Goal: Information Seeking & Learning: Compare options

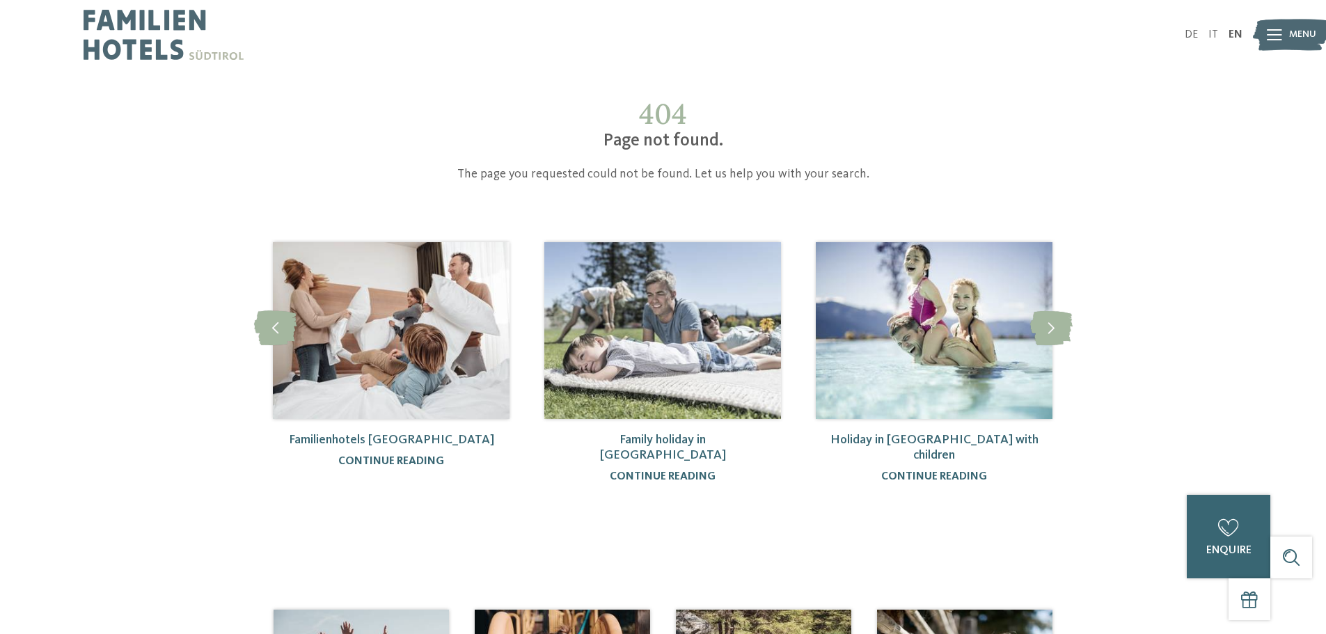
click at [132, 24] on img at bounding box center [164, 35] width 160 height 70
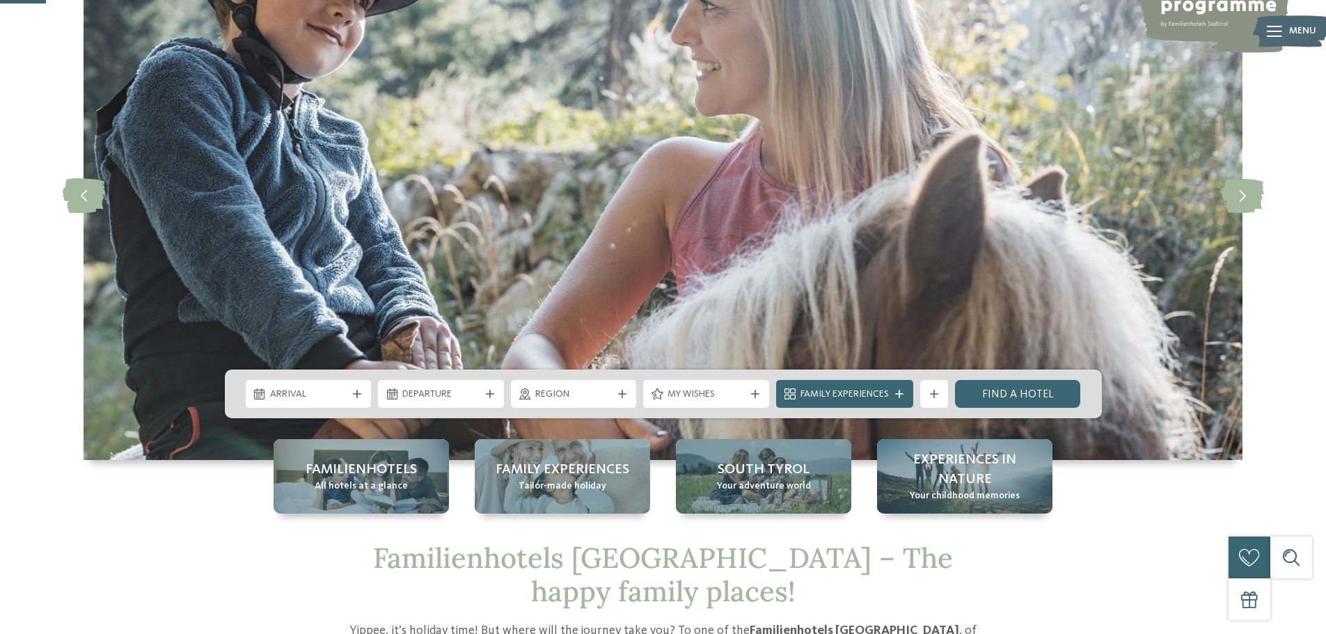
scroll to position [209, 0]
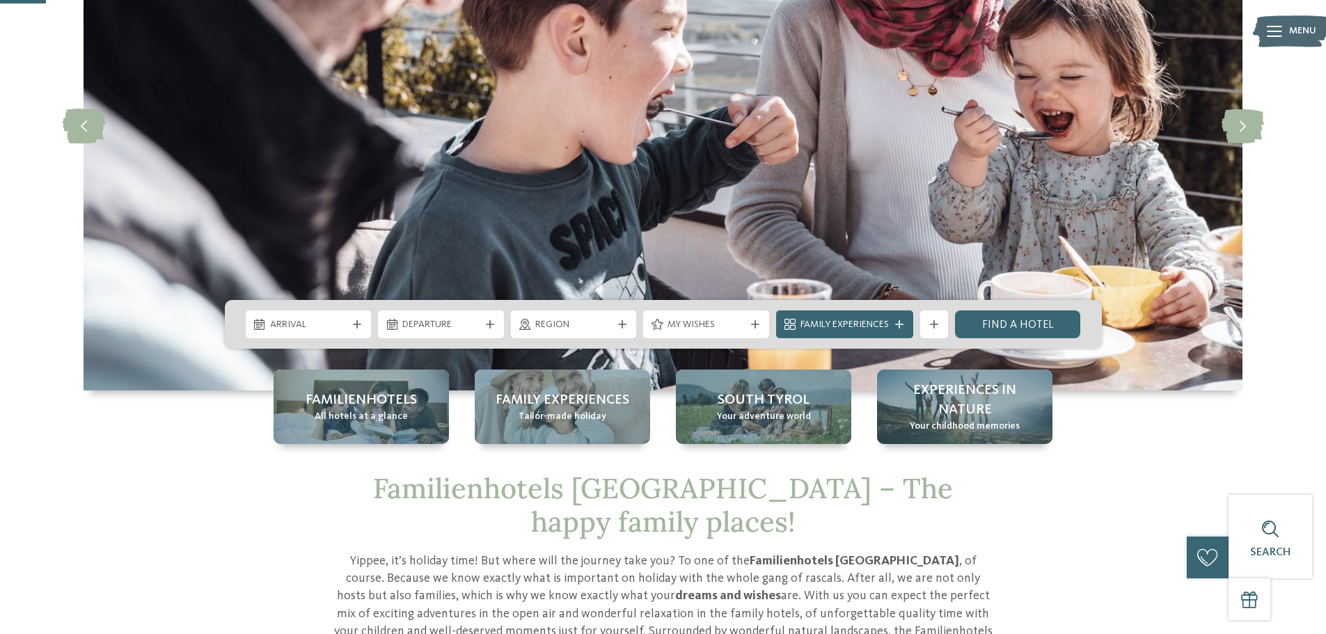
drag, startPoint x: 1184, startPoint y: 431, endPoint x: 1298, endPoint y: 316, distance: 162.9
click at [1298, 316] on div "slide 2 of 5" at bounding box center [663, 126] width 1326 height 530
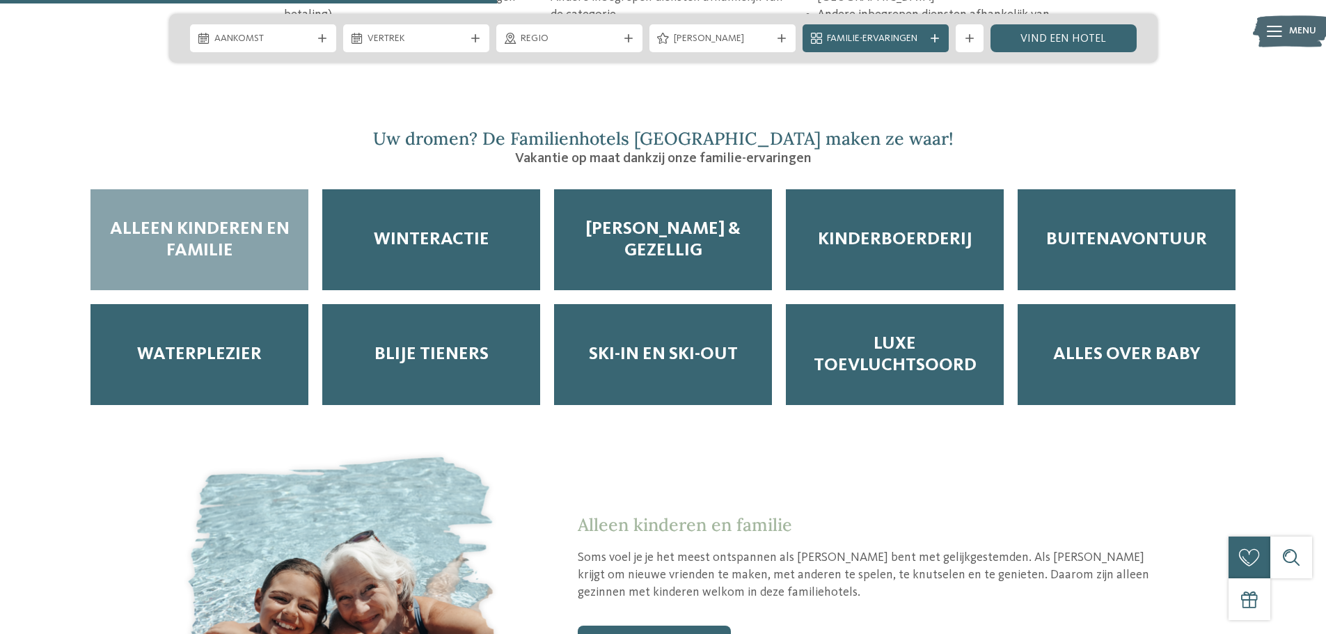
scroll to position [2505, 0]
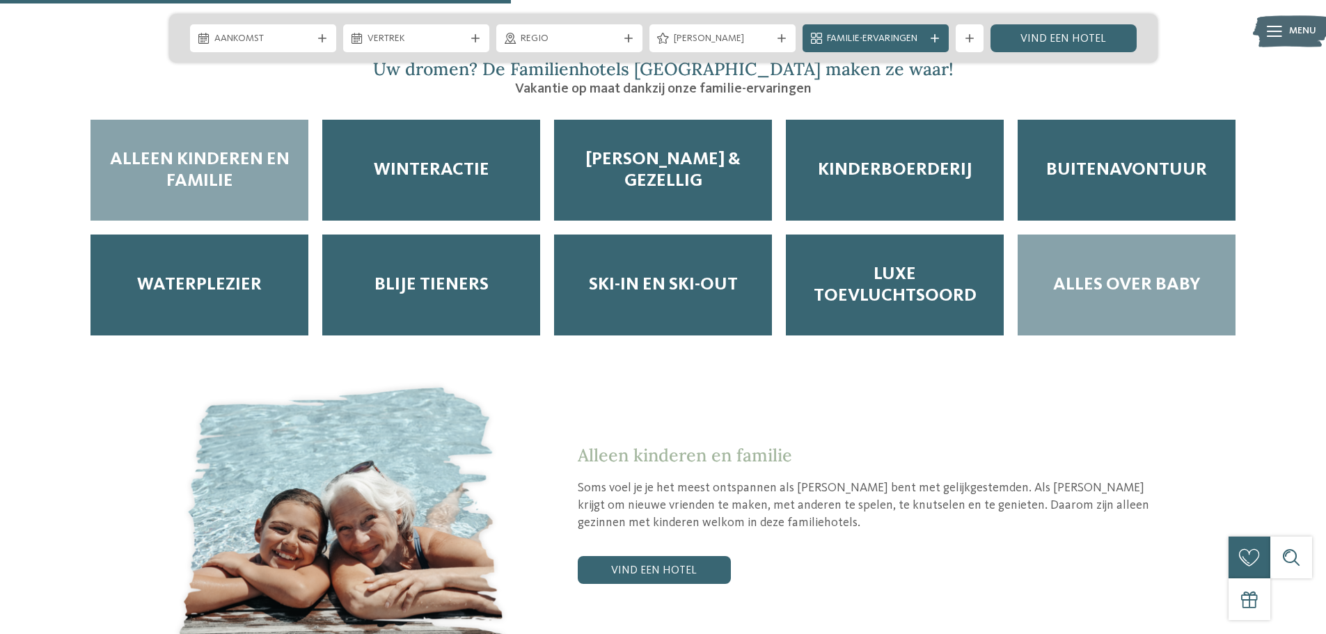
click at [1155, 276] on font "Alles over Baby" at bounding box center [1127, 285] width 148 height 18
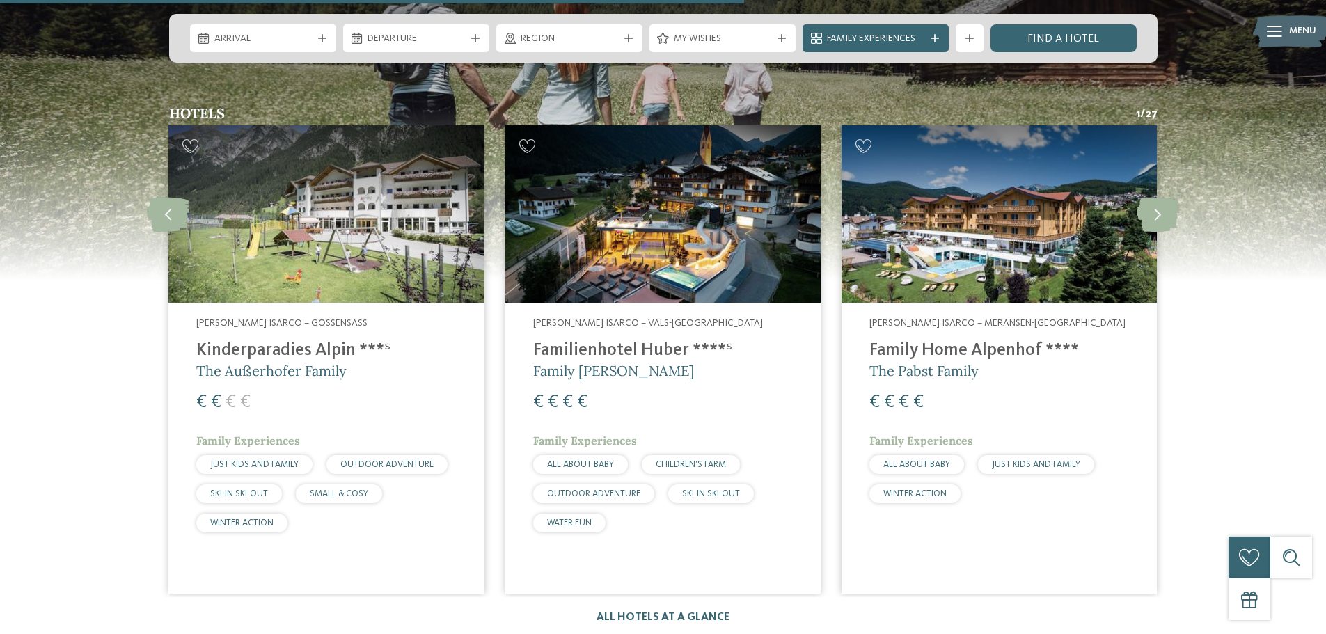
scroll to position [3609, 0]
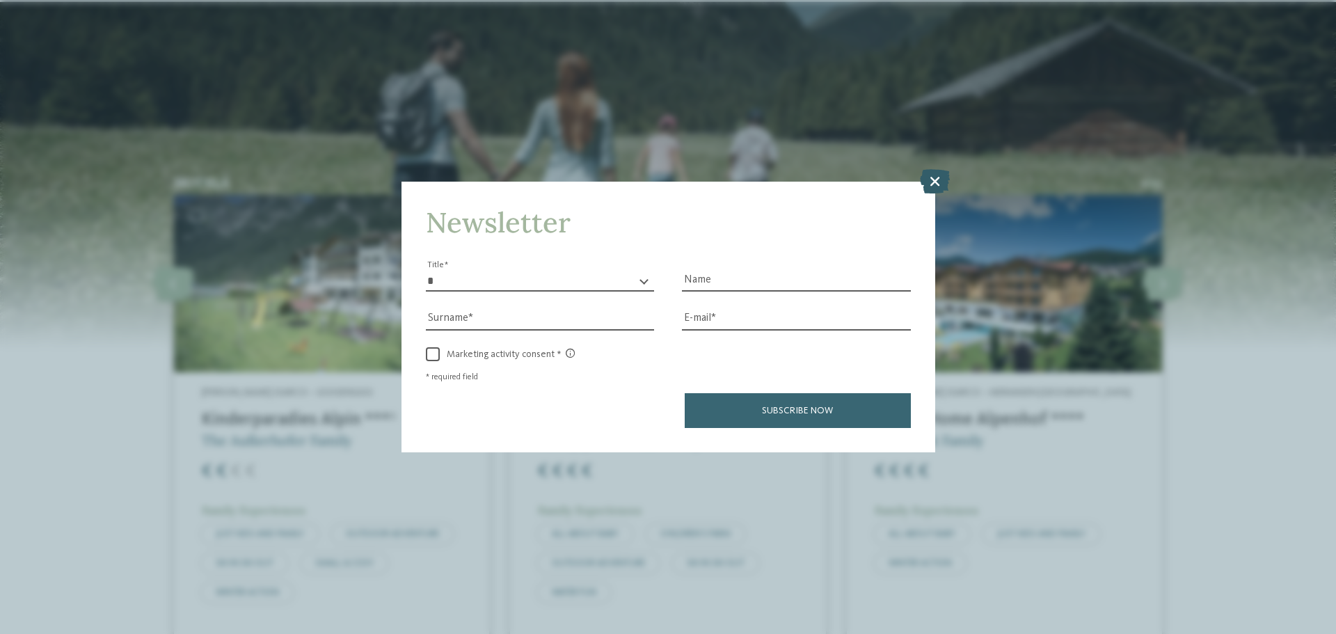
click at [936, 178] on icon at bounding box center [935, 181] width 30 height 24
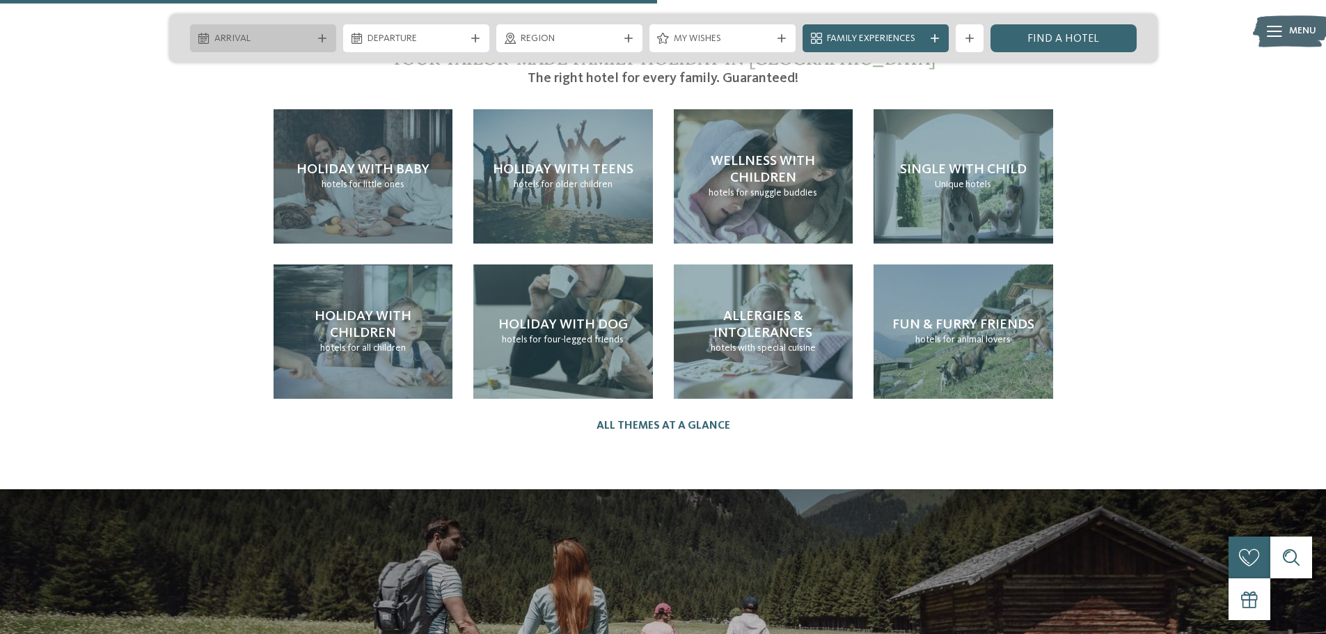
scroll to position [3052, 0]
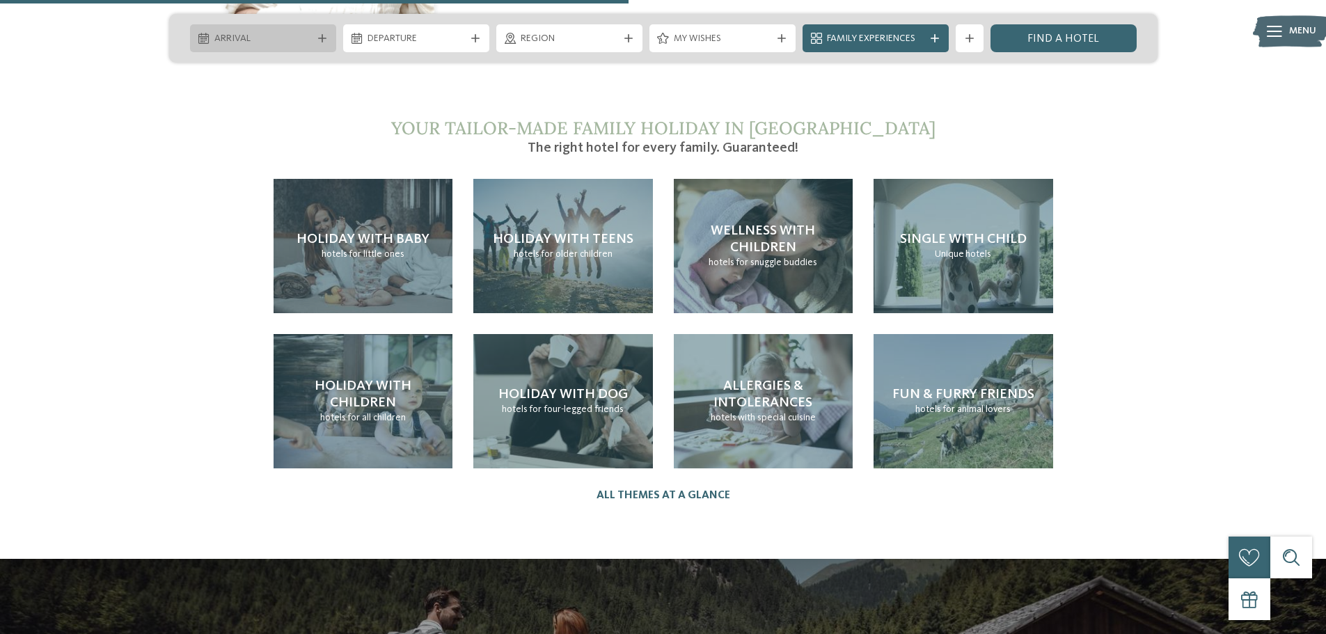
click at [302, 42] on span "Arrival" at bounding box center [262, 39] width 97 height 14
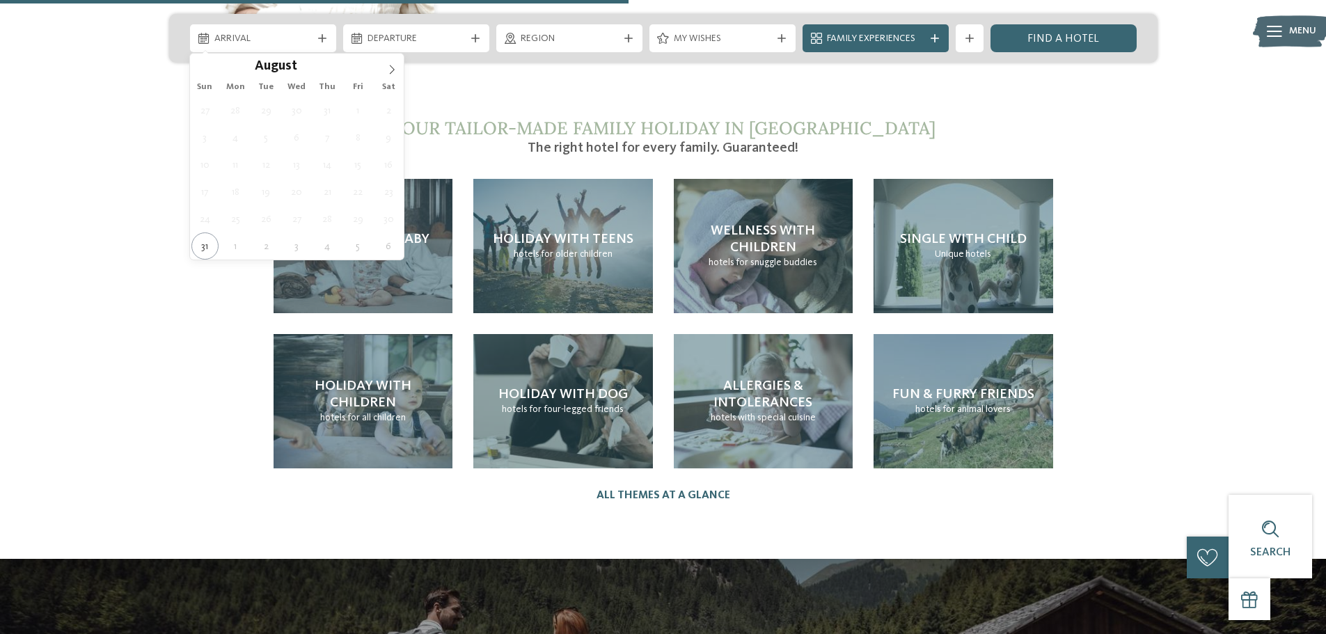
click at [51, 179] on div "Familienhotels Südtirol – The happy family places! Yippee, it’s holiday time! B…" at bounding box center [663, 492] width 1326 height 5727
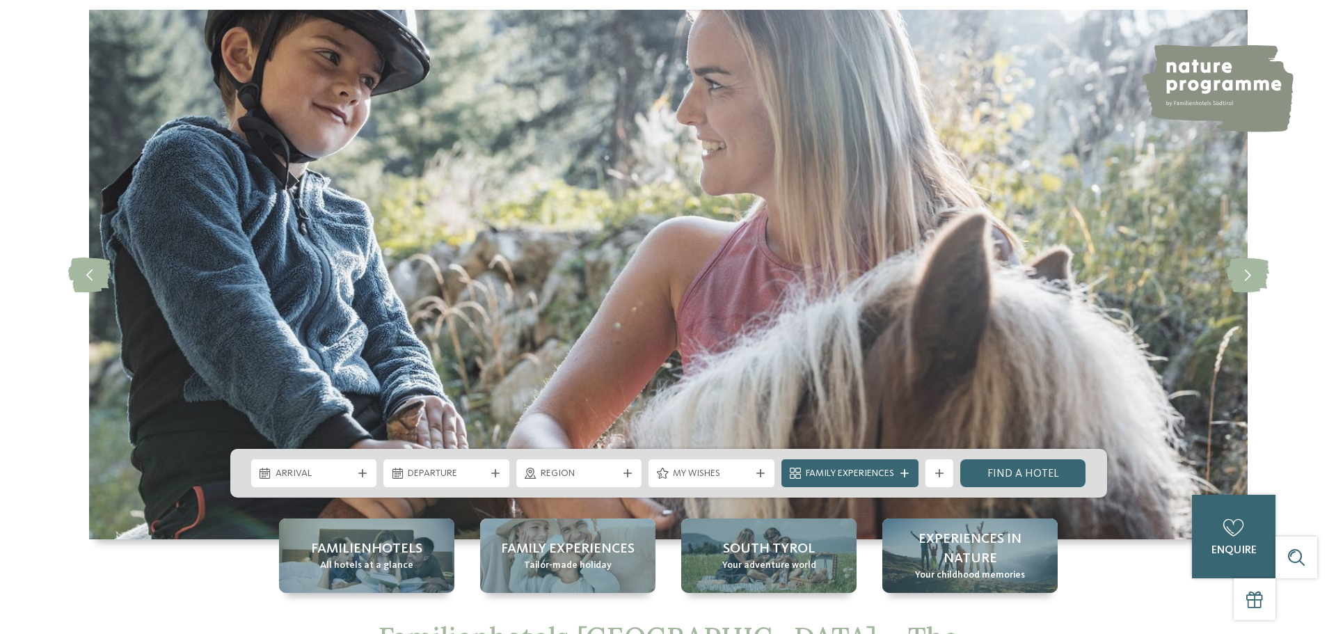
scroll to position [0, 0]
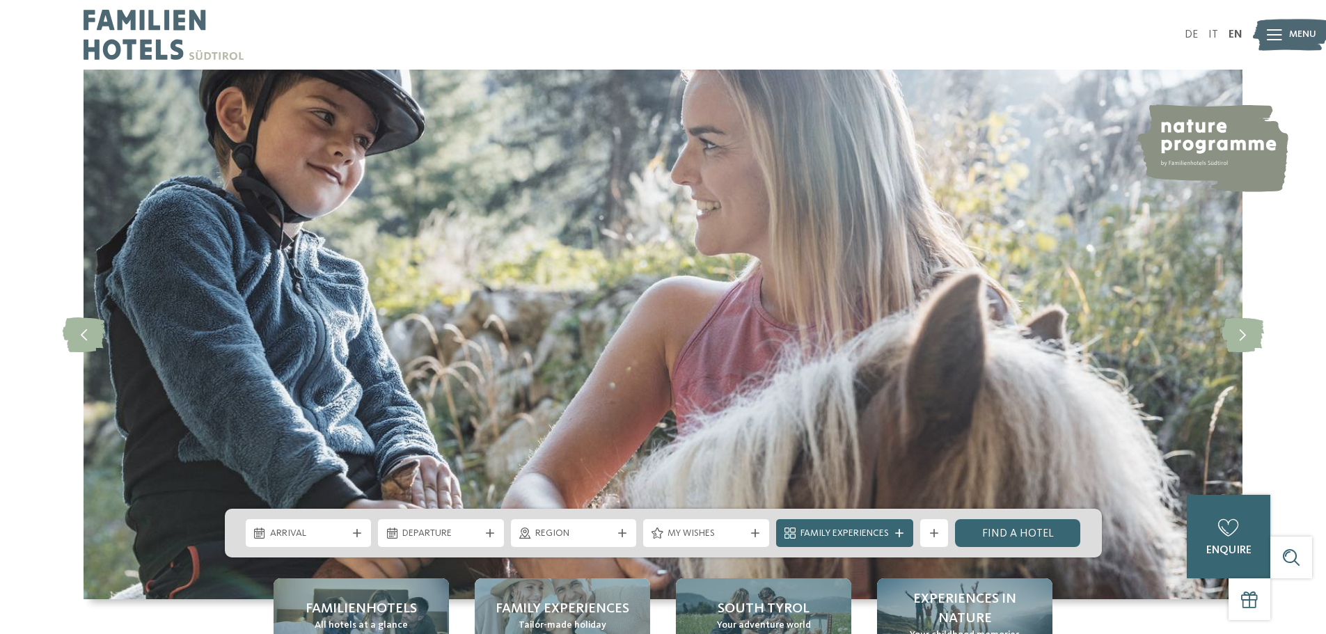
click at [1287, 30] on img at bounding box center [1291, 35] width 77 height 38
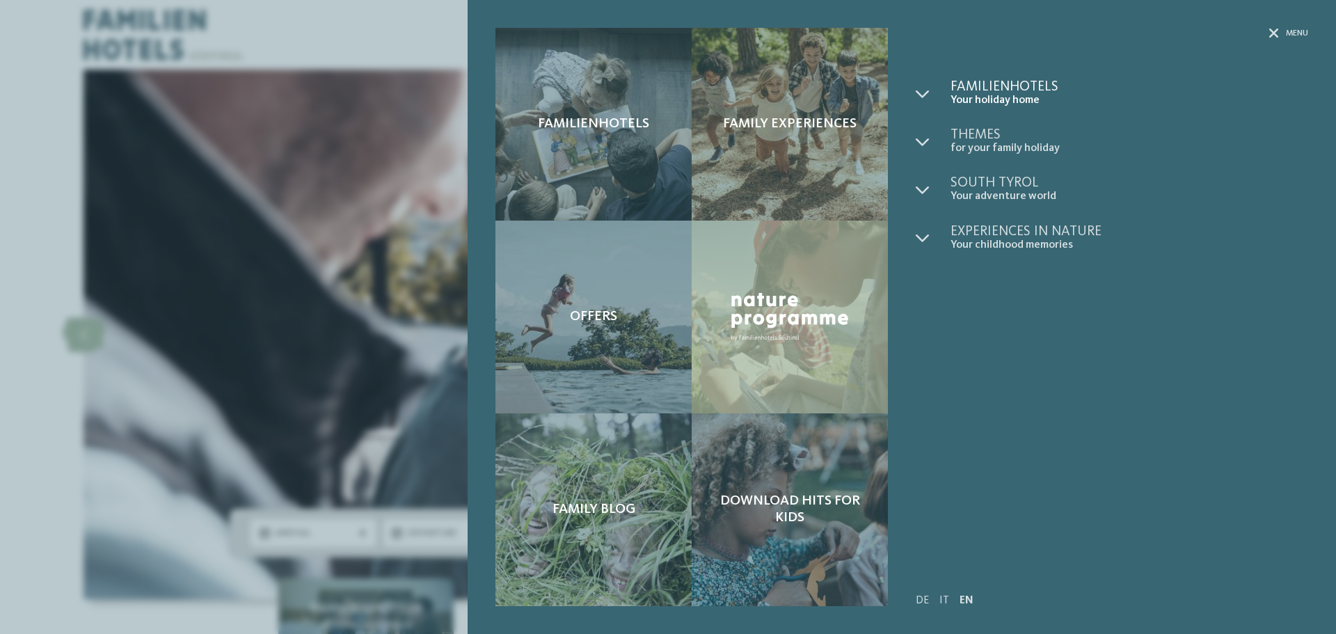
click at [958, 90] on span "Familienhotels" at bounding box center [1130, 87] width 358 height 14
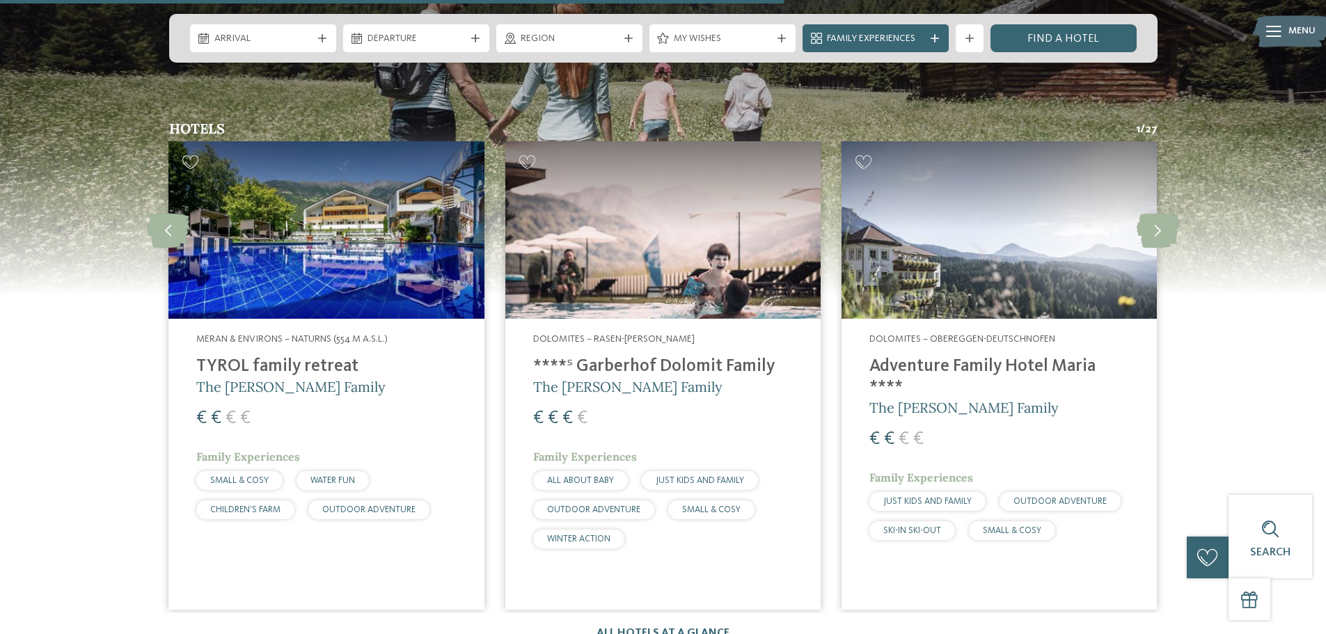
scroll to position [2505, 0]
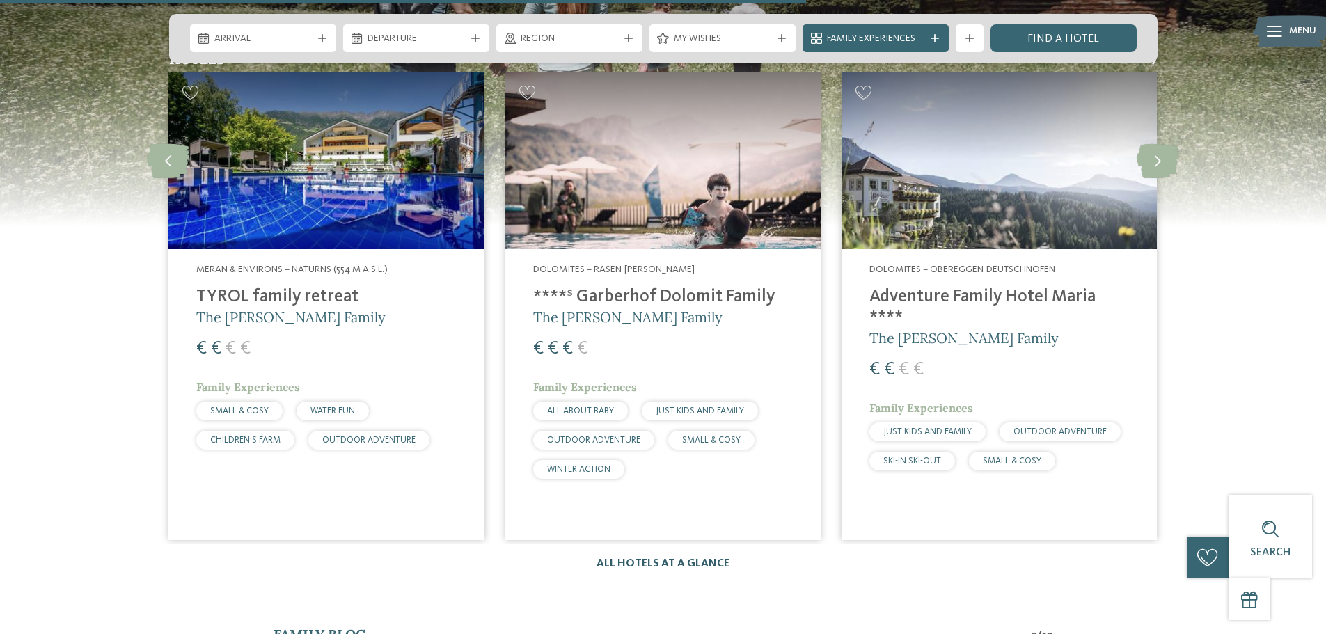
click at [662, 558] on link "All hotels at a glance" at bounding box center [662, 563] width 133 height 11
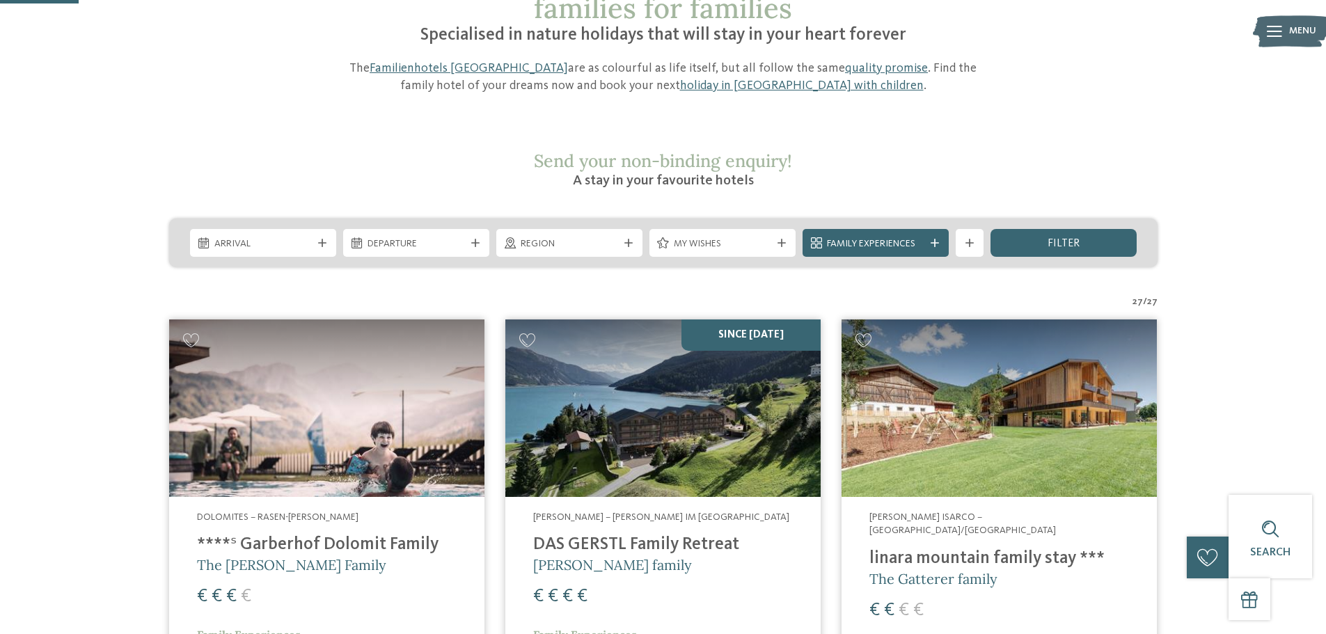
scroll to position [70, 0]
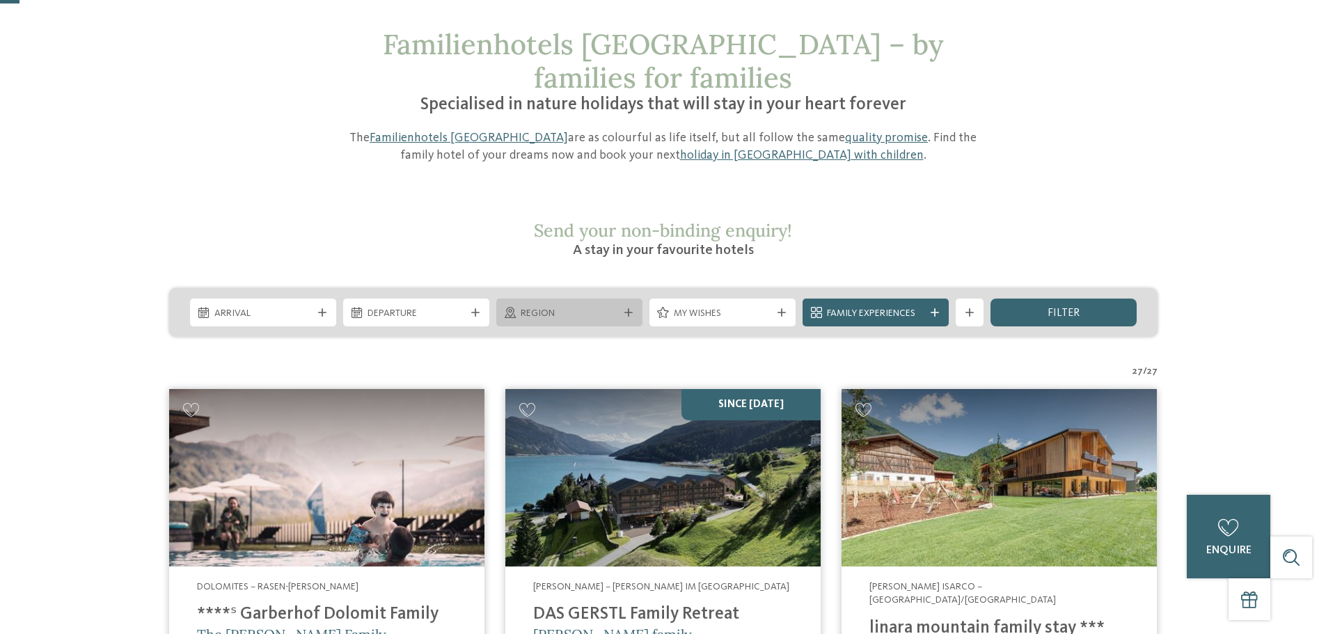
click at [614, 307] on span "Region" at bounding box center [569, 314] width 97 height 14
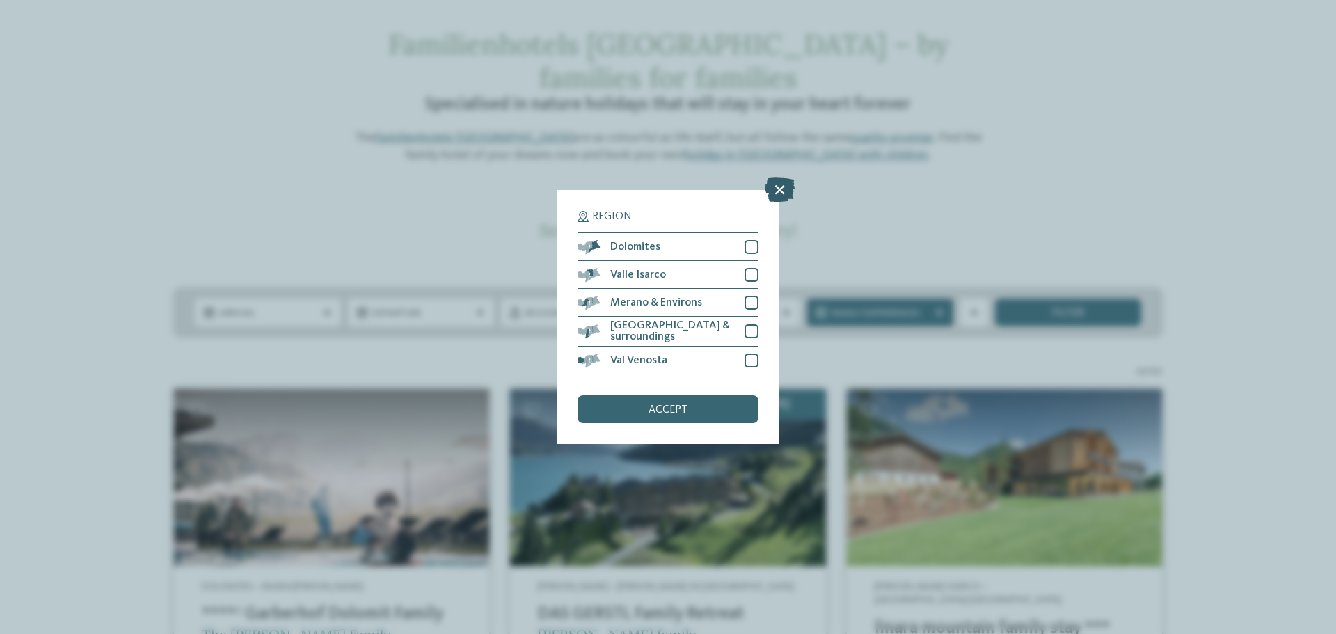
click at [781, 196] on icon at bounding box center [780, 189] width 30 height 24
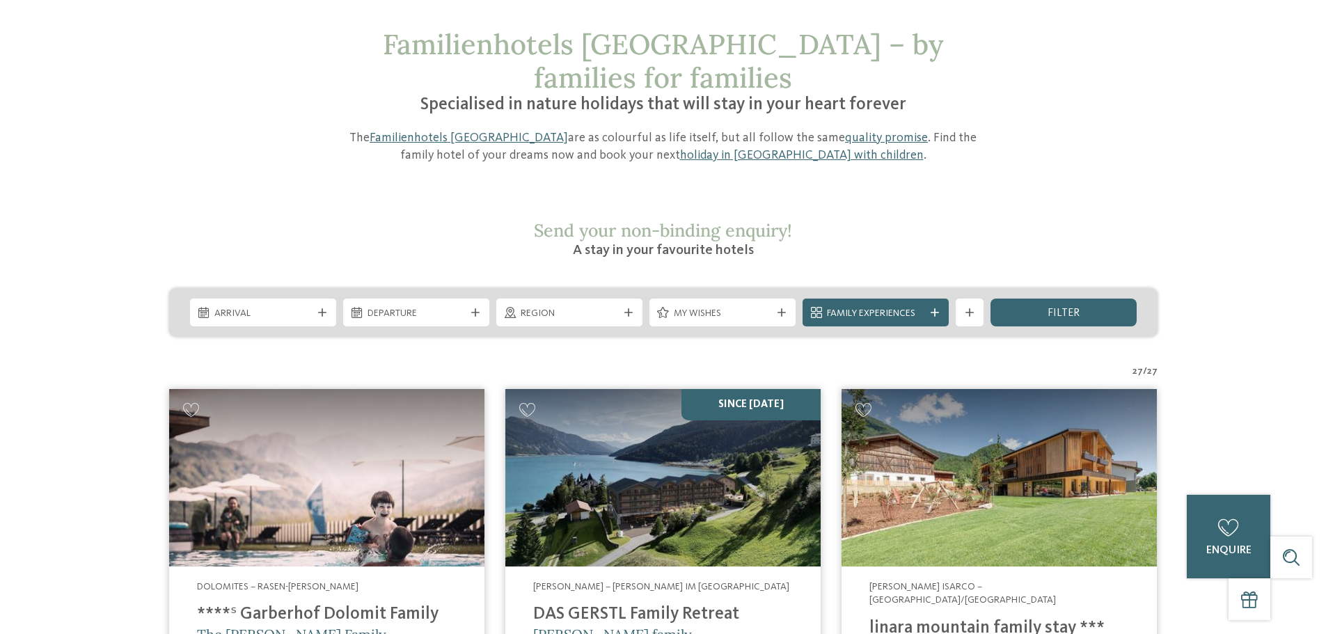
scroll to position [0, 0]
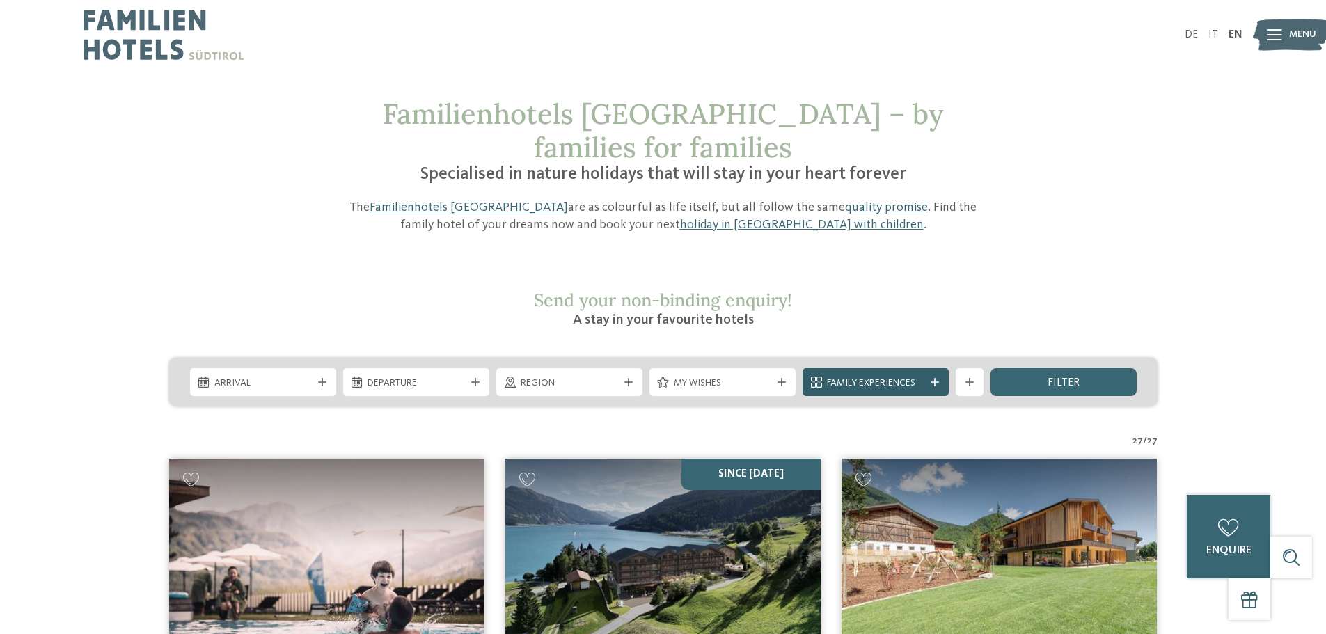
click at [889, 376] on span "Family Experiences" at bounding box center [875, 383] width 97 height 14
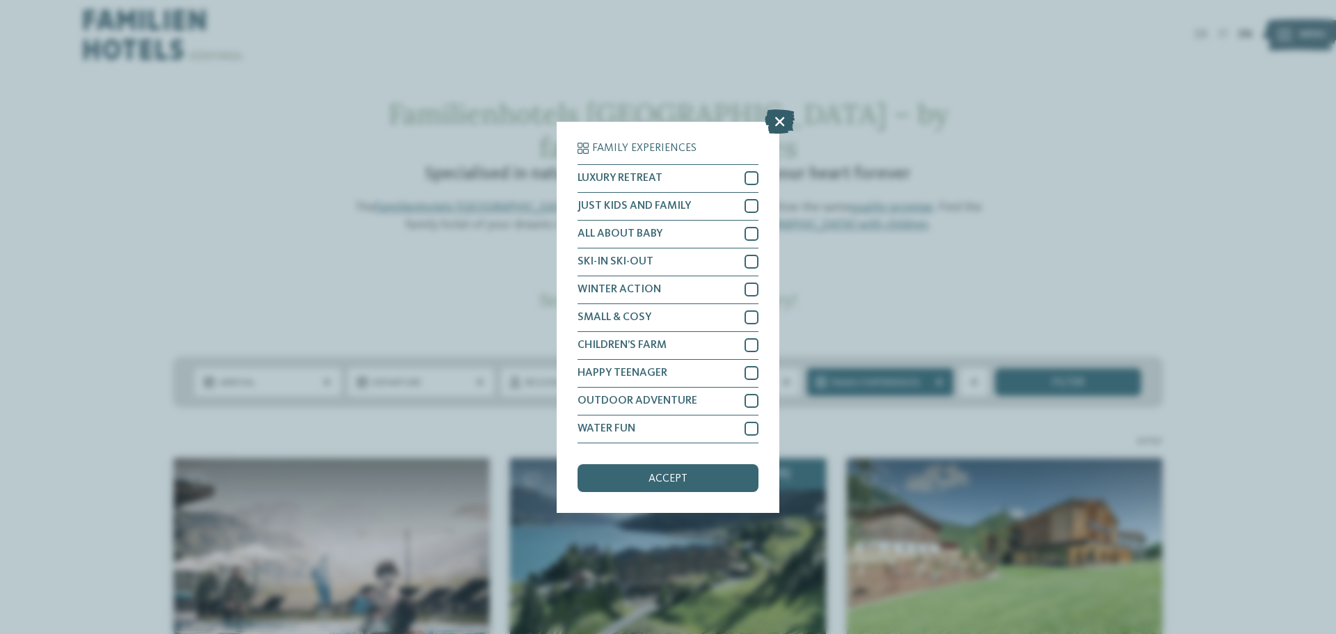
click at [788, 116] on icon at bounding box center [780, 121] width 30 height 24
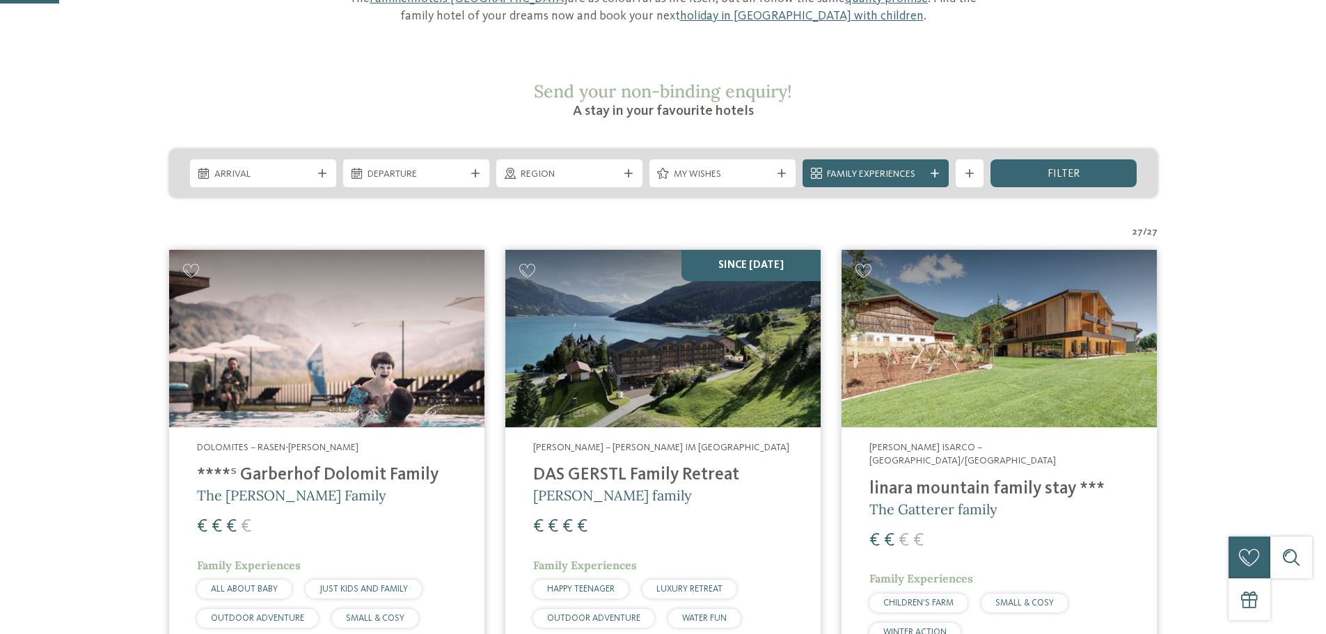
scroll to position [278, 0]
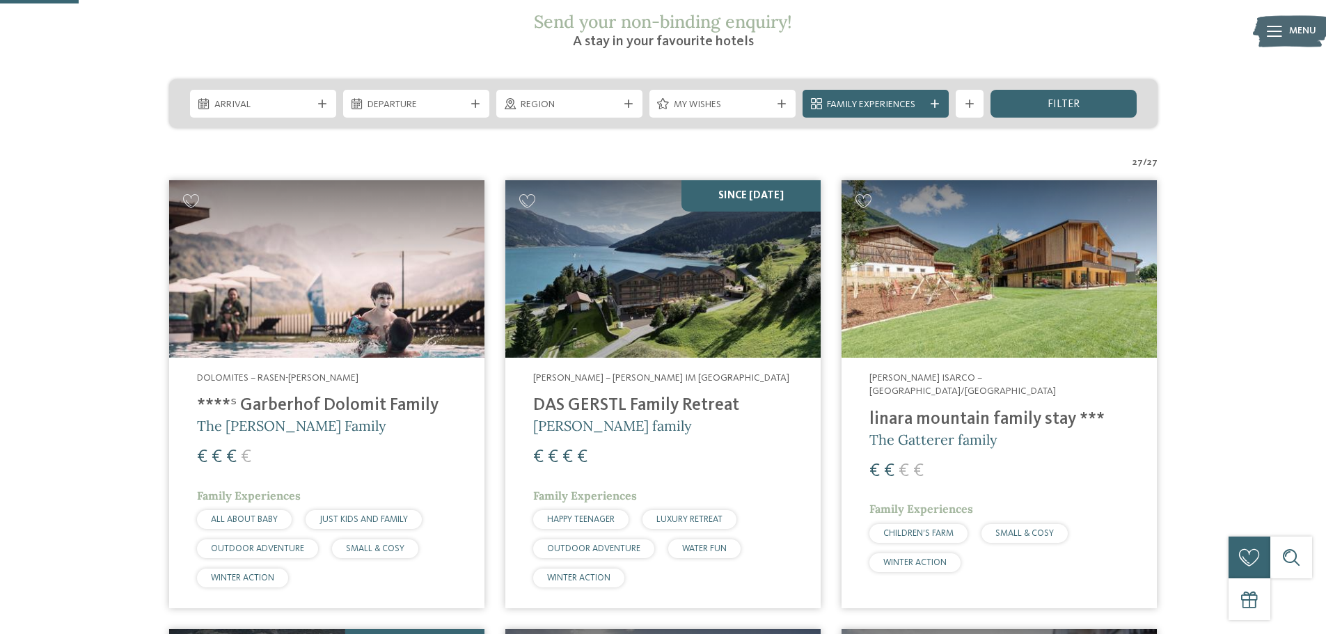
drag, startPoint x: 593, startPoint y: 344, endPoint x: 752, endPoint y: 330, distance: 160.0
click at [752, 358] on div "Val Venosta – Graun im Vinschgau DAS GERSTL Family Retreat Gerstl family € € € …" at bounding box center [662, 483] width 315 height 251
click at [321, 395] on h4 "****ˢ Garberhof Dolomit Family" at bounding box center [327, 405] width 260 height 21
click at [933, 409] on h4 "linara mountain family stay ***" at bounding box center [999, 419] width 260 height 21
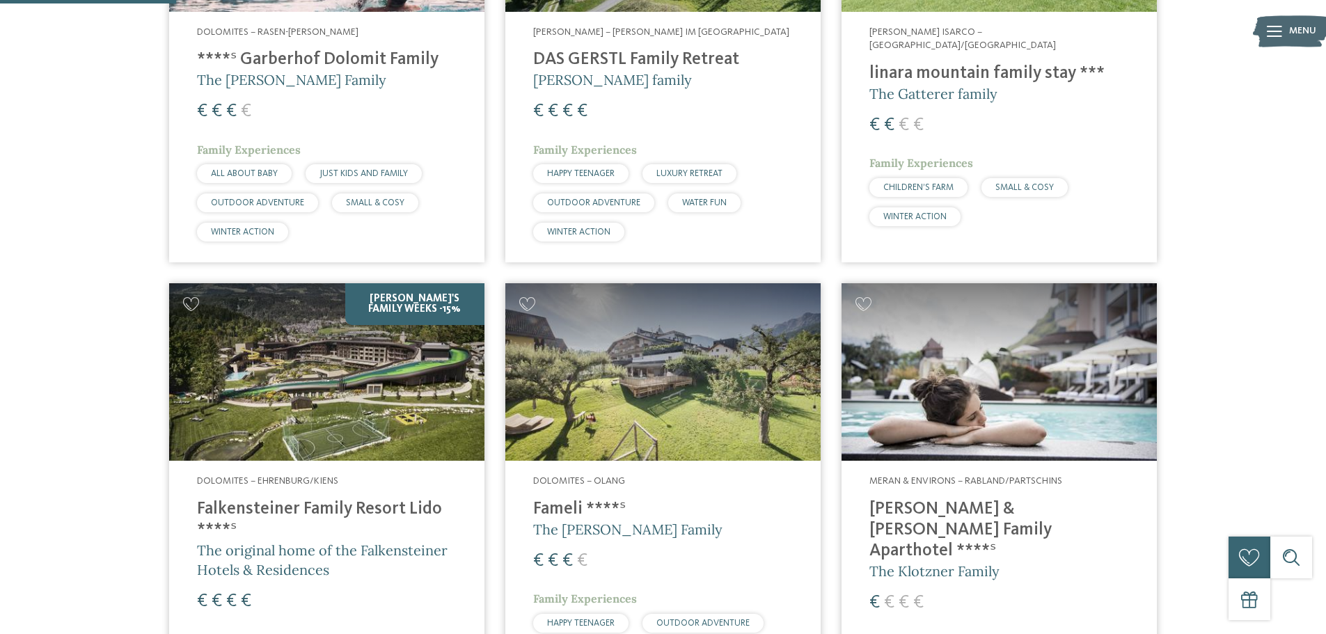
scroll to position [694, 0]
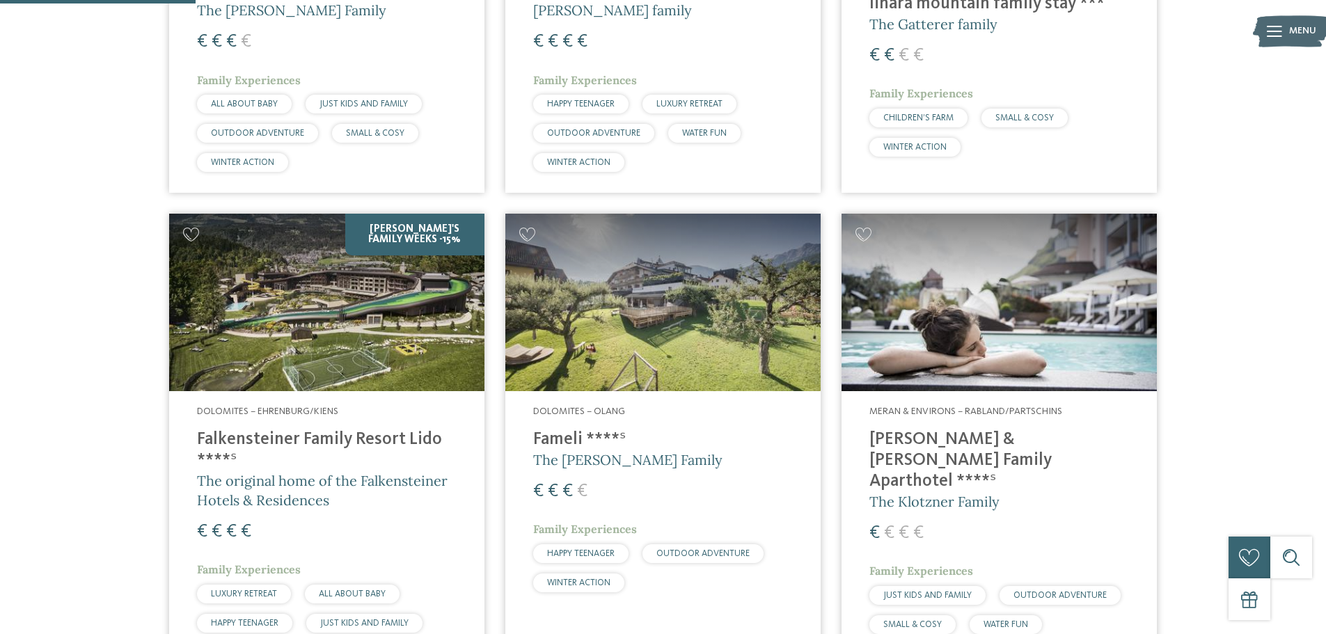
click at [336, 429] on h4 "Falkensteiner Family Resort Lido ****ˢ" at bounding box center [327, 450] width 260 height 42
click at [586, 406] on span "Dolomites – Olang" at bounding box center [579, 411] width 92 height 10
click at [1021, 429] on h4 "Heidi & Edith Family Aparthotel ****ˢ" at bounding box center [999, 460] width 260 height 63
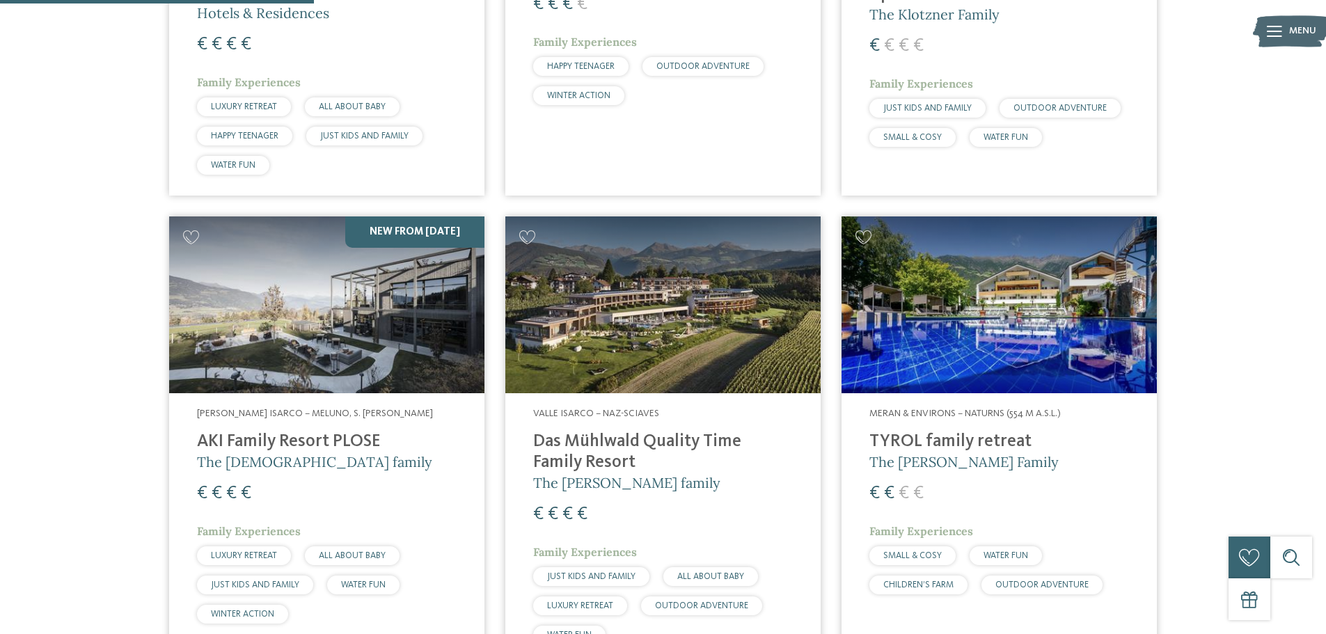
scroll to position [1250, 0]
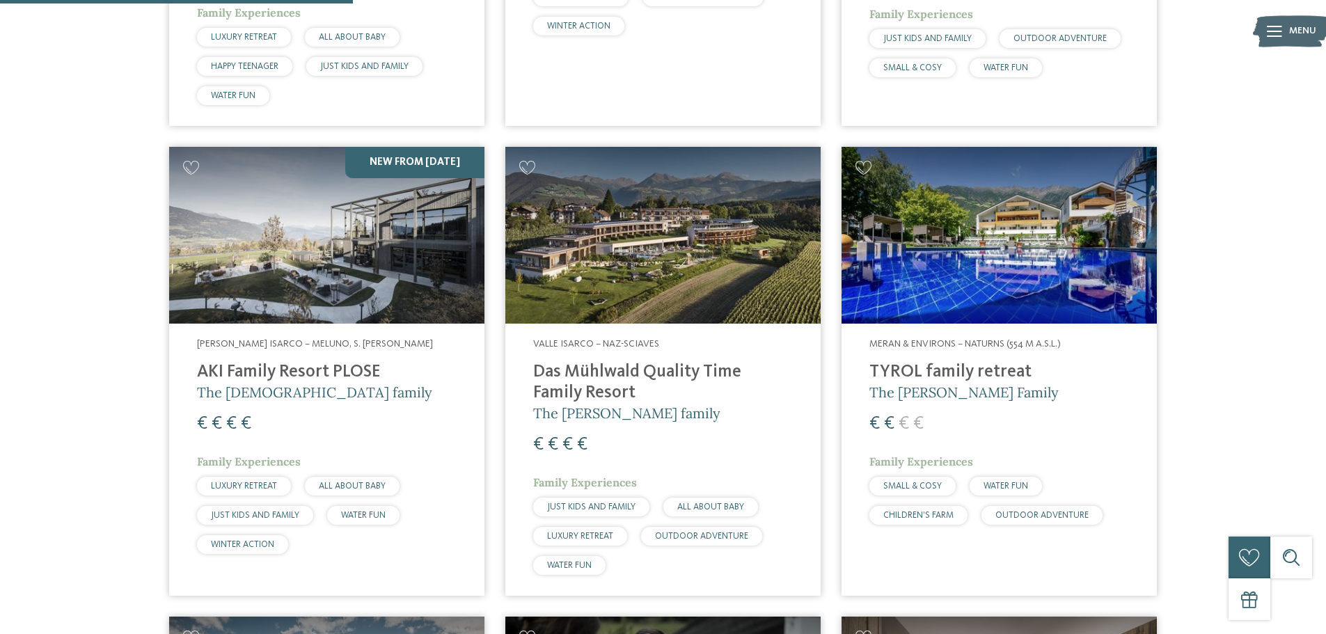
click at [323, 362] on h4 "AKI Family Resort PLOSE" at bounding box center [327, 372] width 260 height 21
click at [674, 255] on img at bounding box center [662, 235] width 315 height 177
click at [933, 362] on h4 "TYROL family retreat" at bounding box center [999, 372] width 260 height 21
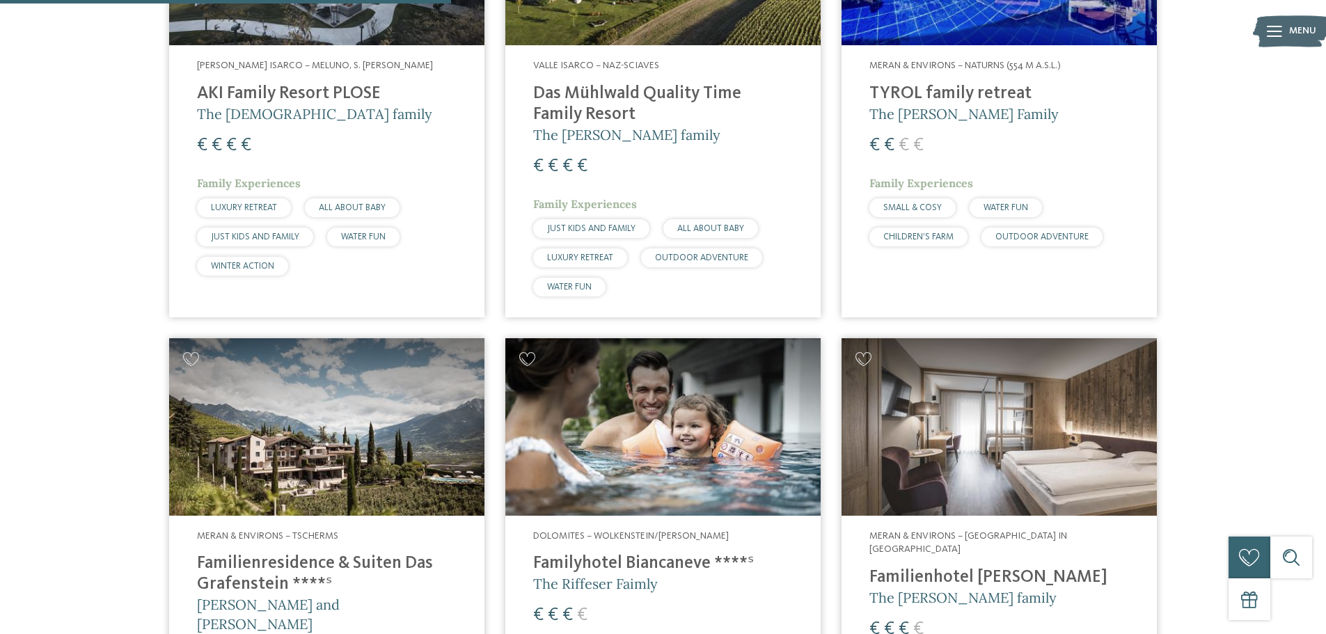
scroll to position [1598, 0]
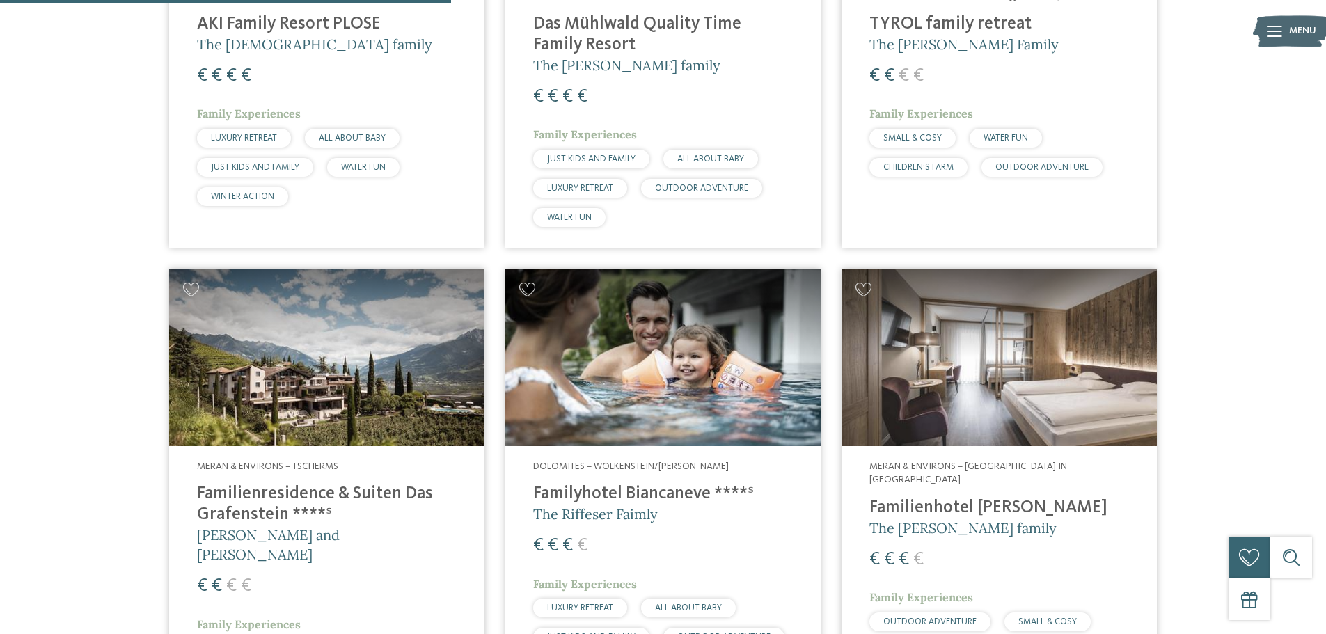
click at [359, 345] on img at bounding box center [326, 357] width 315 height 177
click at [357, 352] on img at bounding box center [326, 357] width 315 height 177
click at [669, 484] on h4 "Familyhotel Biancaneve ****ˢ" at bounding box center [663, 494] width 260 height 21
click at [1000, 372] on img at bounding box center [998, 357] width 315 height 177
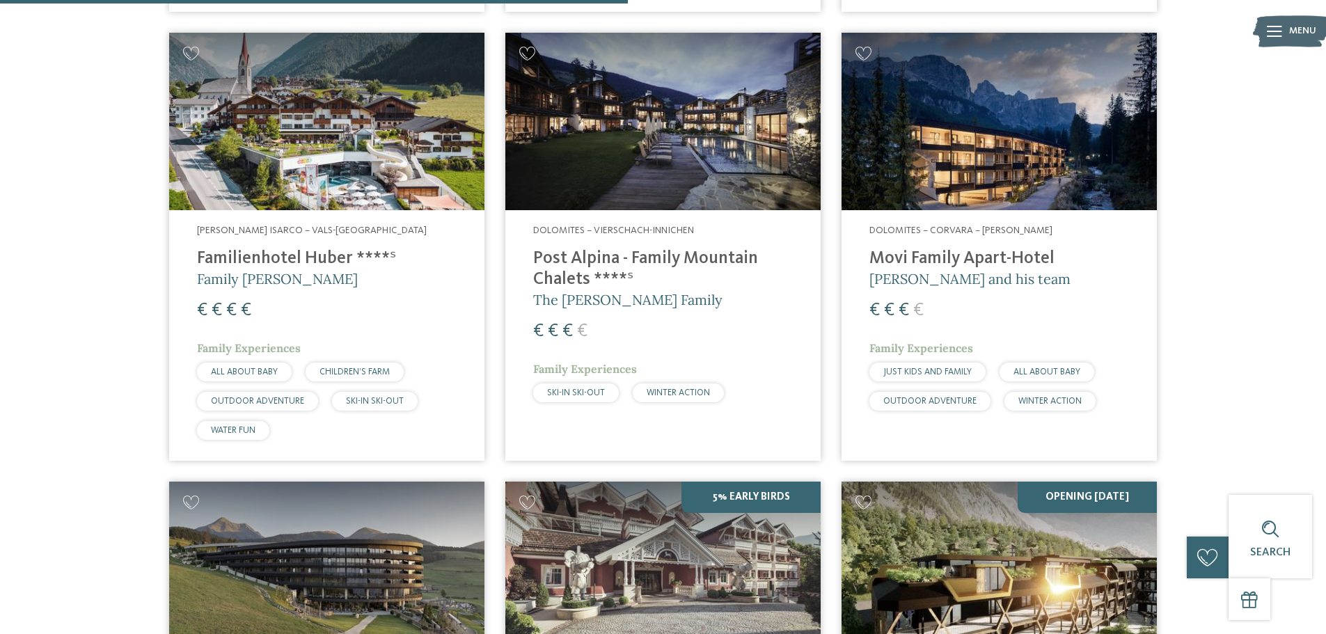
scroll to position [2225, 0]
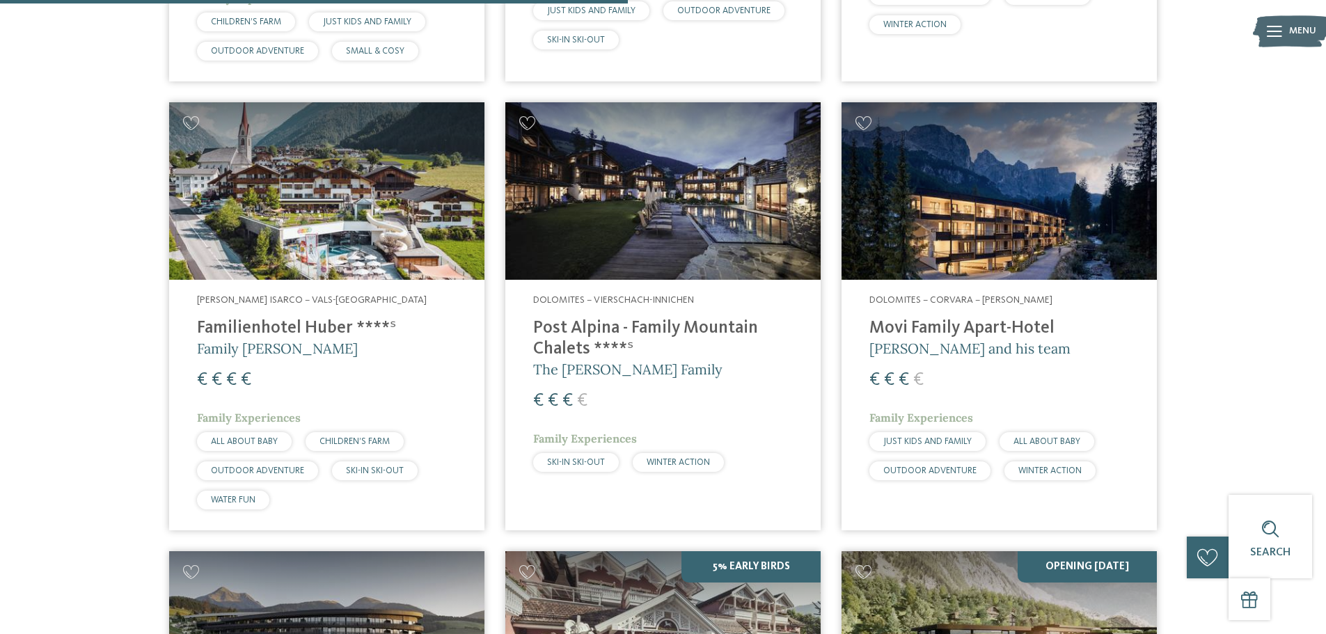
click at [279, 318] on h4 "Familienhotel Huber ****ˢ" at bounding box center [327, 328] width 260 height 21
click at [679, 204] on img at bounding box center [662, 190] width 315 height 177
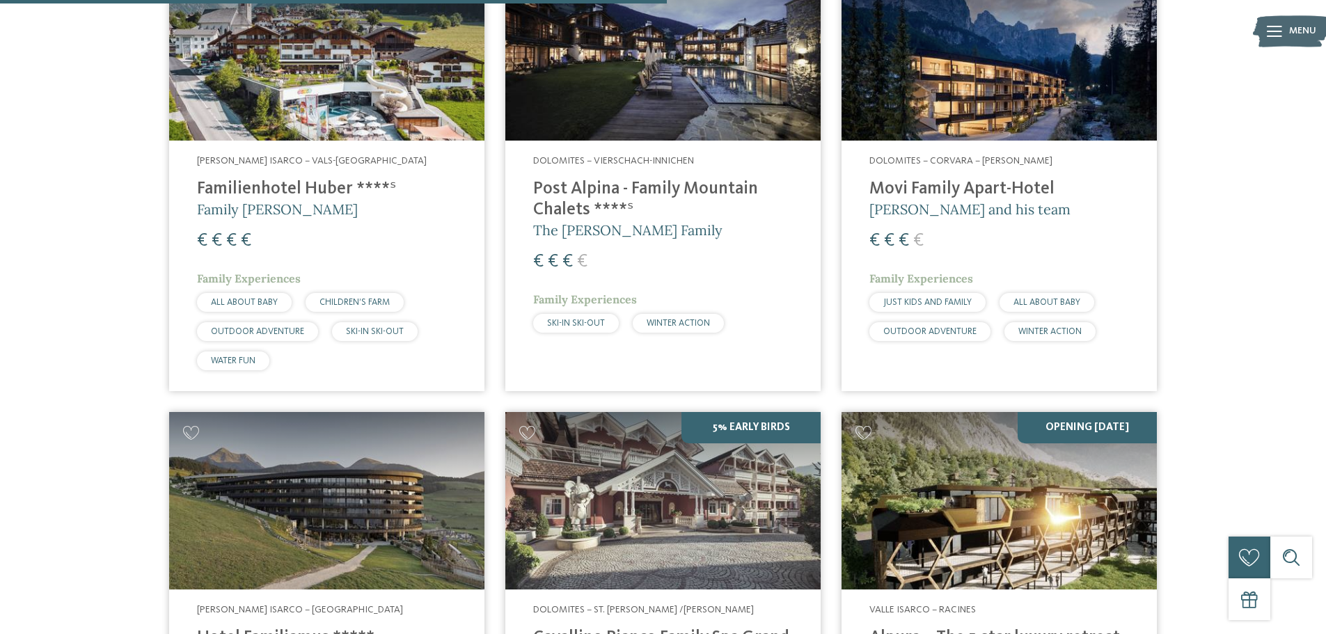
scroll to position [2433, 0]
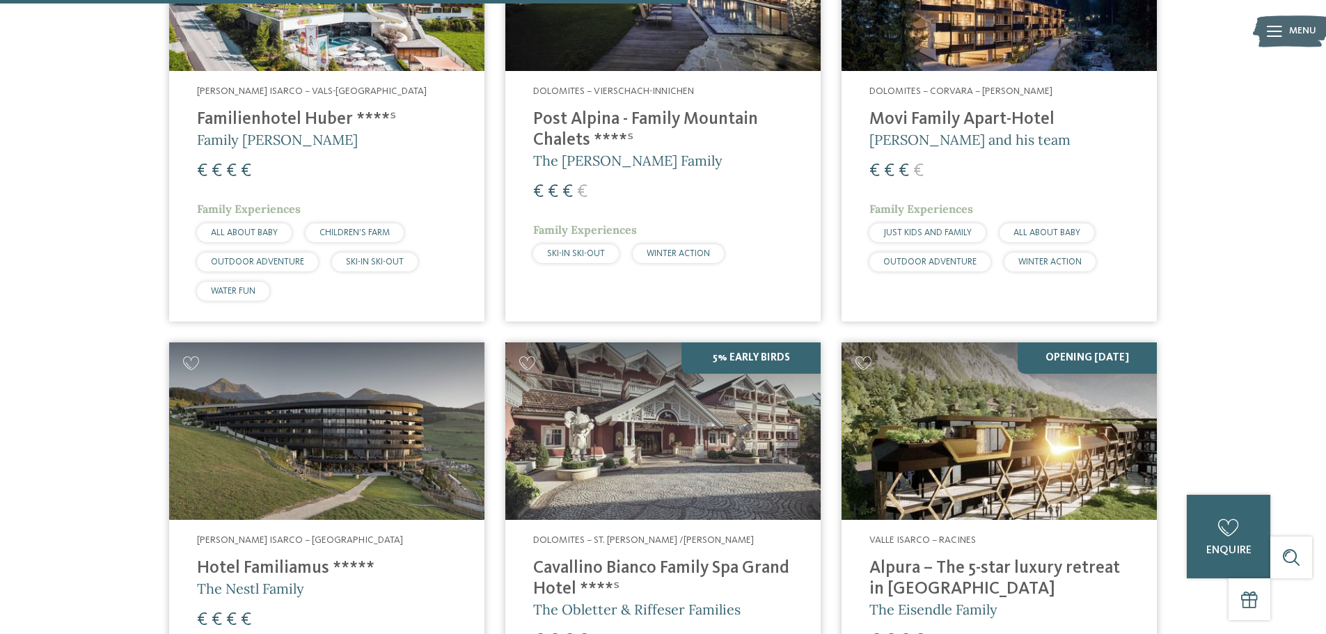
click at [386, 383] on img at bounding box center [326, 430] width 315 height 177
click at [680, 558] on h4 "Cavallino Bianco Family Spa Grand Hotel ****ˢ" at bounding box center [663, 579] width 260 height 42
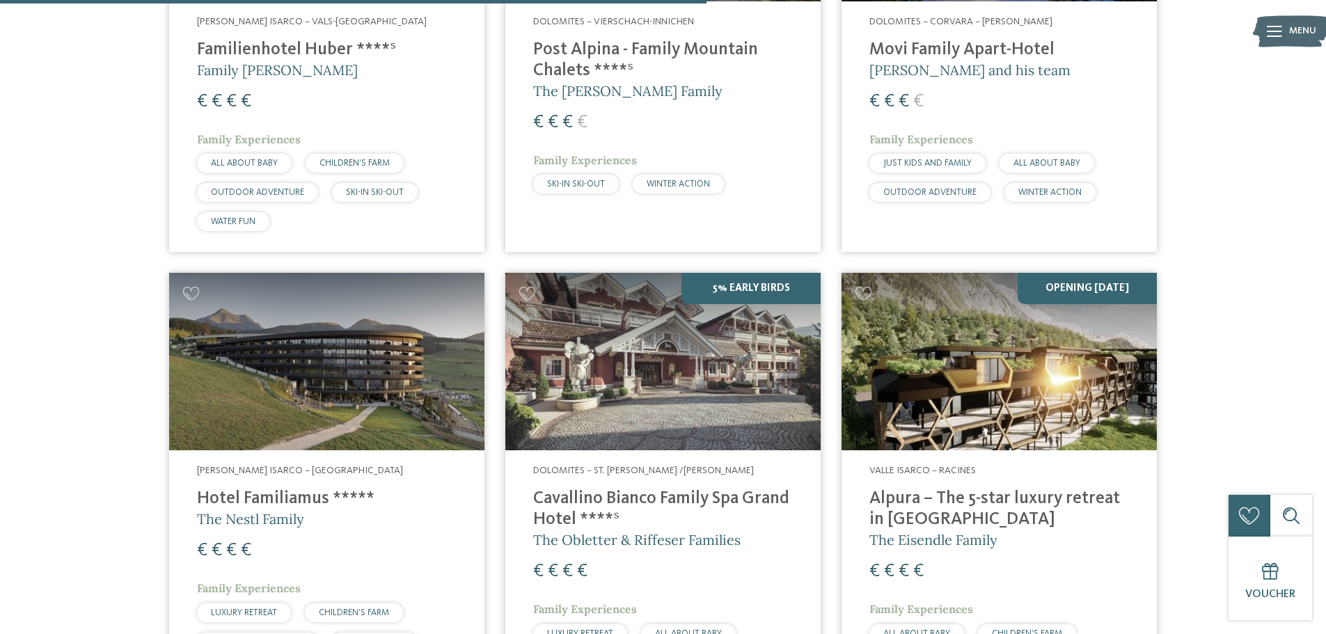
click at [992, 370] on img at bounding box center [998, 361] width 315 height 177
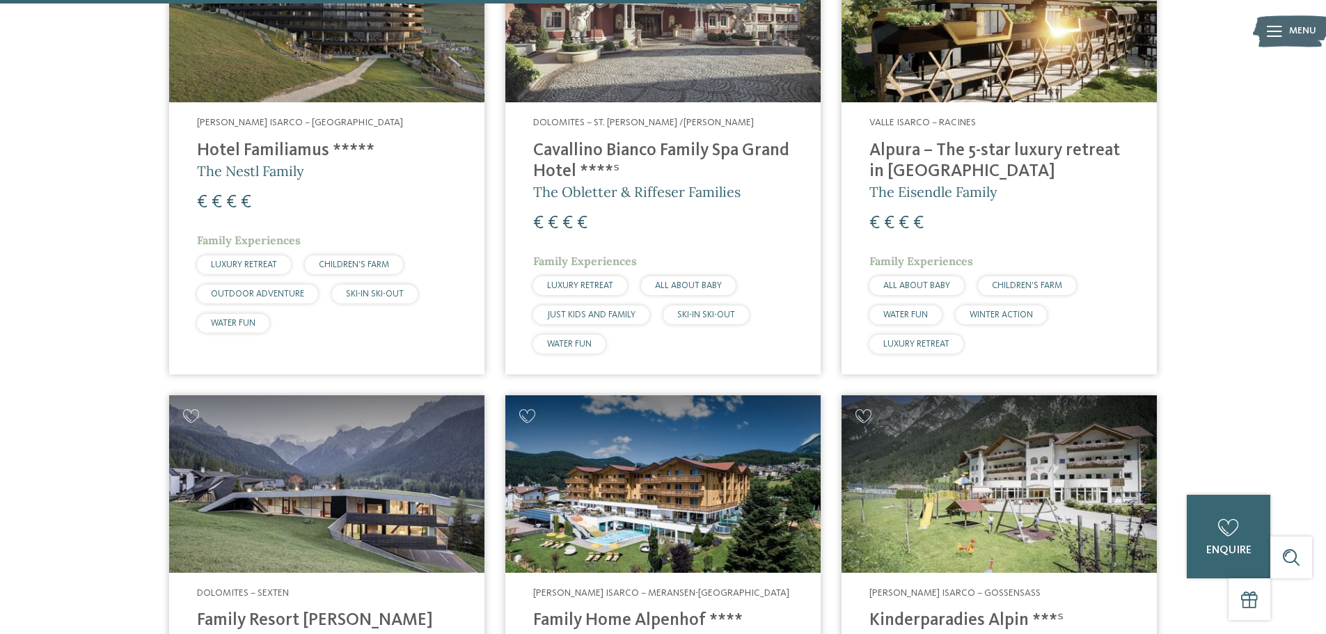
scroll to position [2990, 0]
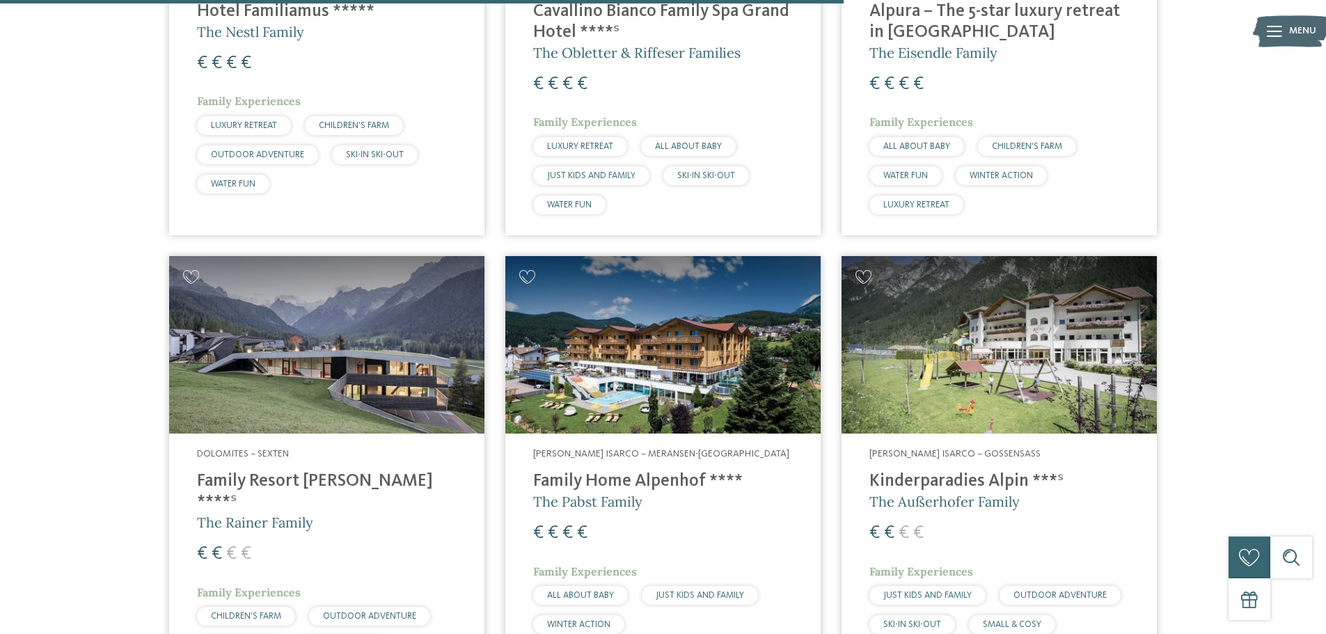
click at [272, 471] on h4 "Family Resort Rainer ****ˢ" at bounding box center [327, 492] width 260 height 42
click at [637, 471] on h4 "Family Home Alpenhof ****" at bounding box center [663, 481] width 260 height 21
click at [963, 471] on h4 "Kinderparadies Alpin ***ˢ" at bounding box center [999, 481] width 260 height 21
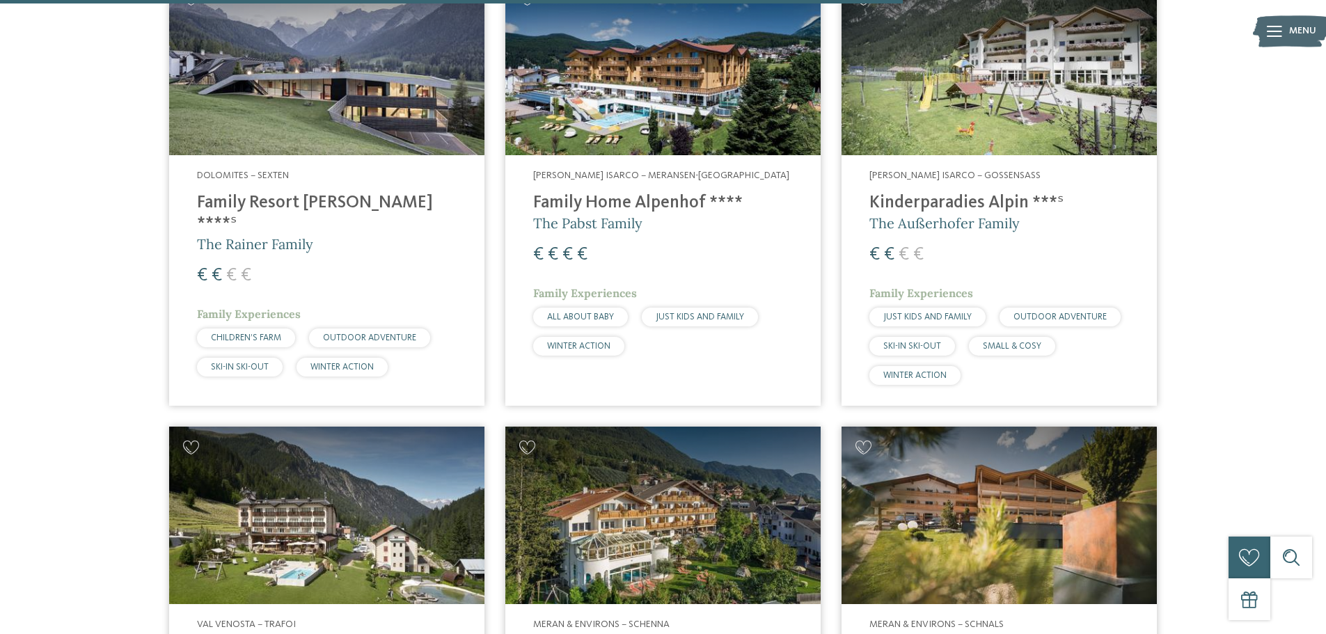
scroll to position [3408, 0]
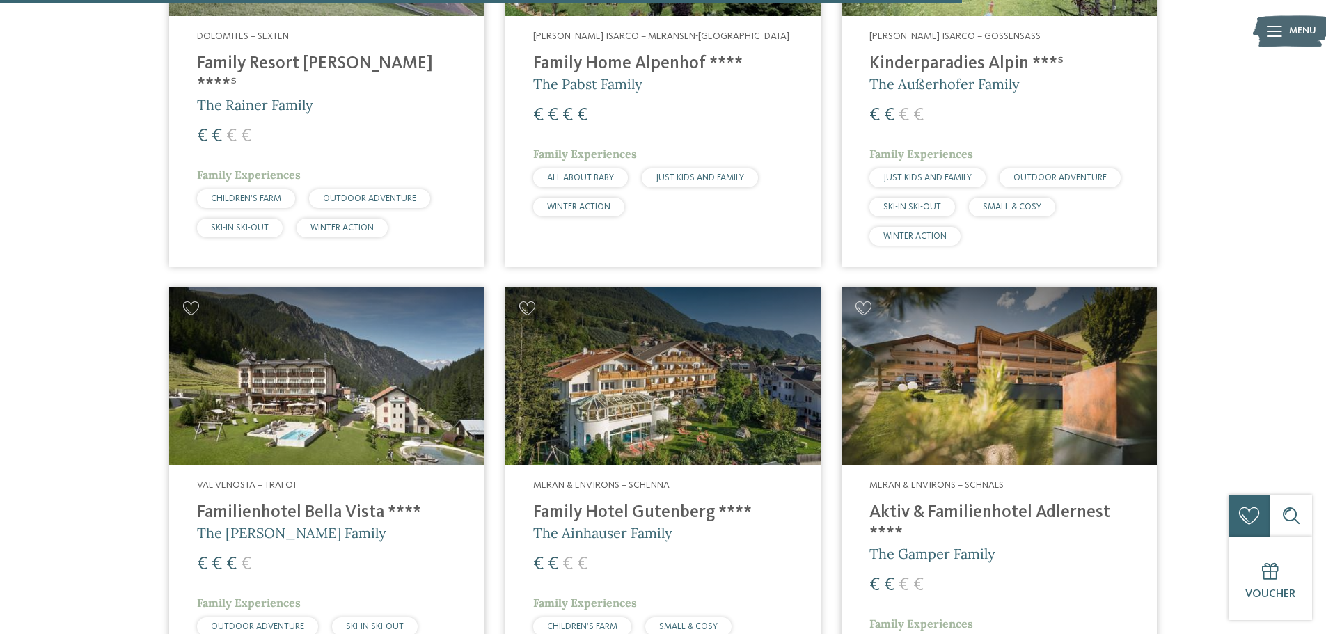
click at [646, 502] on h4 "Family Hotel Gutenberg ****" at bounding box center [663, 512] width 260 height 21
click at [948, 365] on img at bounding box center [998, 375] width 315 height 177
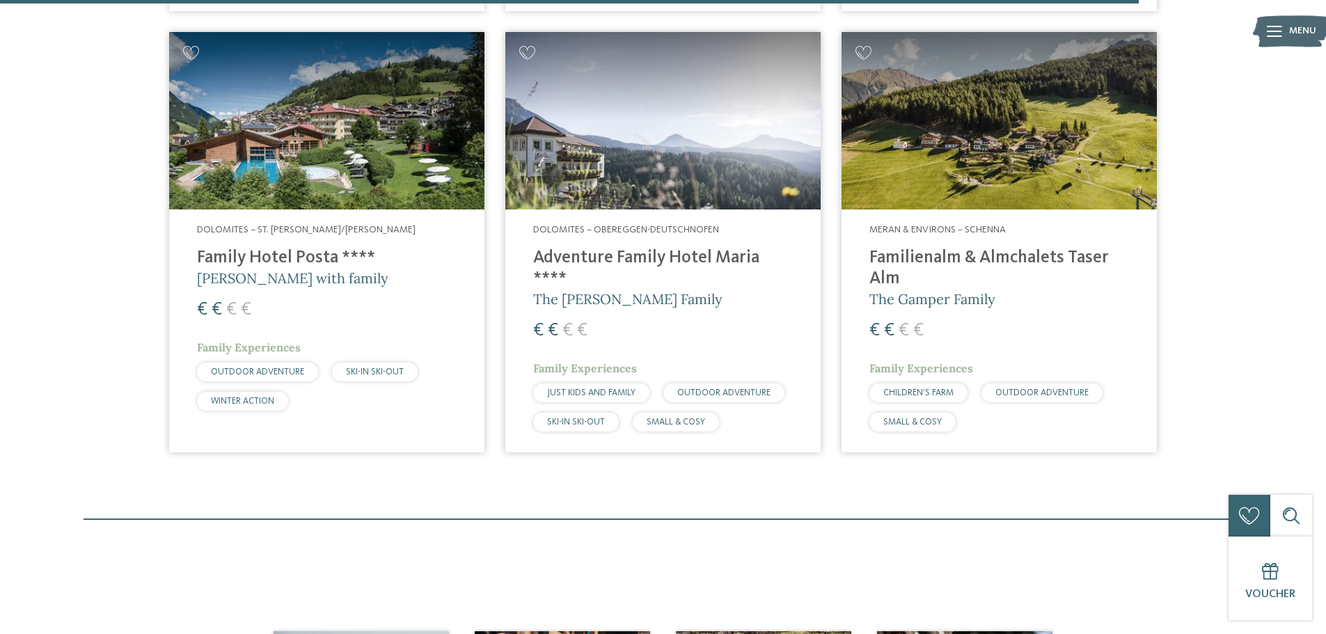
scroll to position [3964, 0]
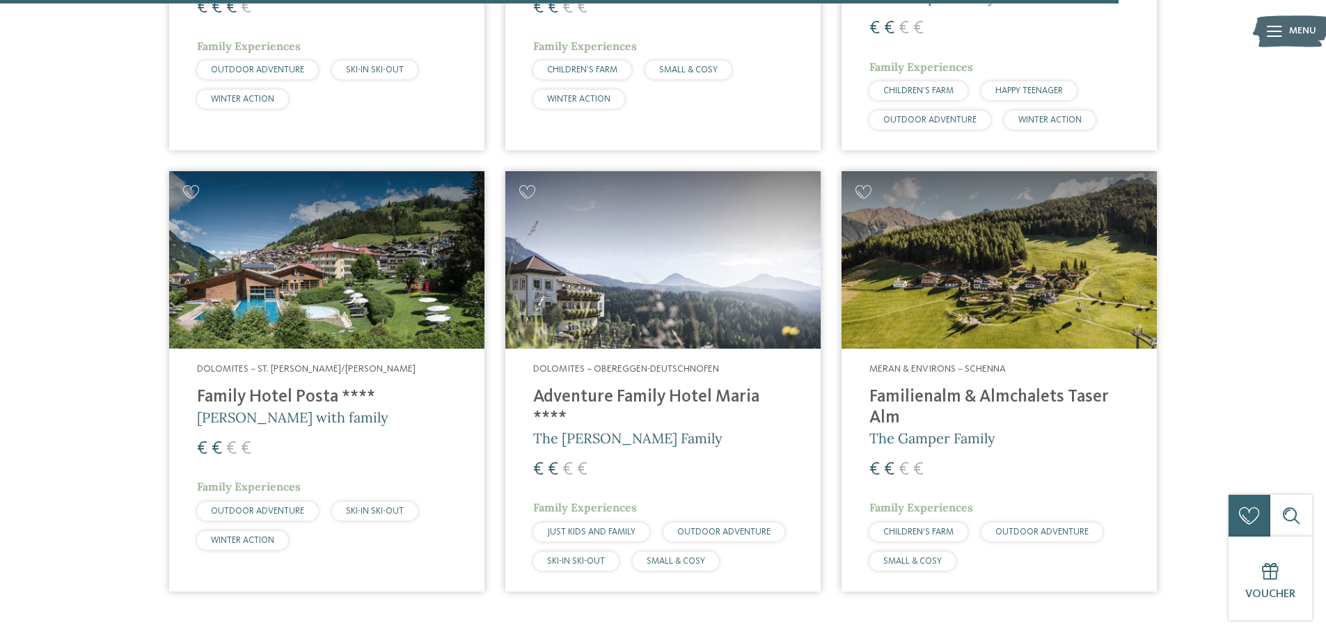
click at [305, 191] on img at bounding box center [326, 259] width 315 height 177
click at [635, 291] on img at bounding box center [662, 259] width 315 height 177
click at [1008, 387] on h4 "Familienalm & Almchalets Taser Alm" at bounding box center [999, 408] width 260 height 42
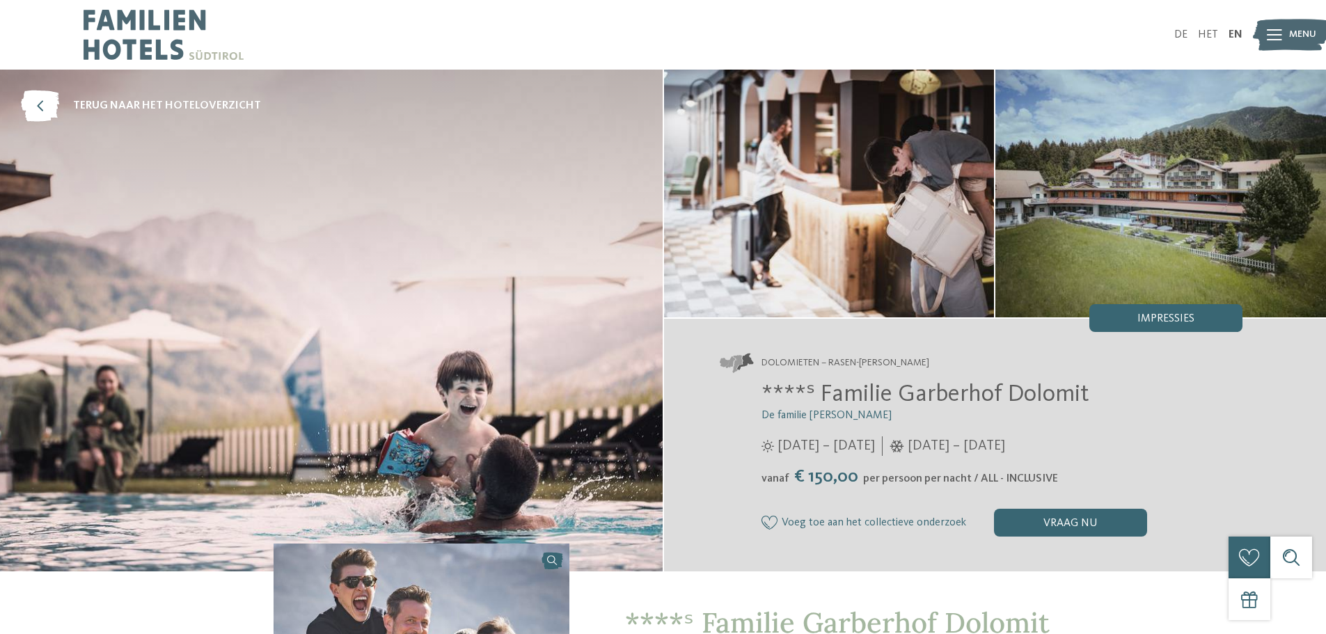
click at [1289, 34] on font "Menu" at bounding box center [1302, 34] width 27 height 10
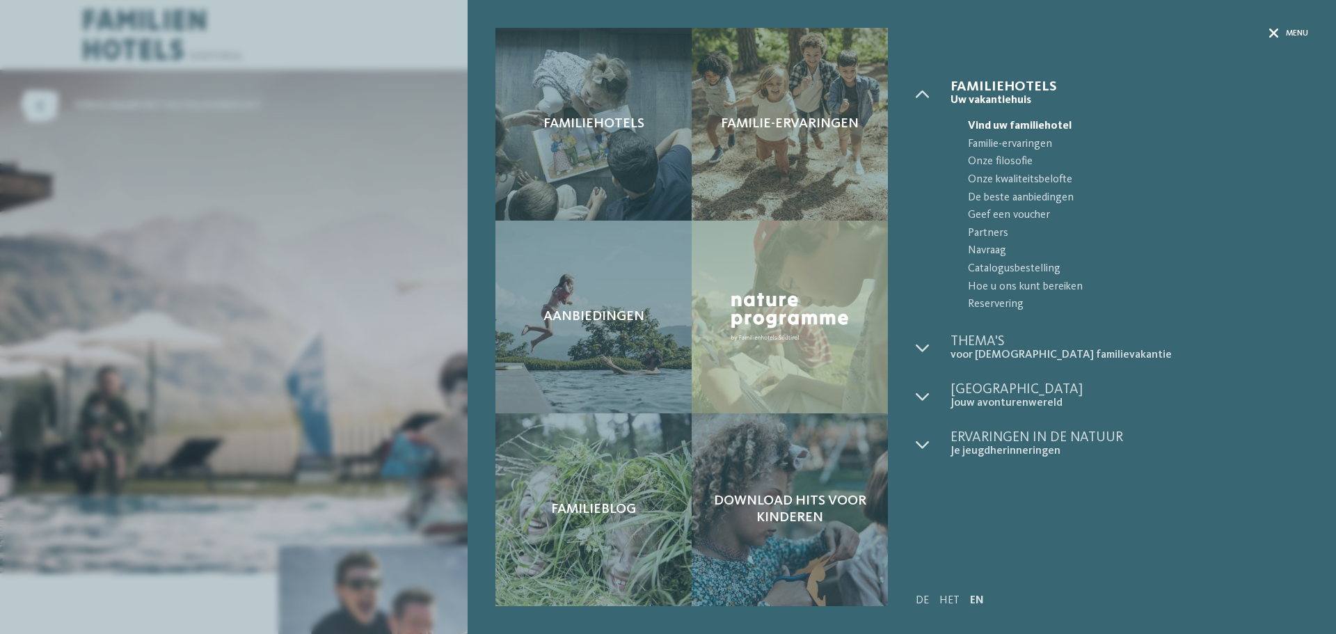
click at [1286, 33] on font "Menu" at bounding box center [1297, 33] width 22 height 8
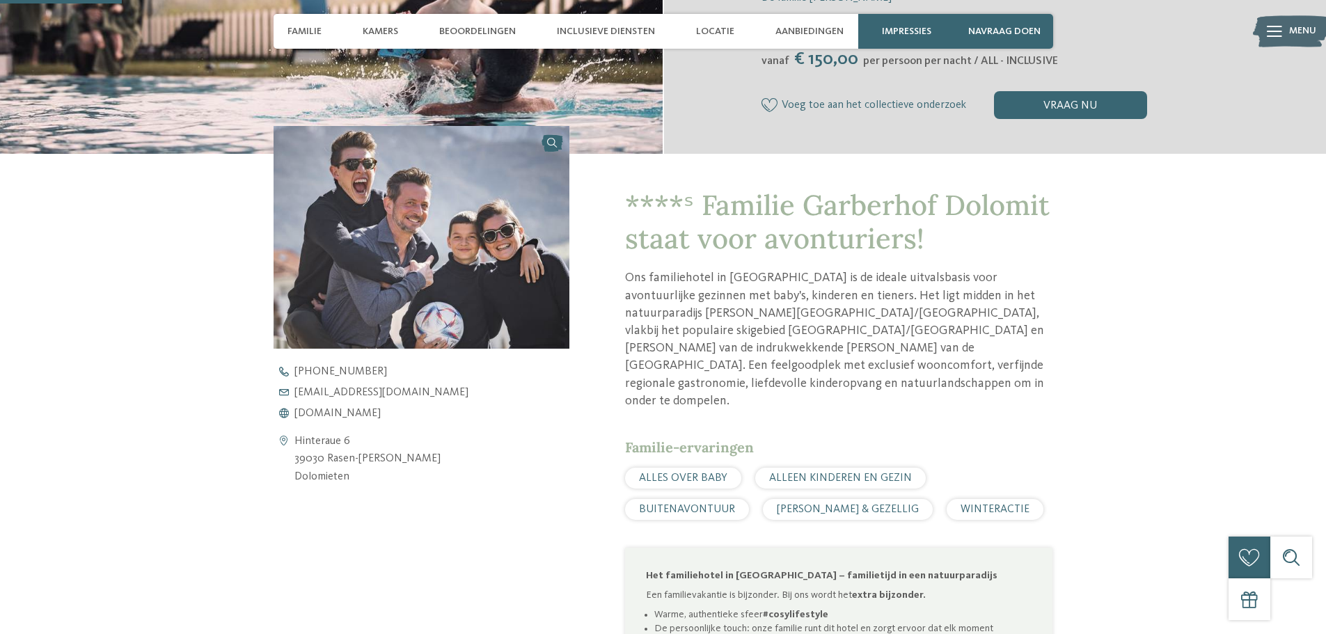
scroll to position [487, 0]
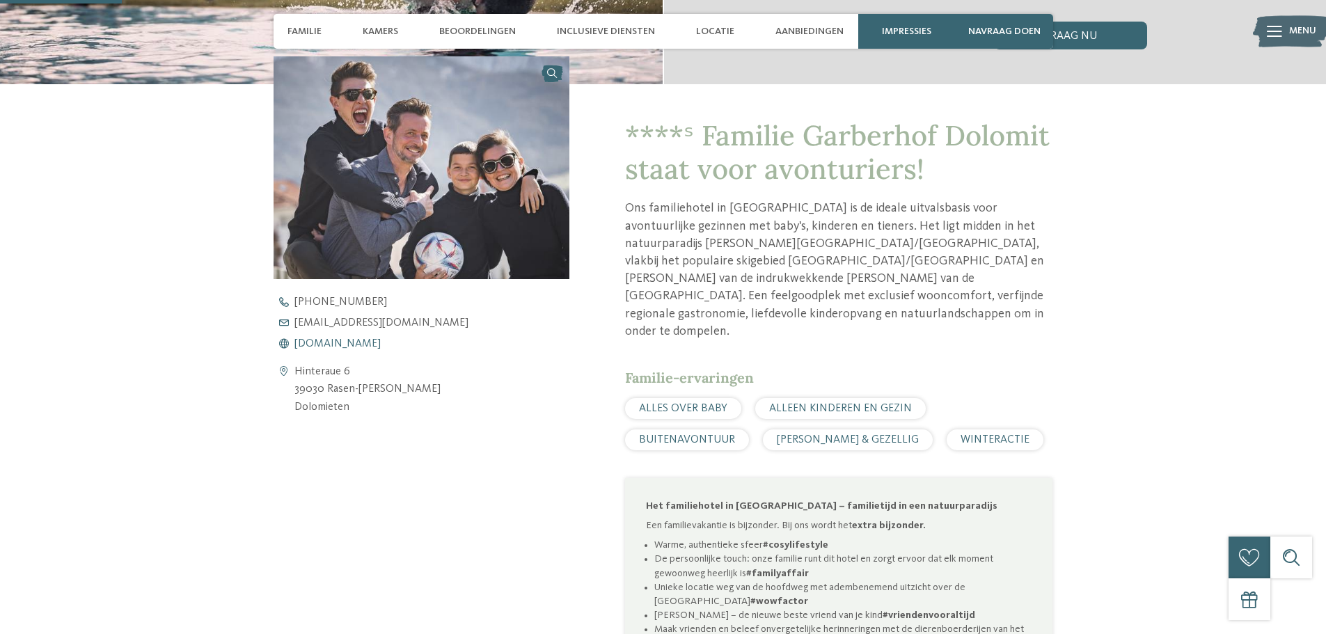
click at [326, 343] on font "www.hotelgarberhof.it" at bounding box center [337, 343] width 86 height 11
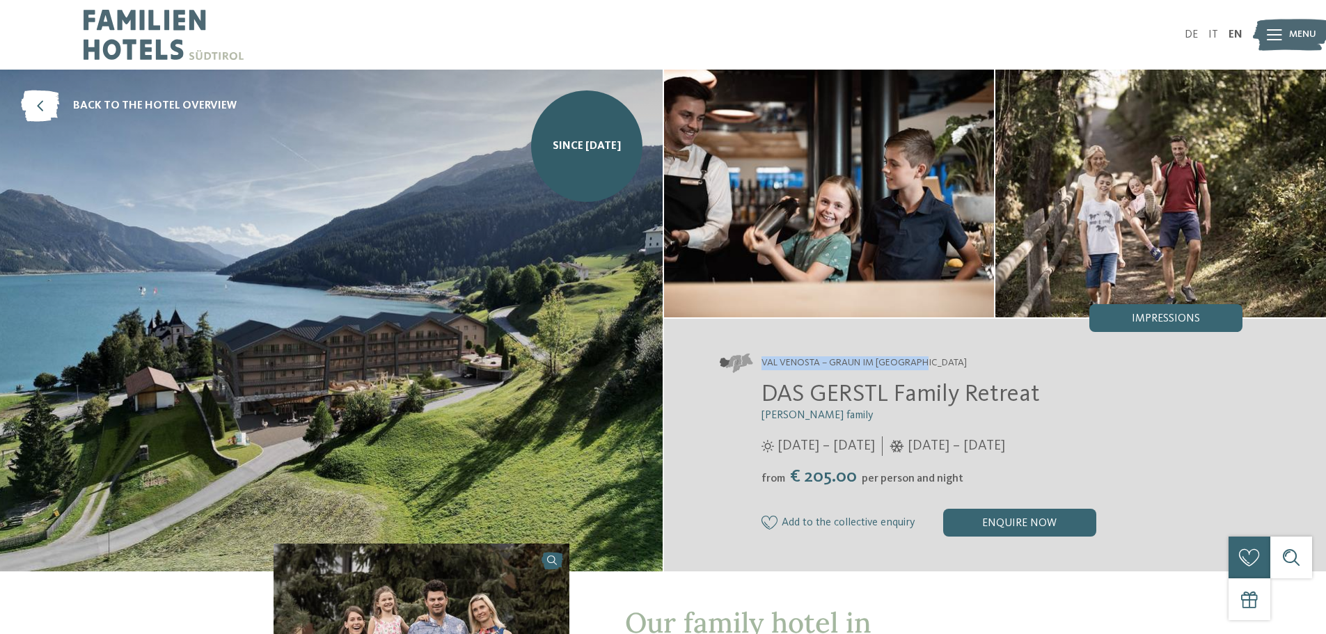
drag, startPoint x: 938, startPoint y: 368, endPoint x: 762, endPoint y: 358, distance: 176.4
click at [762, 358] on address "Val Venosta – Graun im Vinschgau" at bounding box center [981, 362] width 523 height 19
copy span "Val Venosta – Graun im Vinschgau"
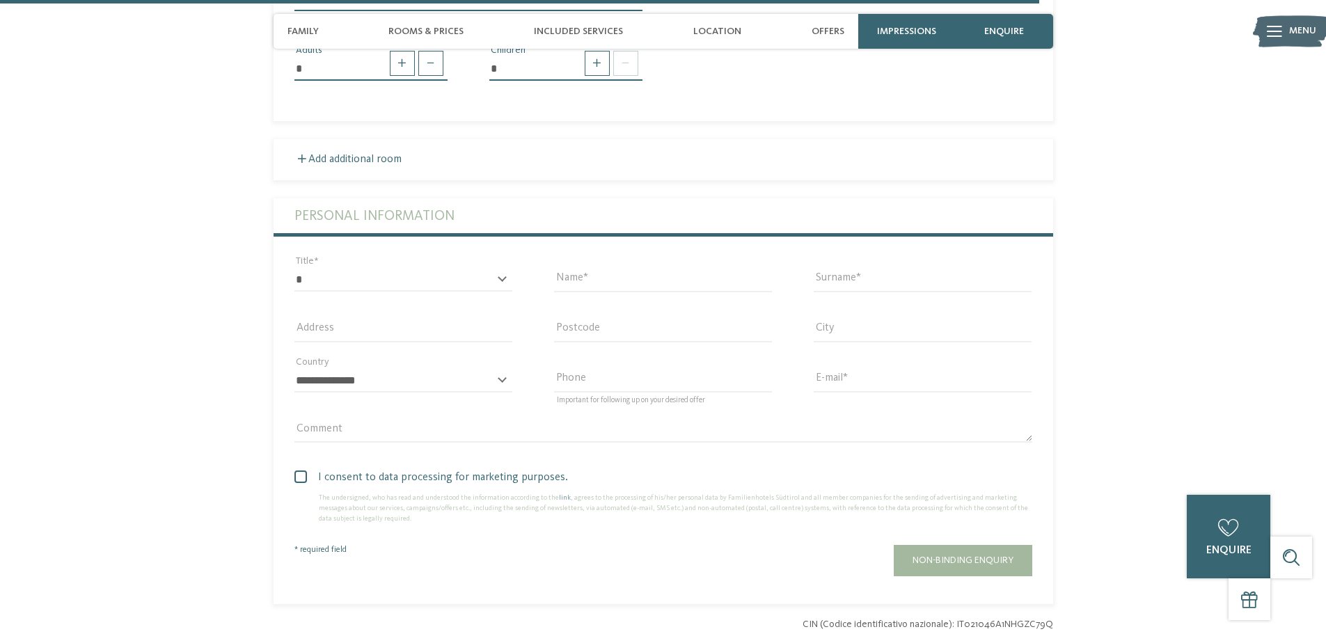
scroll to position [3201, 0]
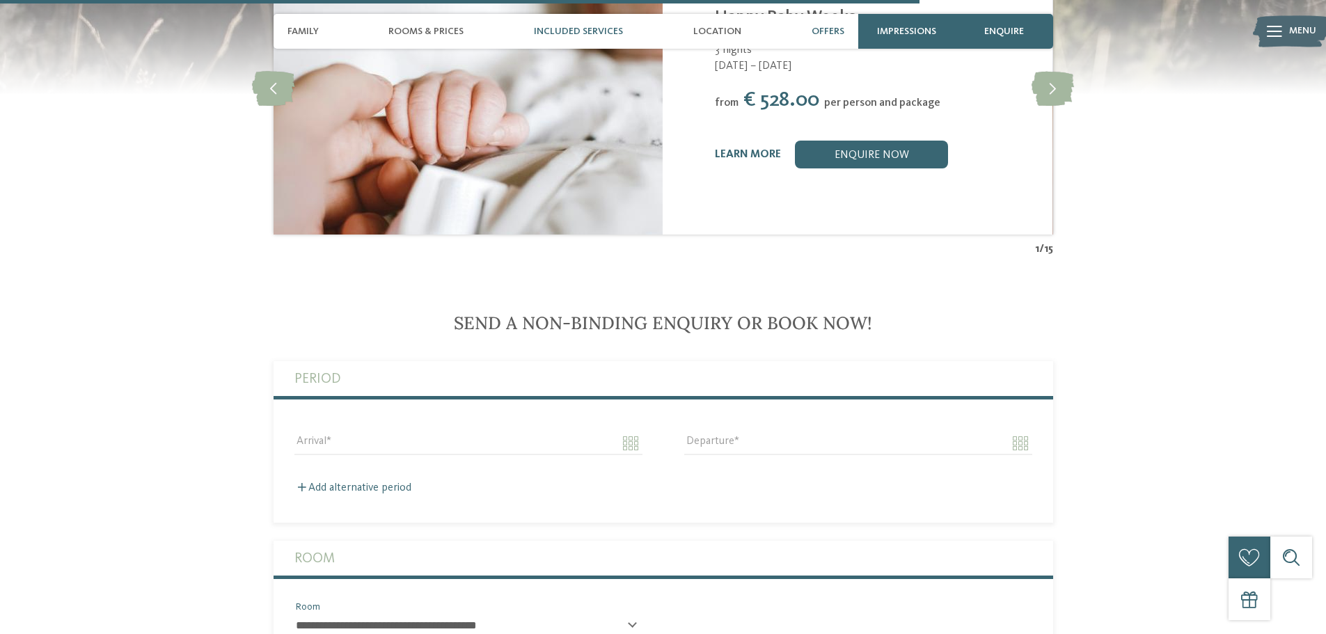
click at [610, 32] on span "Included services" at bounding box center [578, 32] width 89 height 12
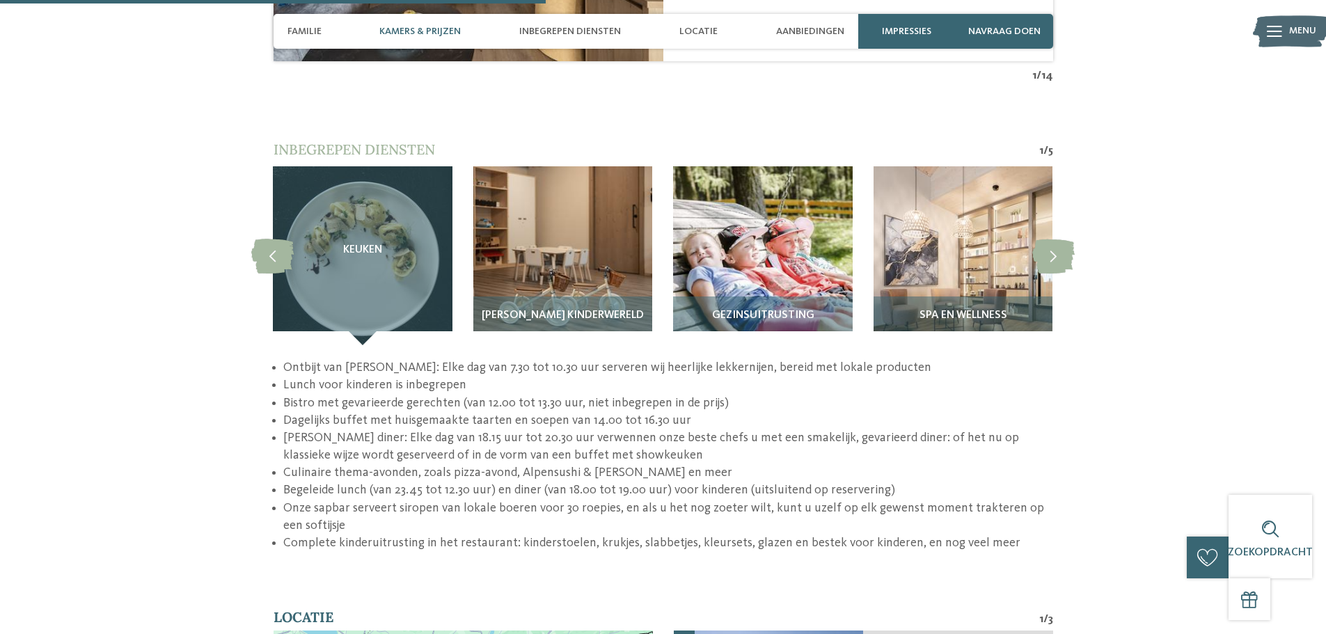
scroll to position [1907, 0]
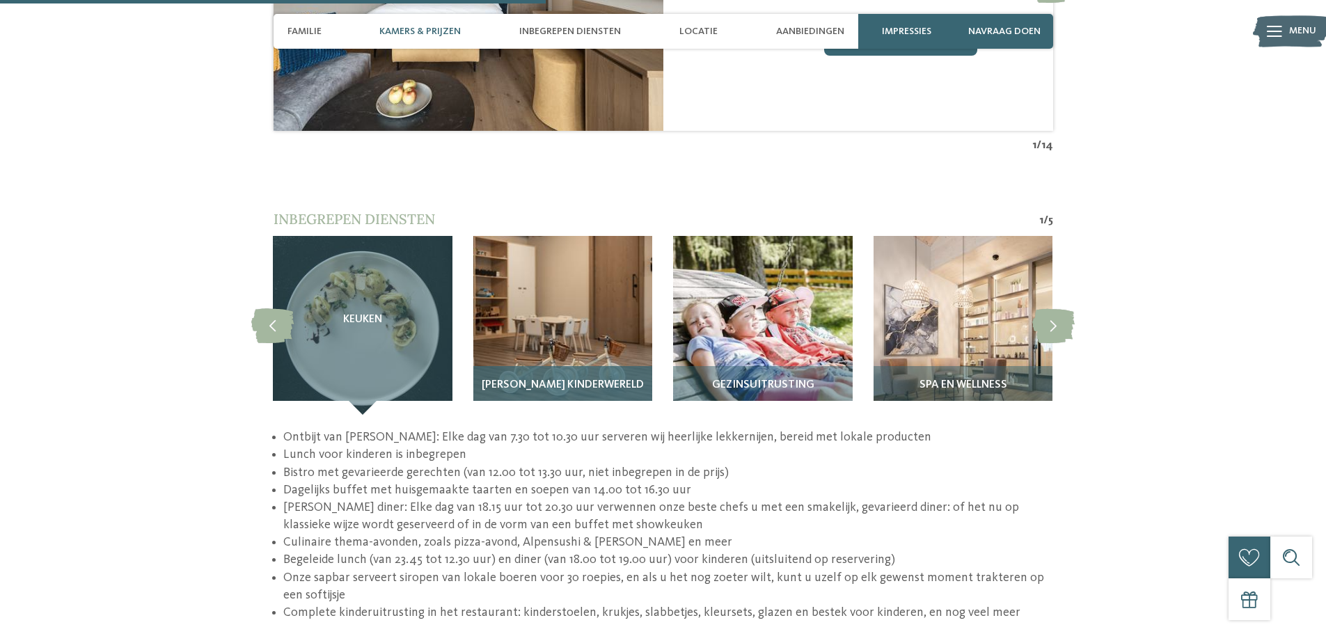
click at [589, 379] on font "GERSTI's Kinderwereld" at bounding box center [563, 384] width 162 height 11
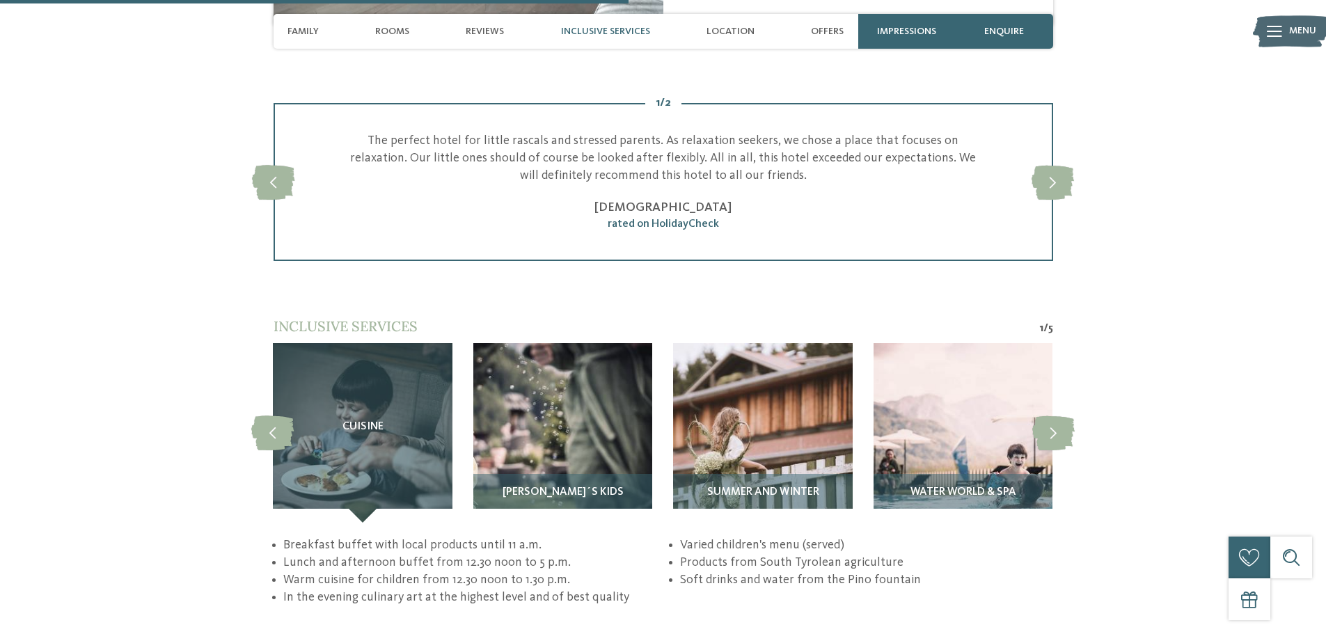
scroll to position [2575, 0]
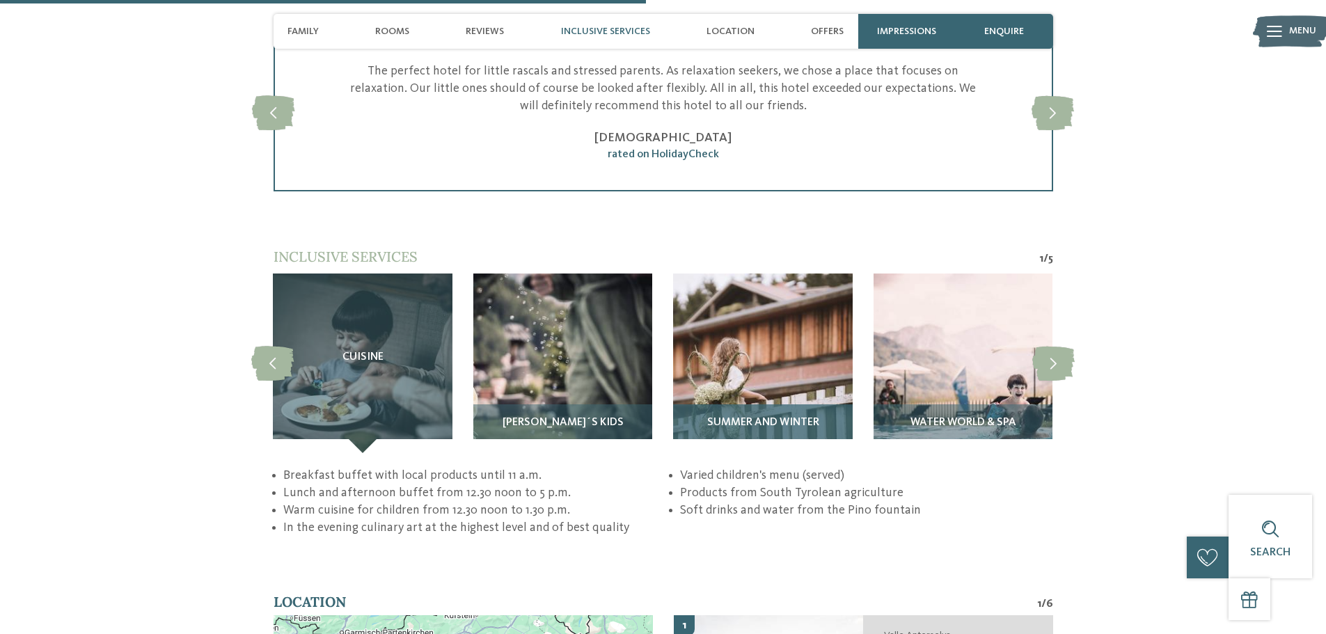
click at [746, 313] on img at bounding box center [762, 362] width 179 height 179
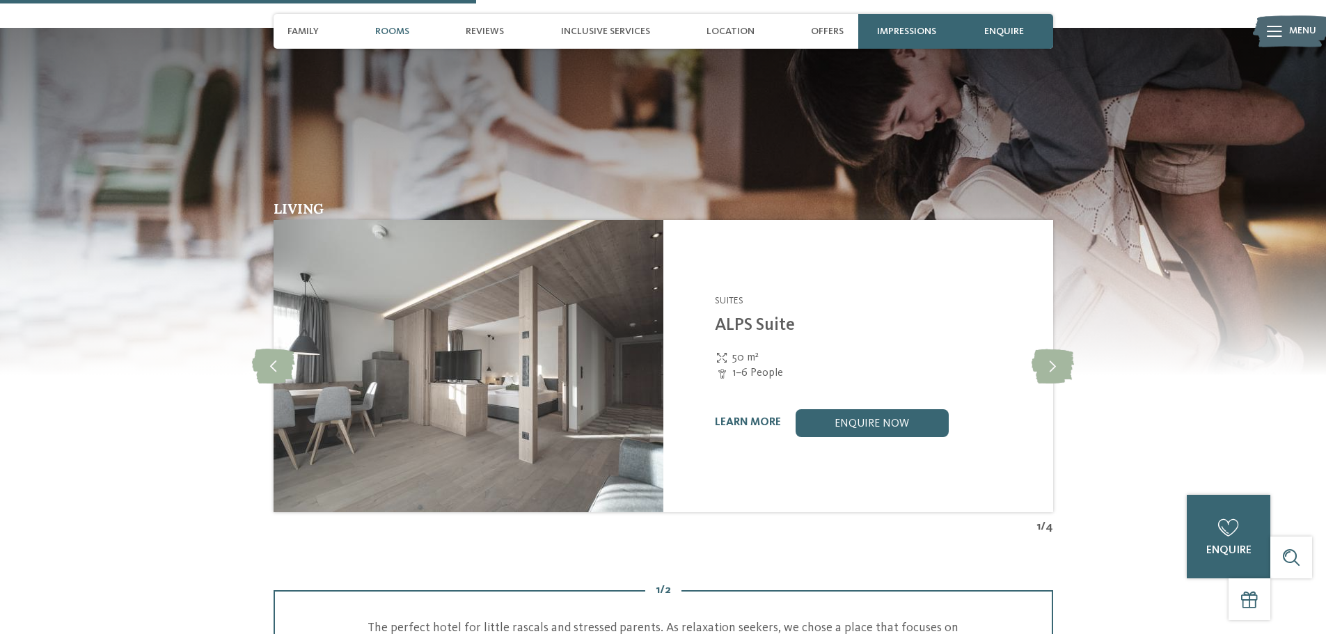
scroll to position [1948, 0]
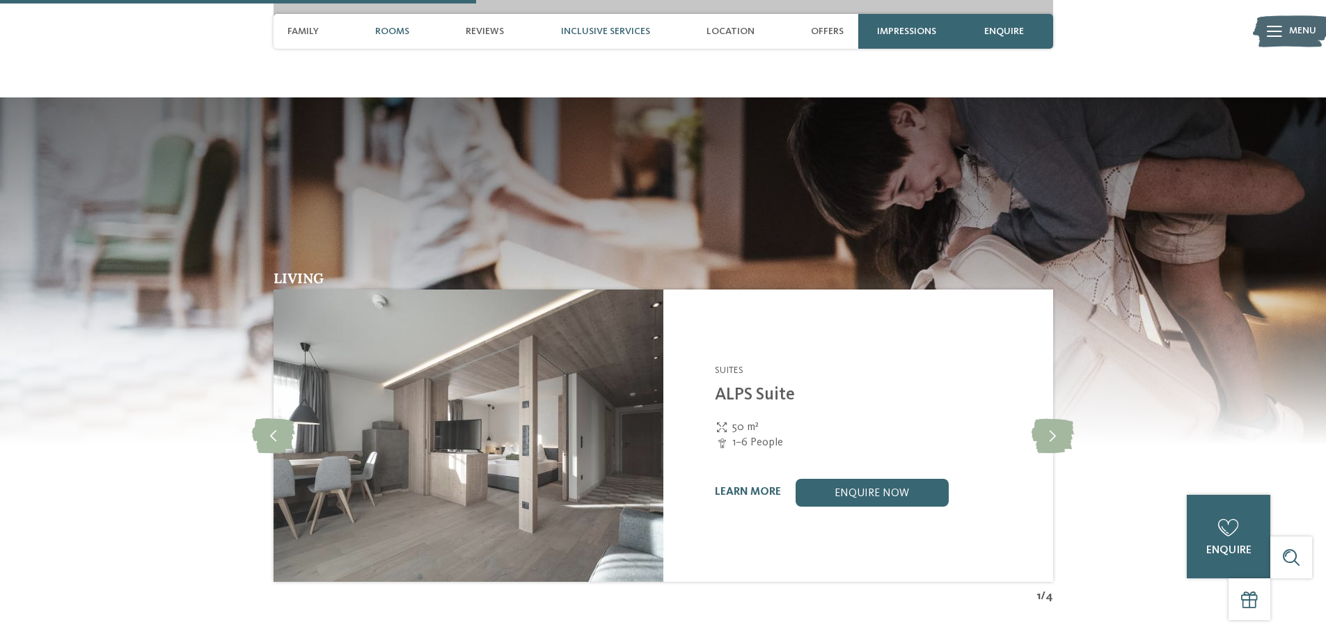
click at [576, 30] on span "Inclusive services" at bounding box center [605, 32] width 89 height 12
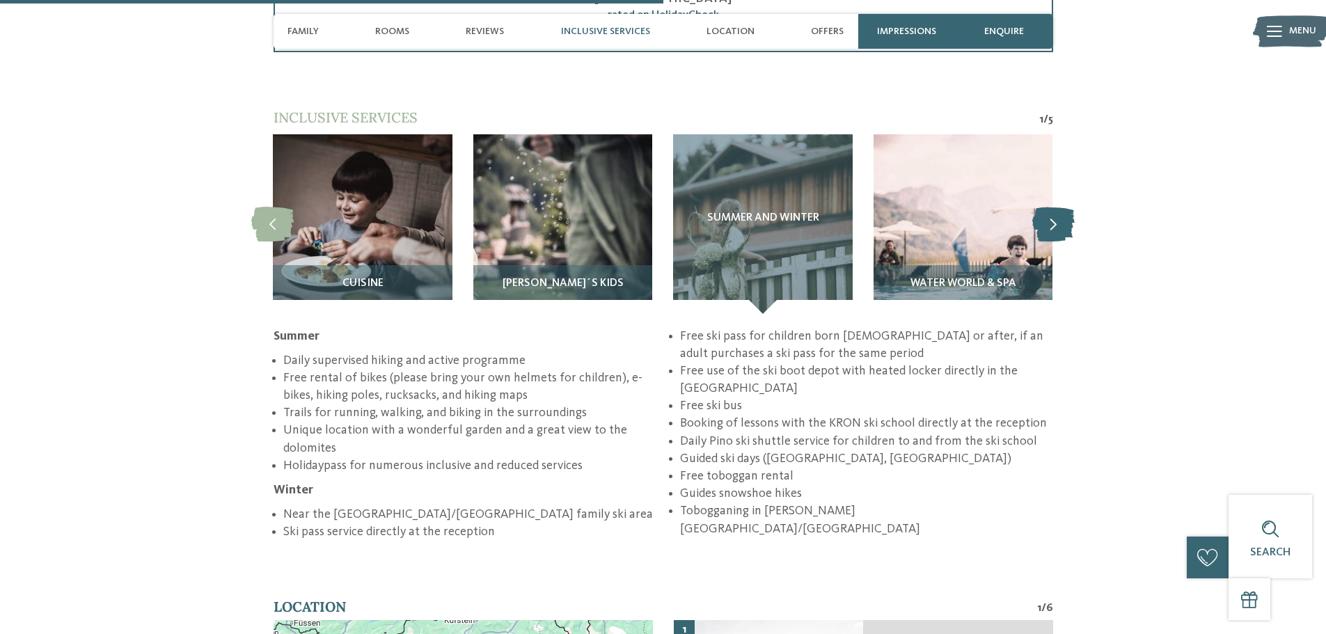
click at [1059, 207] on icon at bounding box center [1053, 224] width 42 height 35
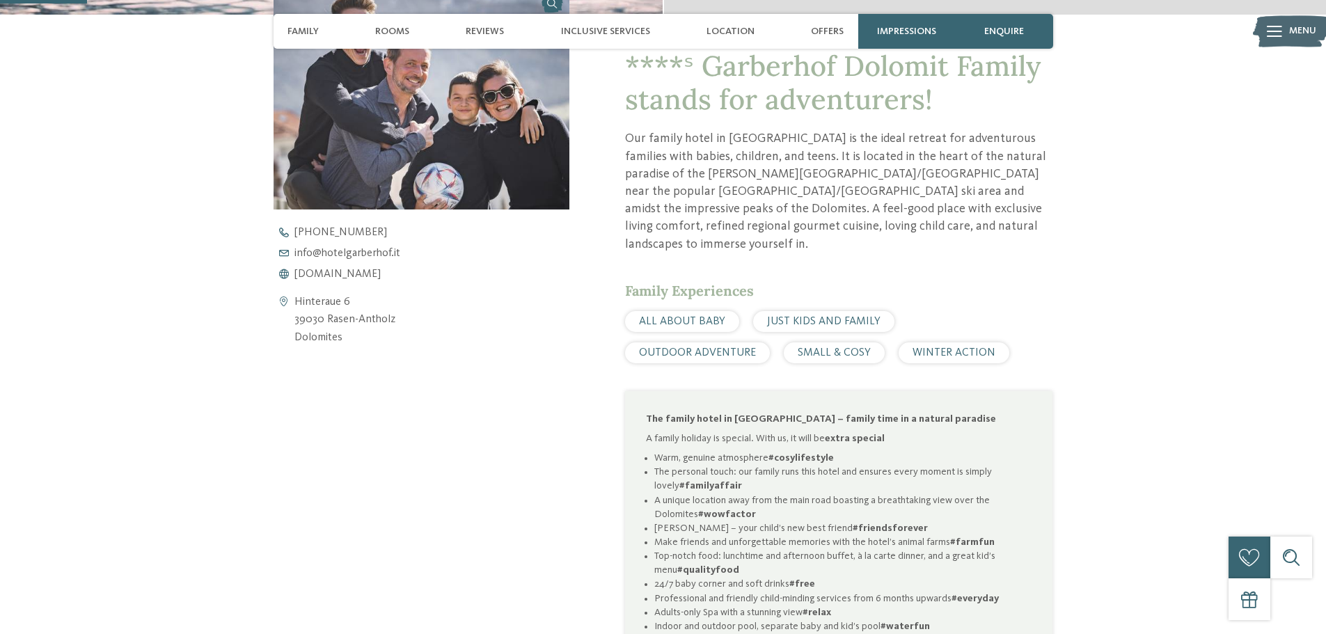
scroll to position [0, 0]
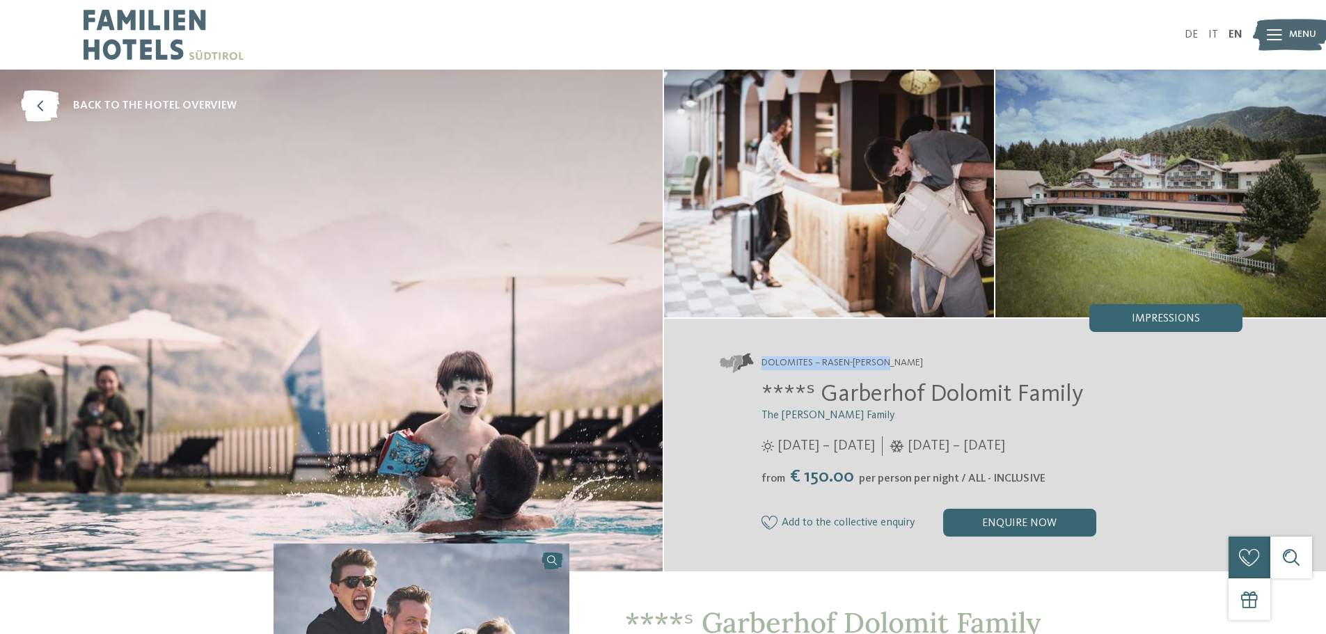
drag, startPoint x: 913, startPoint y: 357, endPoint x: 763, endPoint y: 369, distance: 150.8
click at [763, 369] on address "Dolomites – Rasen-Antholz" at bounding box center [981, 362] width 523 height 19
copy span "Dolomites – Rasen-Antholz"
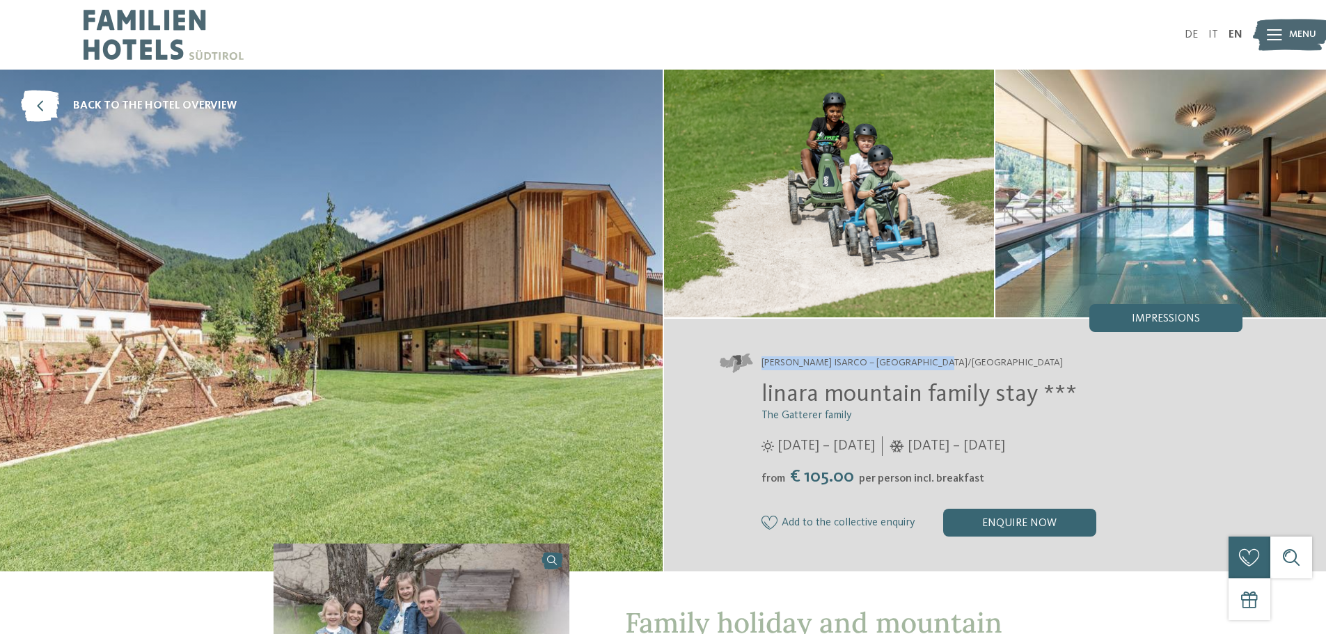
drag, startPoint x: 914, startPoint y: 363, endPoint x: 763, endPoint y: 365, distance: 151.0
click at [763, 365] on address "[PERSON_NAME] Isarco – [GEOGRAPHIC_DATA]/[GEOGRAPHIC_DATA]" at bounding box center [981, 362] width 523 height 19
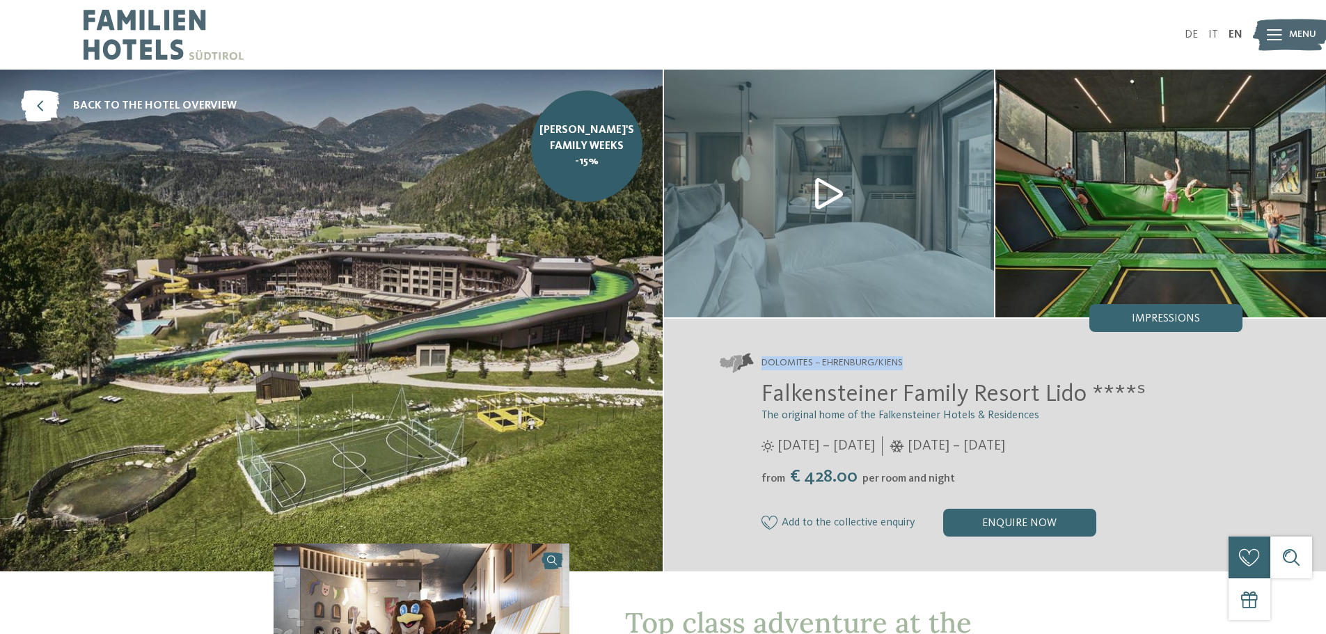
drag, startPoint x: 760, startPoint y: 362, endPoint x: 905, endPoint y: 361, distance: 145.4
click at [905, 361] on address "Dolomites – Ehrenburg/Kiens" at bounding box center [981, 362] width 523 height 19
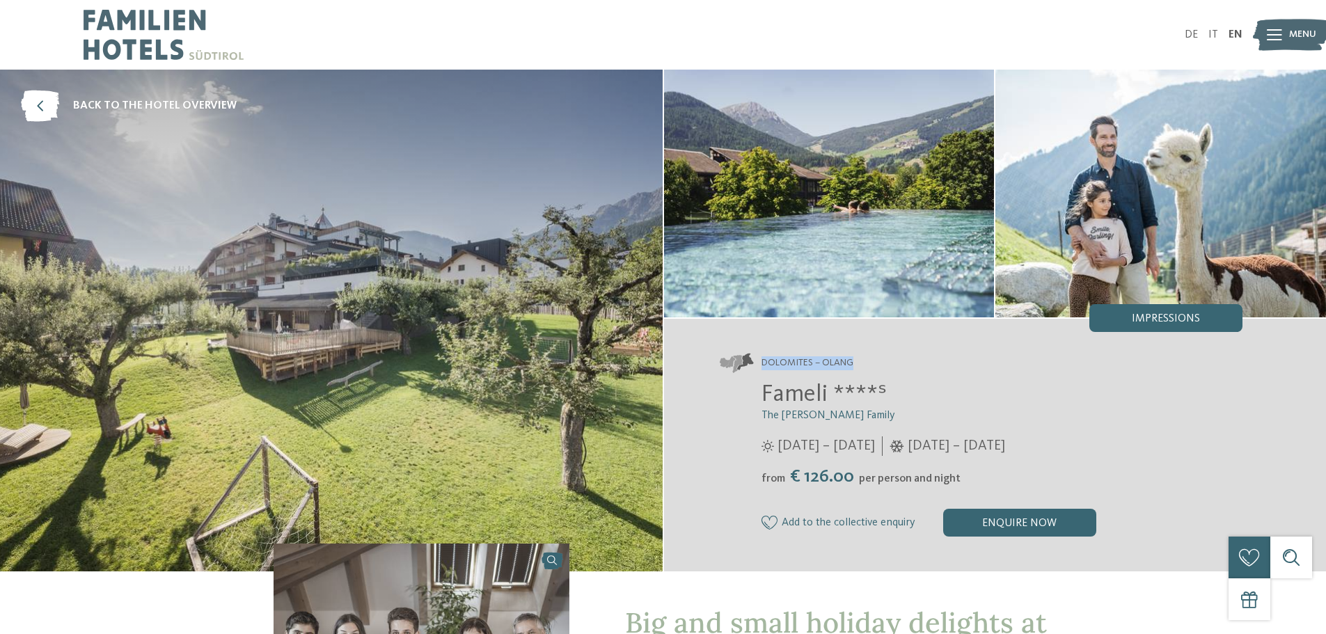
drag, startPoint x: 0, startPoint y: 0, endPoint x: 853, endPoint y: 361, distance: 926.4
click at [853, 361] on address "Dolomites – Olang" at bounding box center [981, 362] width 523 height 19
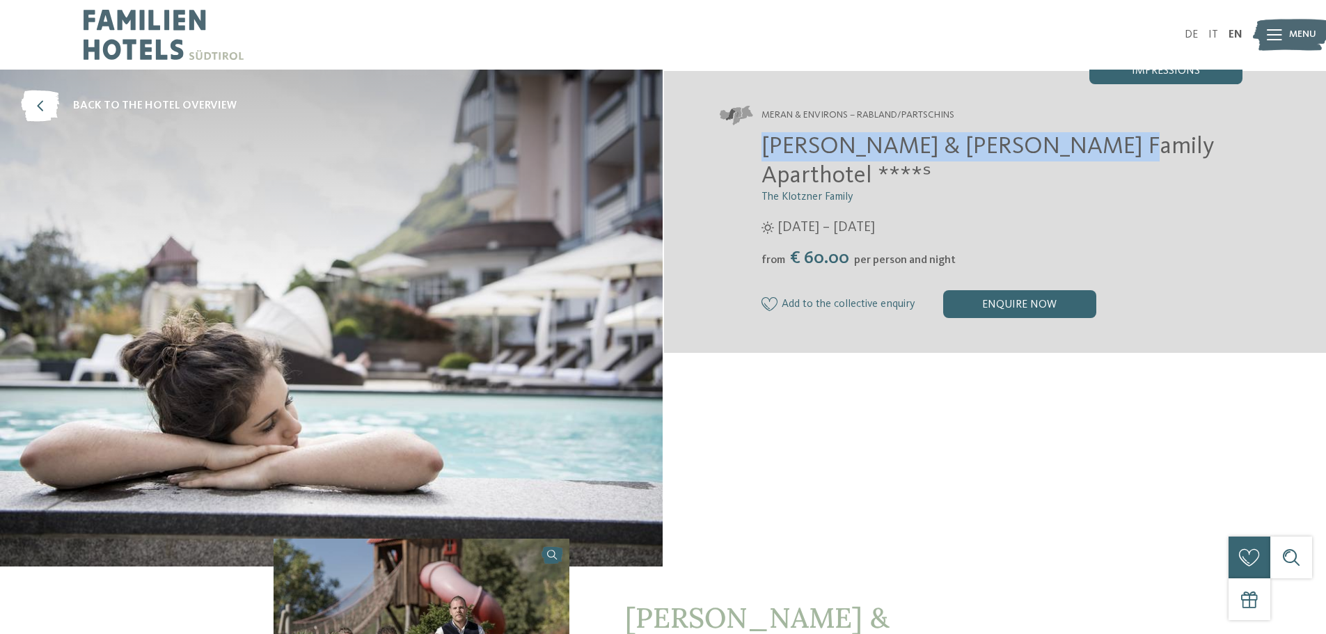
drag, startPoint x: 768, startPoint y: 140, endPoint x: 1079, endPoint y: 143, distance: 311.8
click at [1079, 143] on span "Heidi & Edith Family Aparthotel ****ˢ" at bounding box center [987, 161] width 452 height 54
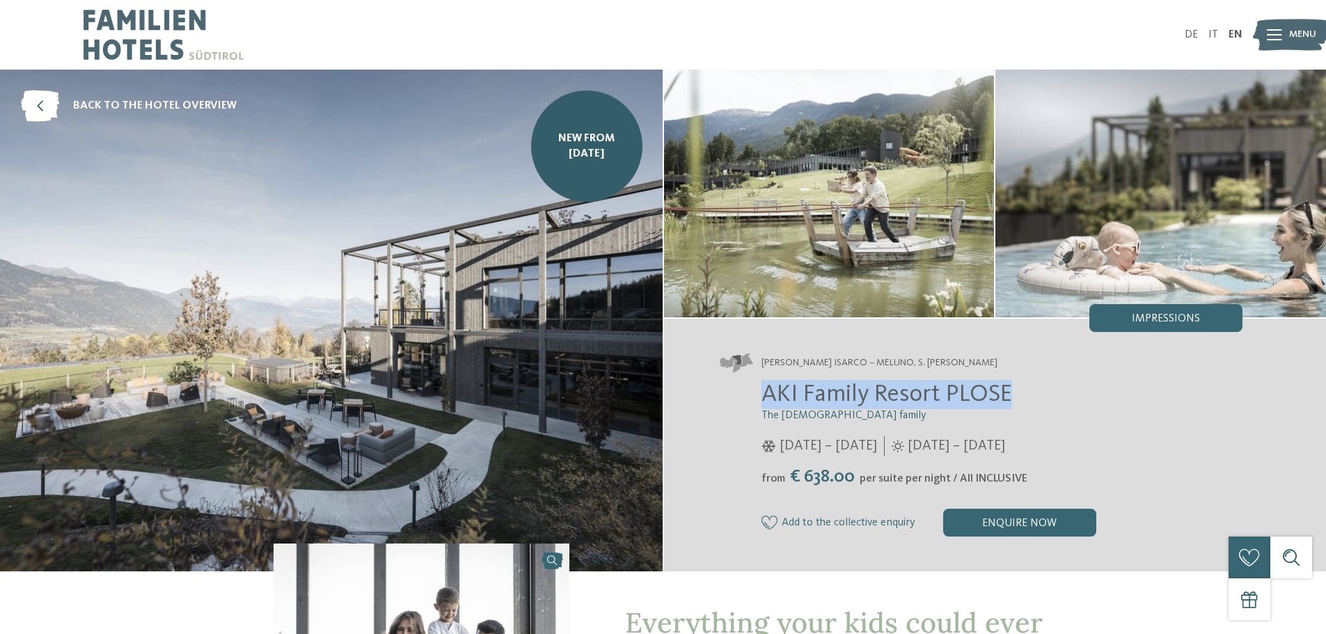
drag, startPoint x: 761, startPoint y: 390, endPoint x: 1010, endPoint y: 383, distance: 249.2
click at [1010, 383] on span "AKI Family Resort PLOSE" at bounding box center [886, 394] width 251 height 24
copy span "AKI Family Resort PLOSE"
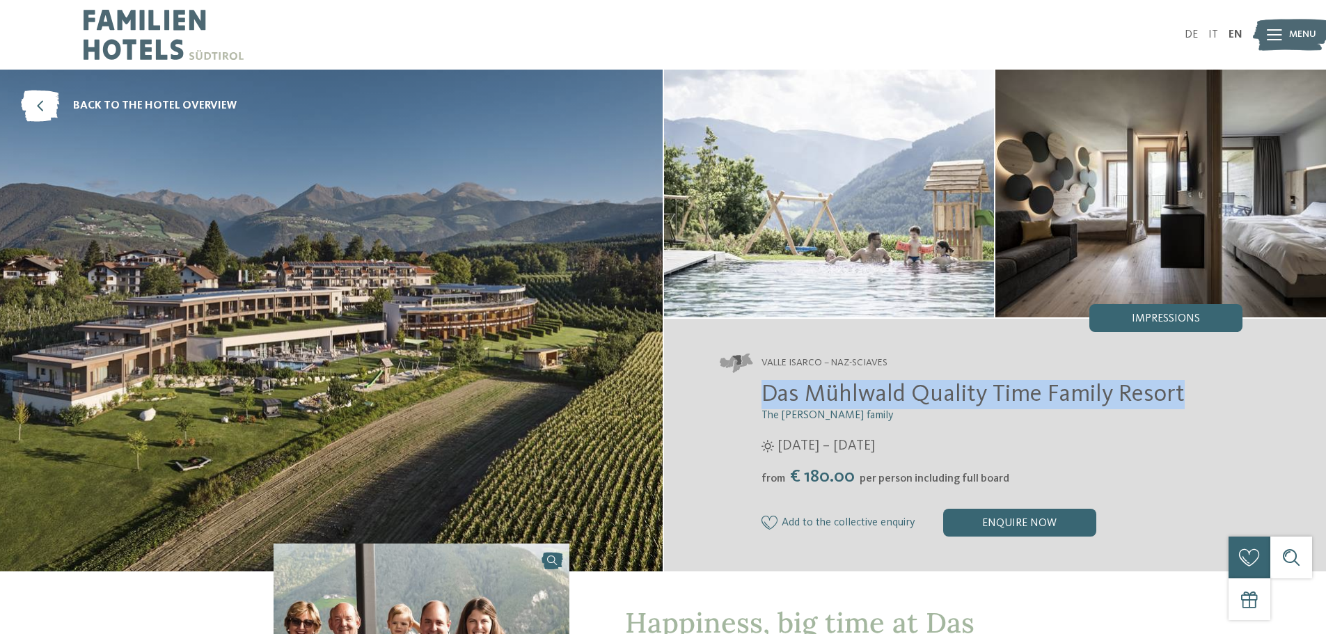
drag, startPoint x: 768, startPoint y: 390, endPoint x: 1179, endPoint y: 389, distance: 410.6
click at [1179, 389] on span "Das Mühlwald Quality Time Family Resort" at bounding box center [972, 394] width 423 height 24
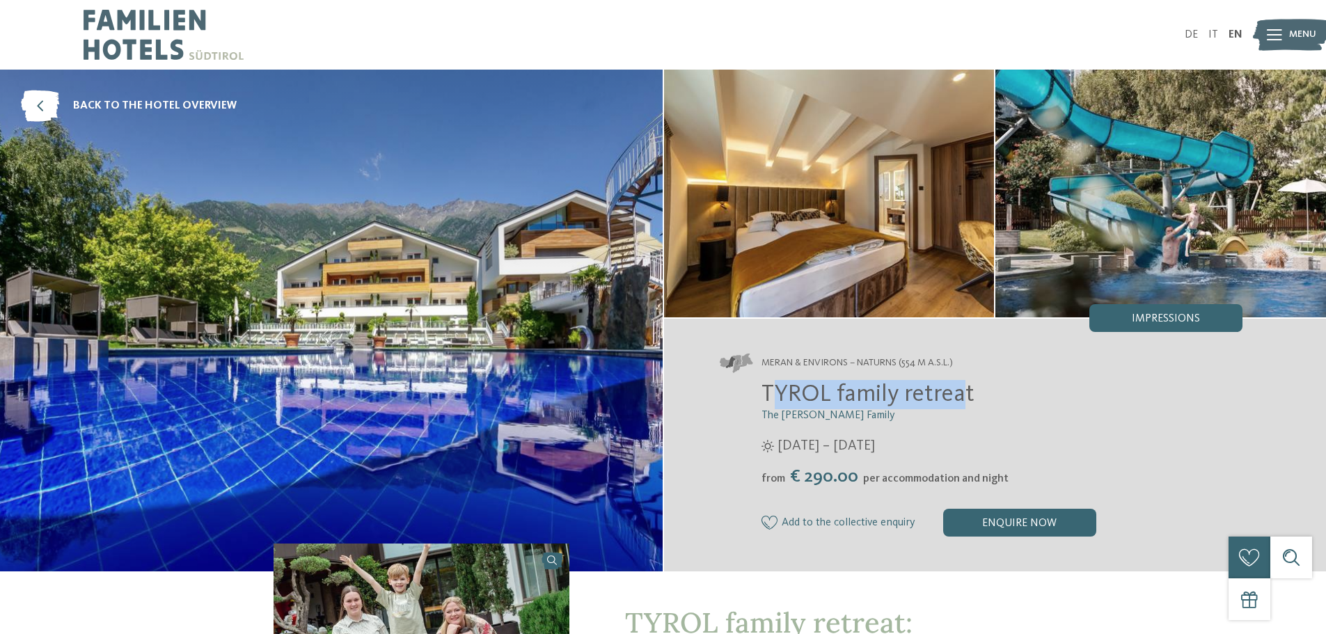
drag, startPoint x: 0, startPoint y: 0, endPoint x: 970, endPoint y: 394, distance: 1046.9
click at [970, 395] on div "TYROL family retreat The Brunner Family 27/03 – 08/11/2025 from" at bounding box center [981, 458] width 523 height 157
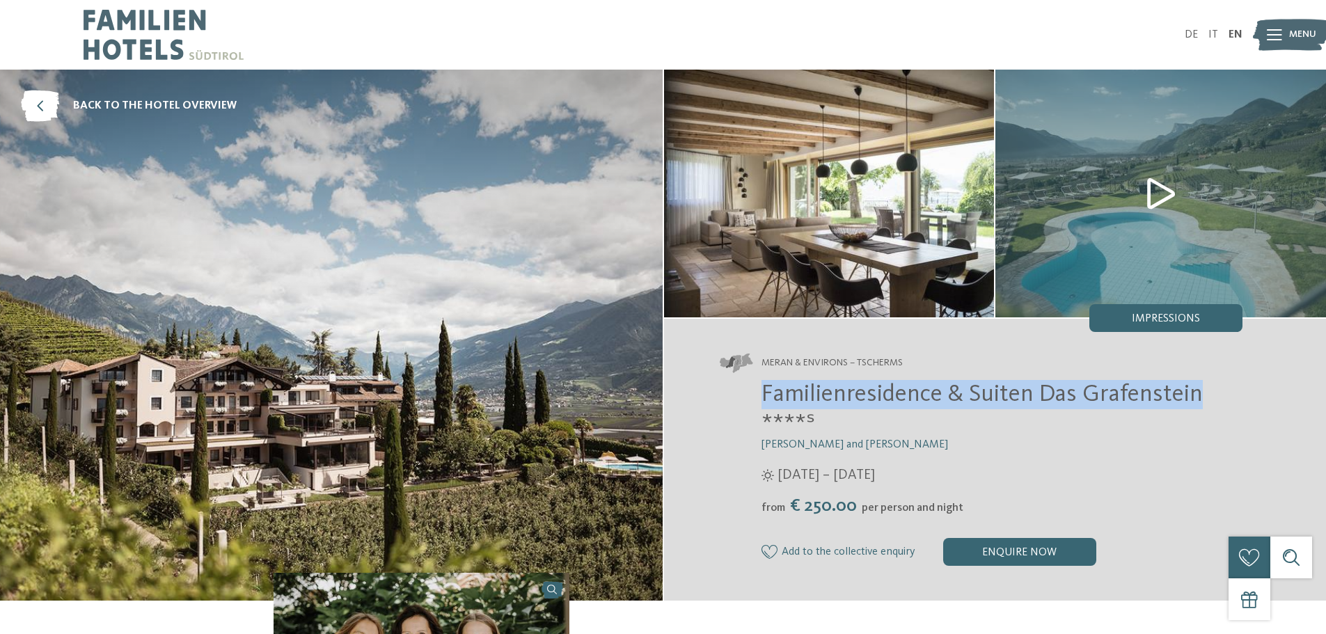
drag, startPoint x: 929, startPoint y: 387, endPoint x: 1198, endPoint y: 392, distance: 268.7
click at [1198, 392] on div "Familienresidence & Suiten Das Grafenstein ****ˢ [PERSON_NAME] and [PERSON_NAME…" at bounding box center [981, 473] width 523 height 186
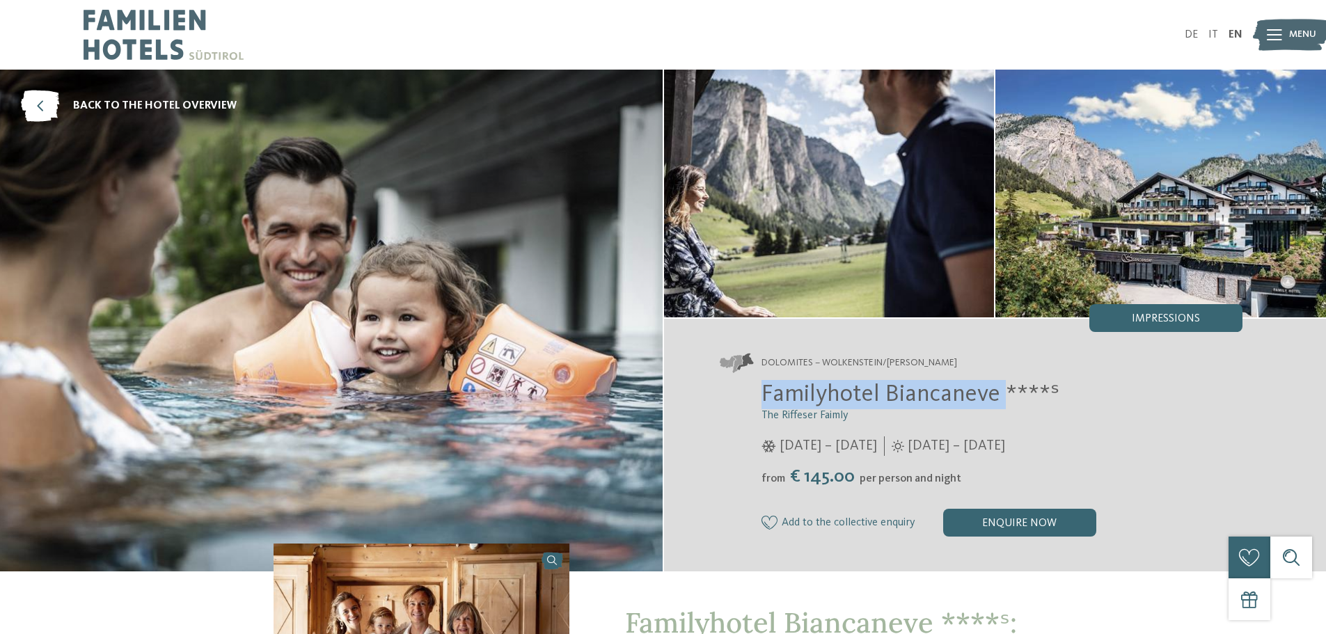
click at [1003, 395] on div "Familyhotel Biancaneve ****ˢ The Riffeser Faimly 05/12/2024 – 30/03/2025 from" at bounding box center [981, 458] width 523 height 157
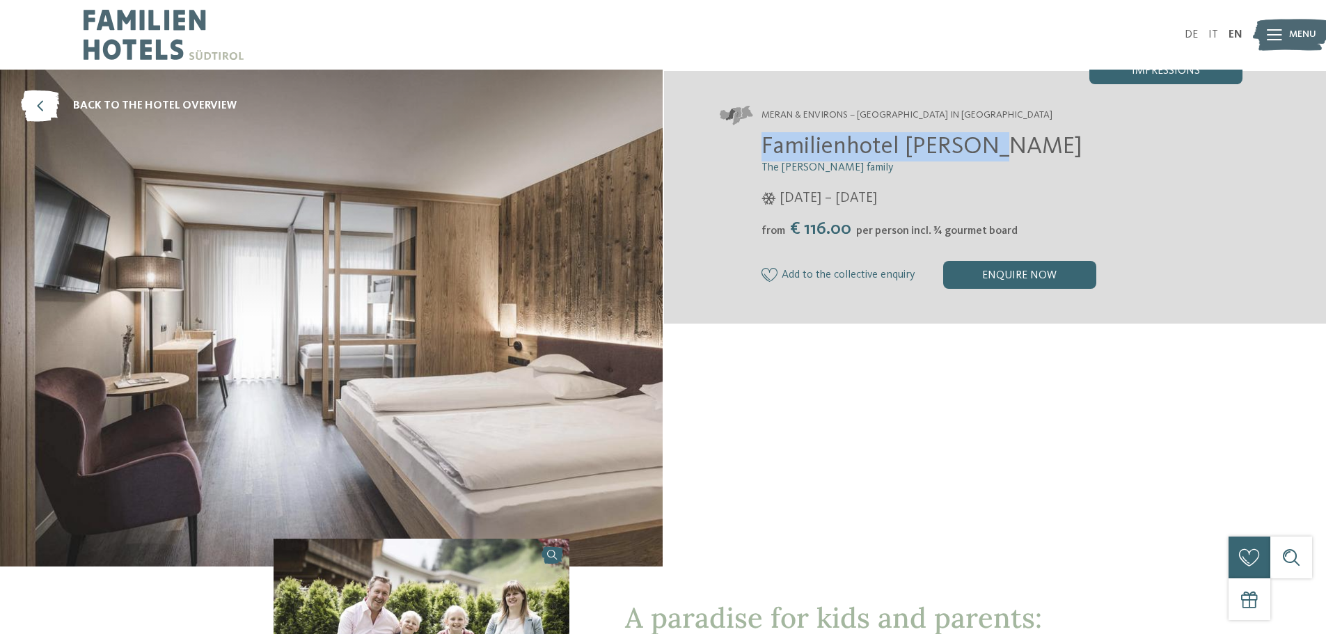
drag, startPoint x: 772, startPoint y: 143, endPoint x: 979, endPoint y: 148, distance: 207.4
click at [979, 148] on div "Familienhotel Viktoria The Paris Staffler family 22/12/2023 – 07/04/2024 from" at bounding box center [981, 210] width 523 height 157
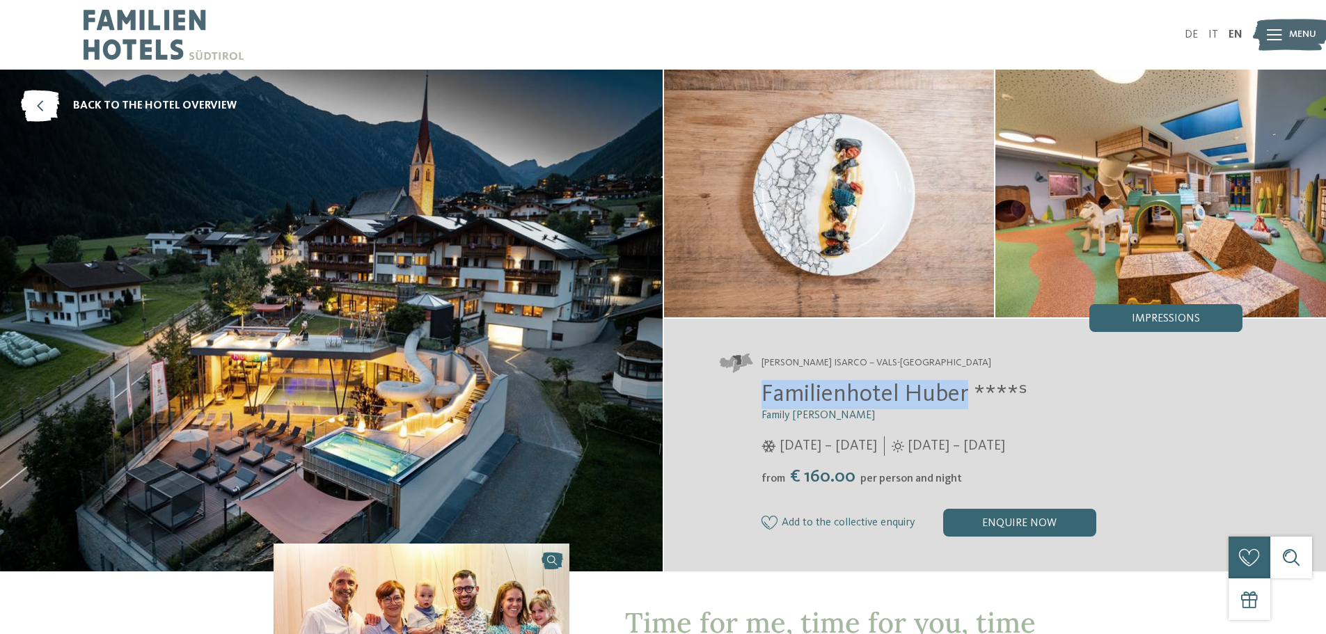
drag, startPoint x: 761, startPoint y: 385, endPoint x: 964, endPoint y: 385, distance: 203.2
click at [964, 385] on span "Familienhotel Huber ****ˢ" at bounding box center [894, 394] width 266 height 24
copy span "Familienhotel Huber"
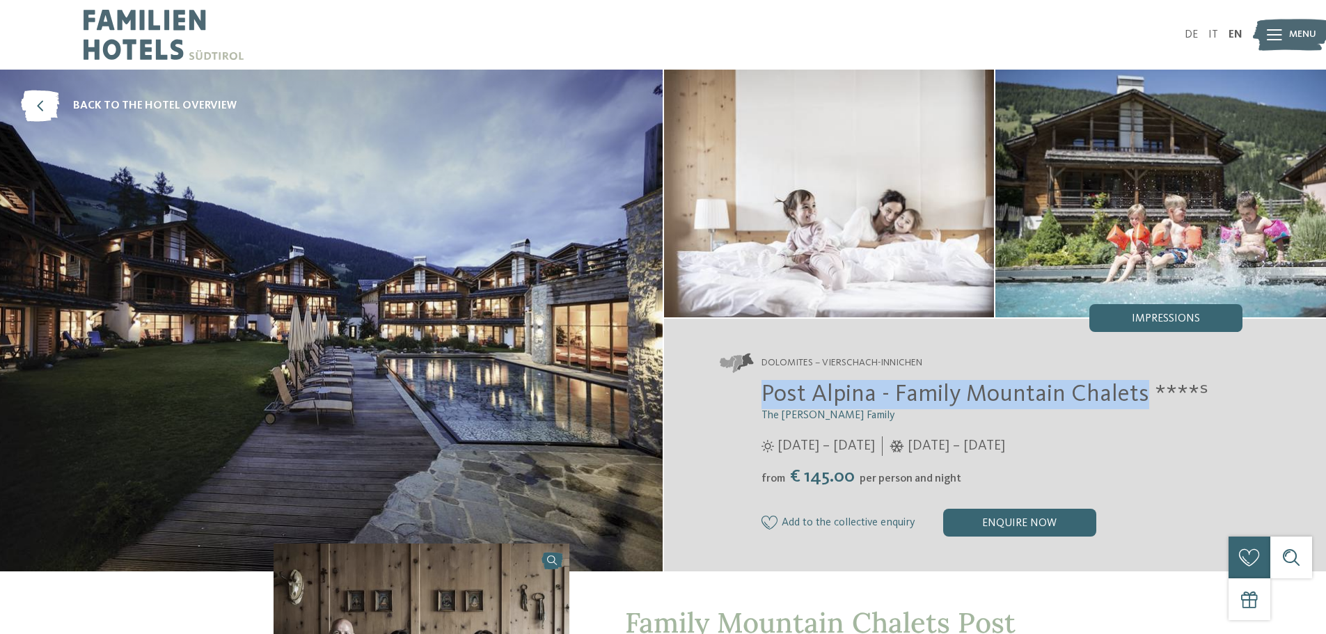
drag, startPoint x: 763, startPoint y: 386, endPoint x: 1140, endPoint y: 392, distance: 377.2
click at [1140, 392] on span "Post Alpina - Family Mountain Chalets ****ˢ" at bounding box center [984, 394] width 447 height 24
copy span "Post Alpina - Family Mountain Chalets"
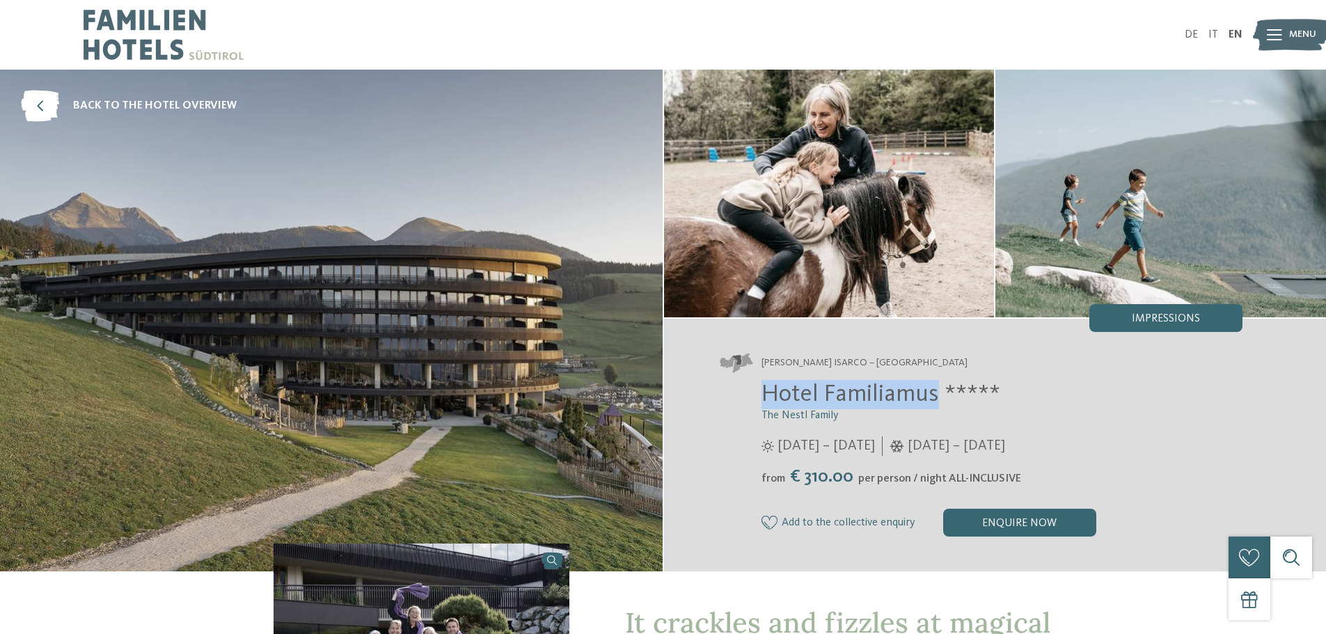
drag, startPoint x: 763, startPoint y: 397, endPoint x: 934, endPoint y: 396, distance: 170.5
click at [934, 396] on span "Hotel Familiamus *****" at bounding box center [880, 394] width 239 height 24
copy span "Hotel Familiamus"
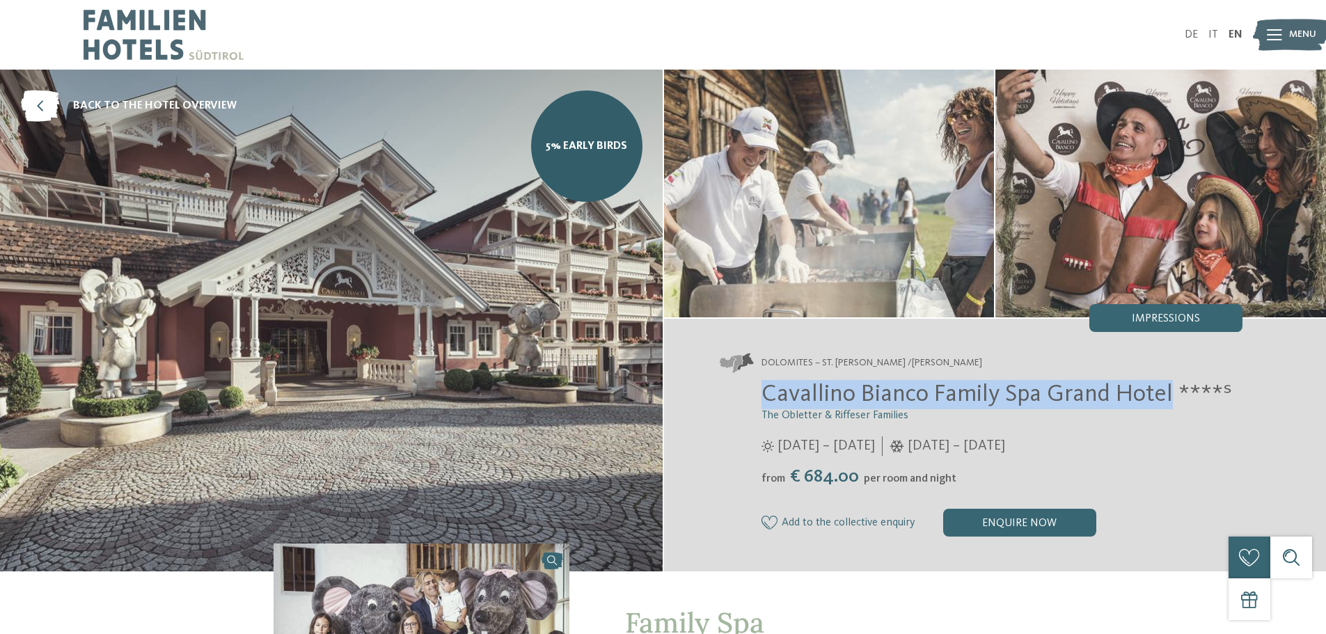
drag, startPoint x: 768, startPoint y: 392, endPoint x: 1170, endPoint y: 388, distance: 402.9
click at [1170, 388] on div "Cavallino Bianco Family Spa Grand Hotel ****ˢ The Obletter & Riffeser Families …" at bounding box center [981, 458] width 523 height 157
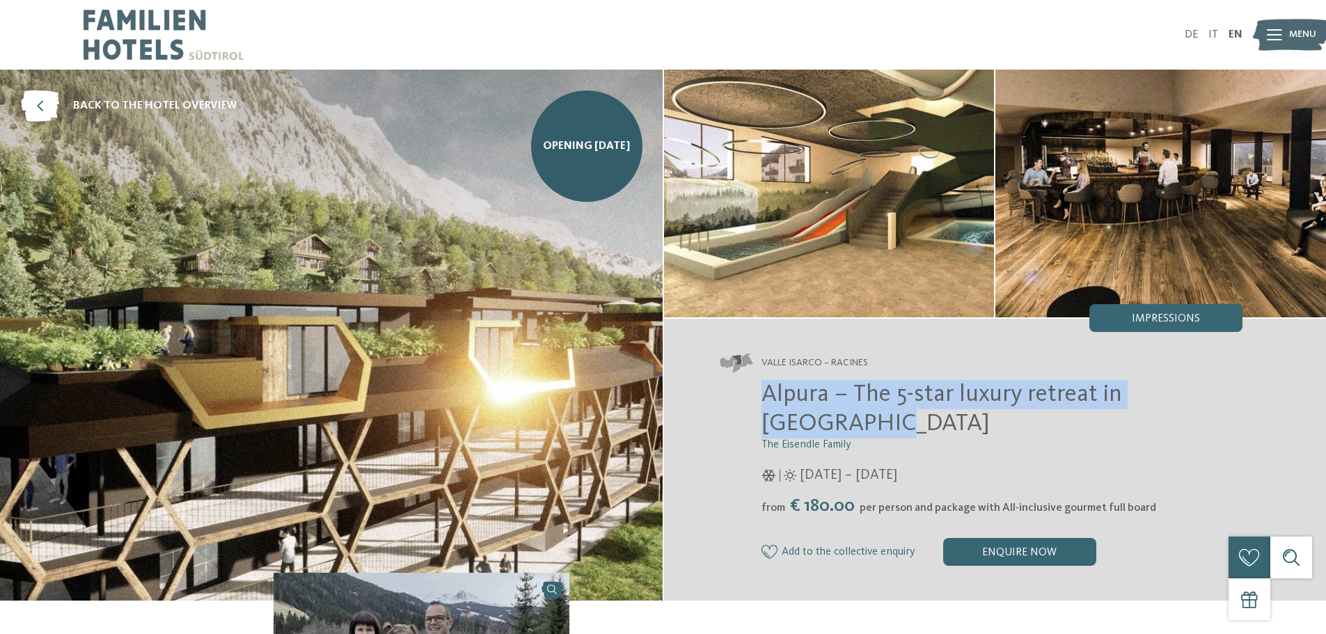
click at [1237, 397] on div "Alpura – The 5-star luxury retreat in South Tyrol The Eisendle Family 08/11/202…" at bounding box center [981, 473] width 523 height 186
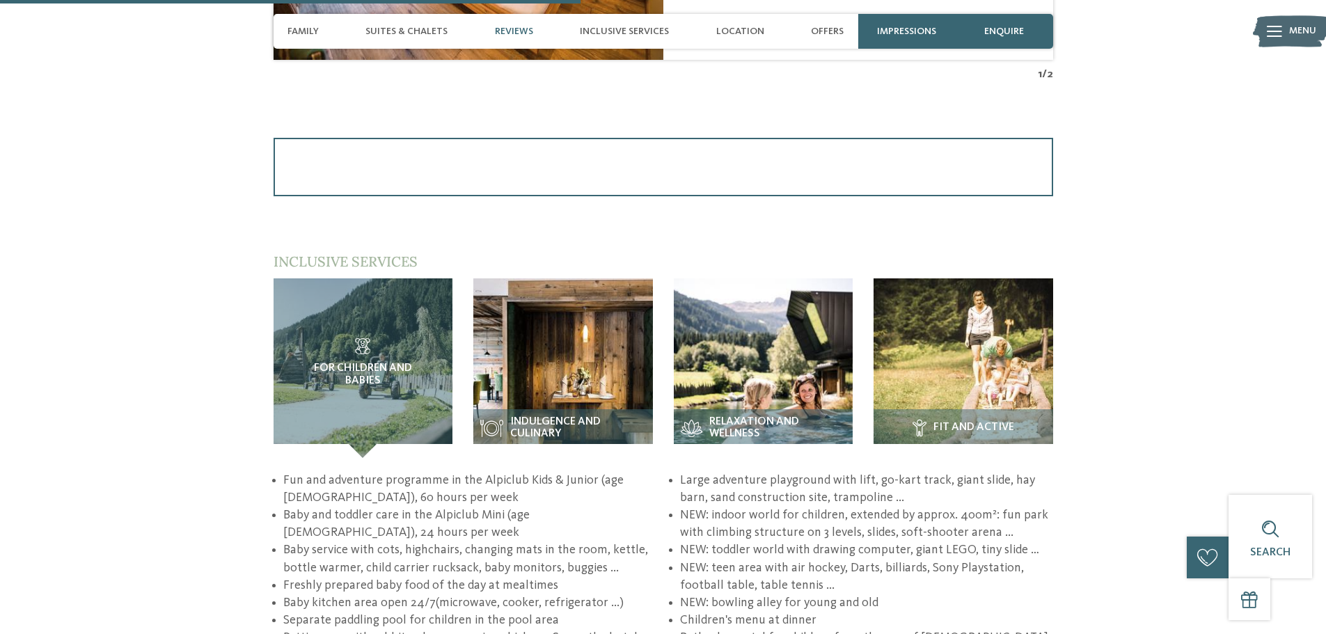
scroll to position [2018, 0]
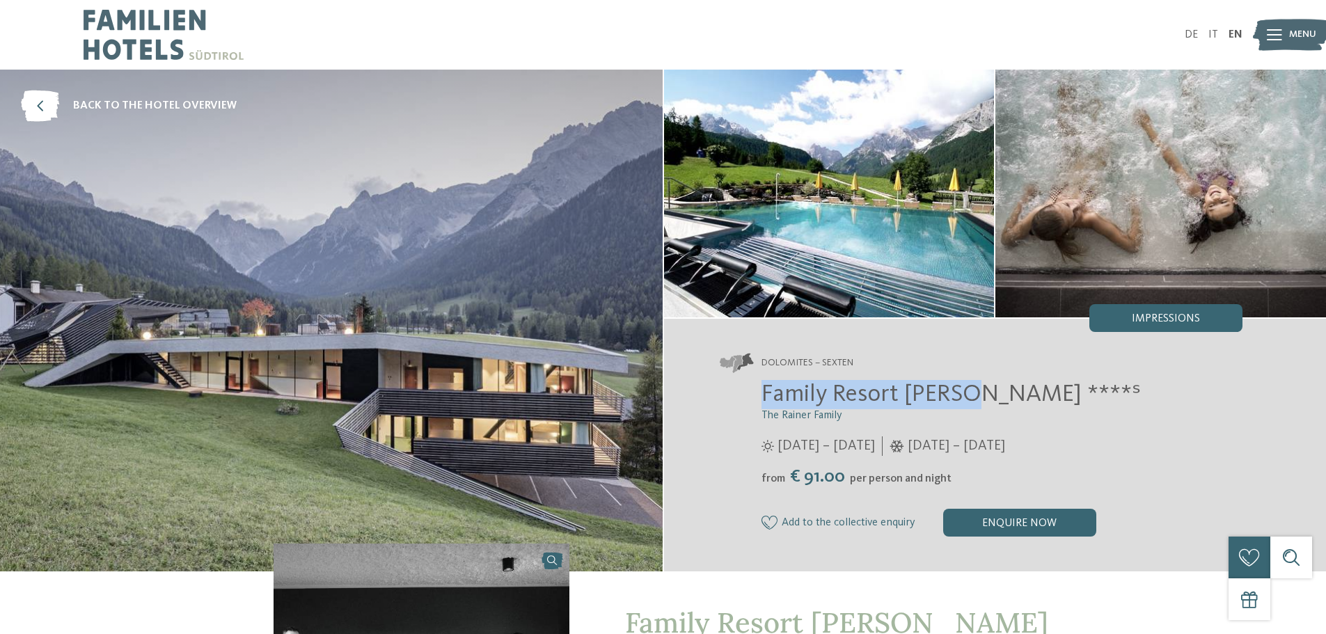
drag, startPoint x: 754, startPoint y: 395, endPoint x: 968, endPoint y: 397, distance: 213.6
click at [968, 397] on div "Family Resort Rainer ****ˢ The Rainer Family 25/05 – 12/10/2025 from" at bounding box center [981, 458] width 523 height 157
copy span "Family Resort Rainer"
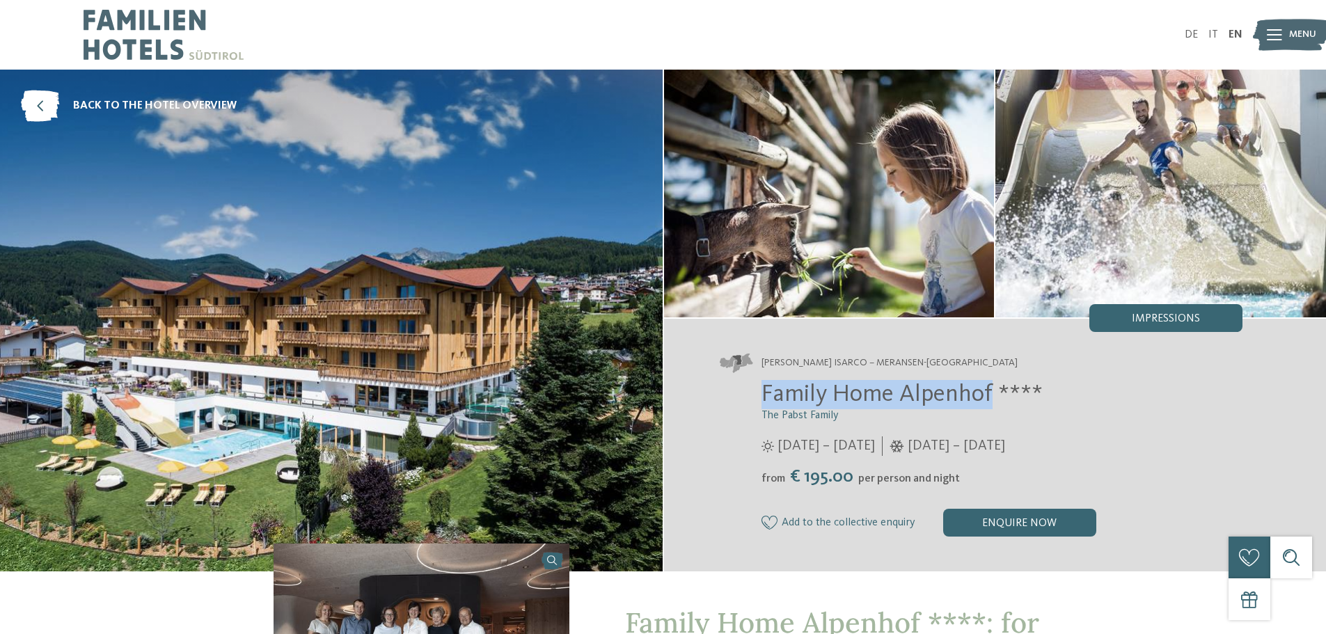
drag, startPoint x: 761, startPoint y: 392, endPoint x: 991, endPoint y: 392, distance: 229.6
click at [991, 392] on span "Family Home Alpenhof ****" at bounding box center [901, 394] width 281 height 24
copy span "Family Home Alpenhof"
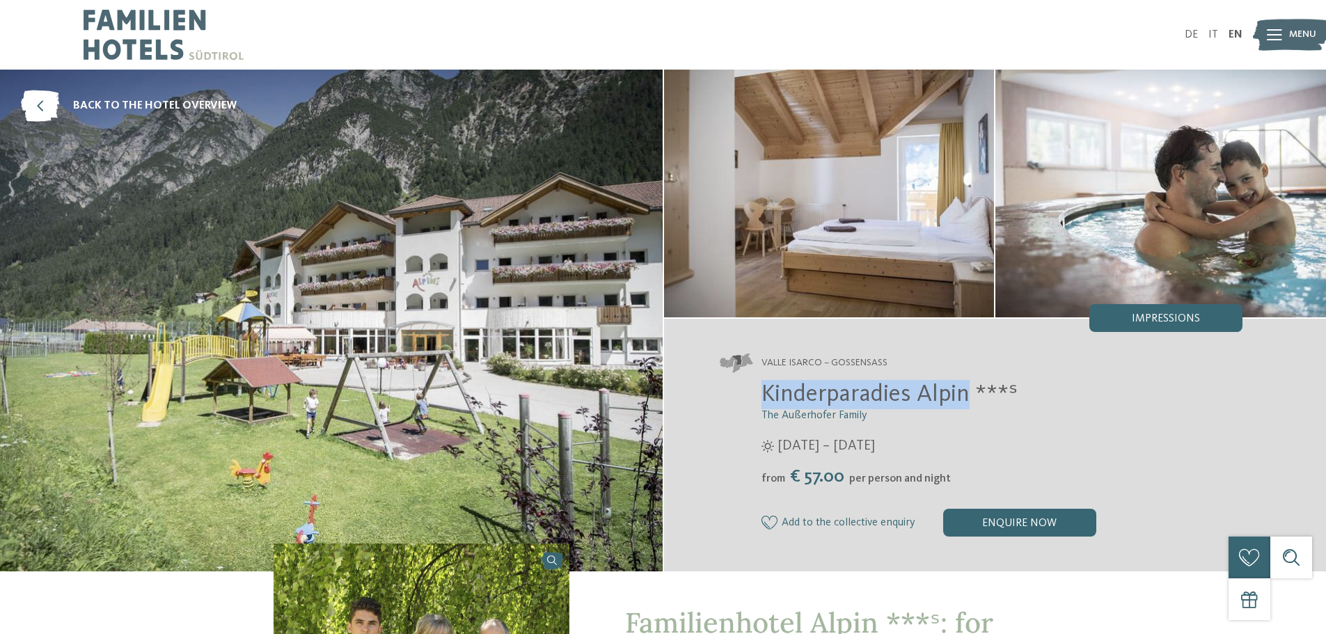
click at [970, 395] on div "Kinderparadies Alpin ***ˢ The Außerhofer Family 15/05 – 31/10/2021" at bounding box center [981, 458] width 523 height 157
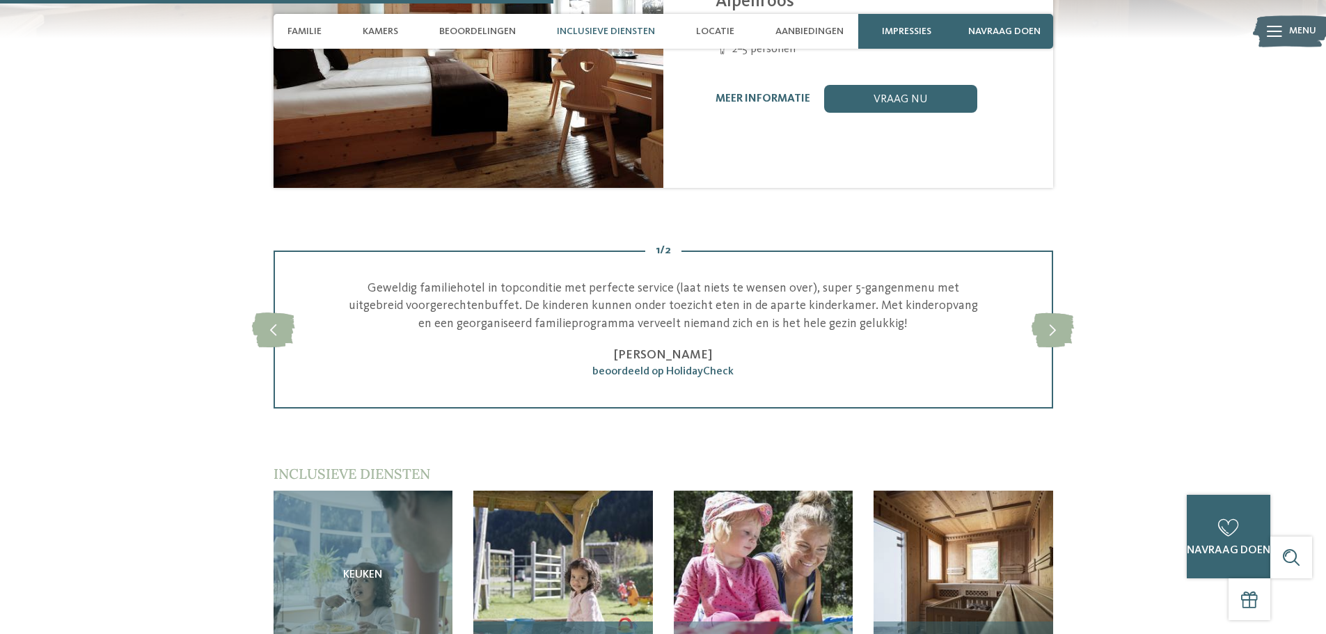
scroll to position [1809, 0]
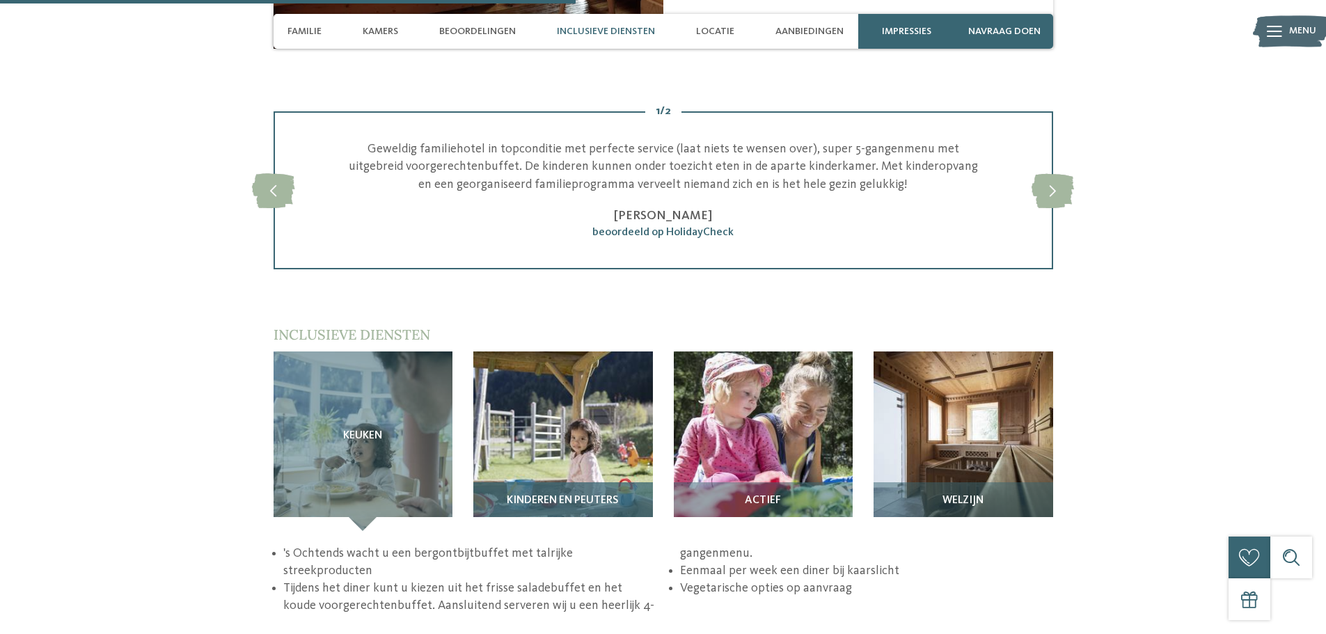
click at [577, 388] on img at bounding box center [563, 441] width 180 height 180
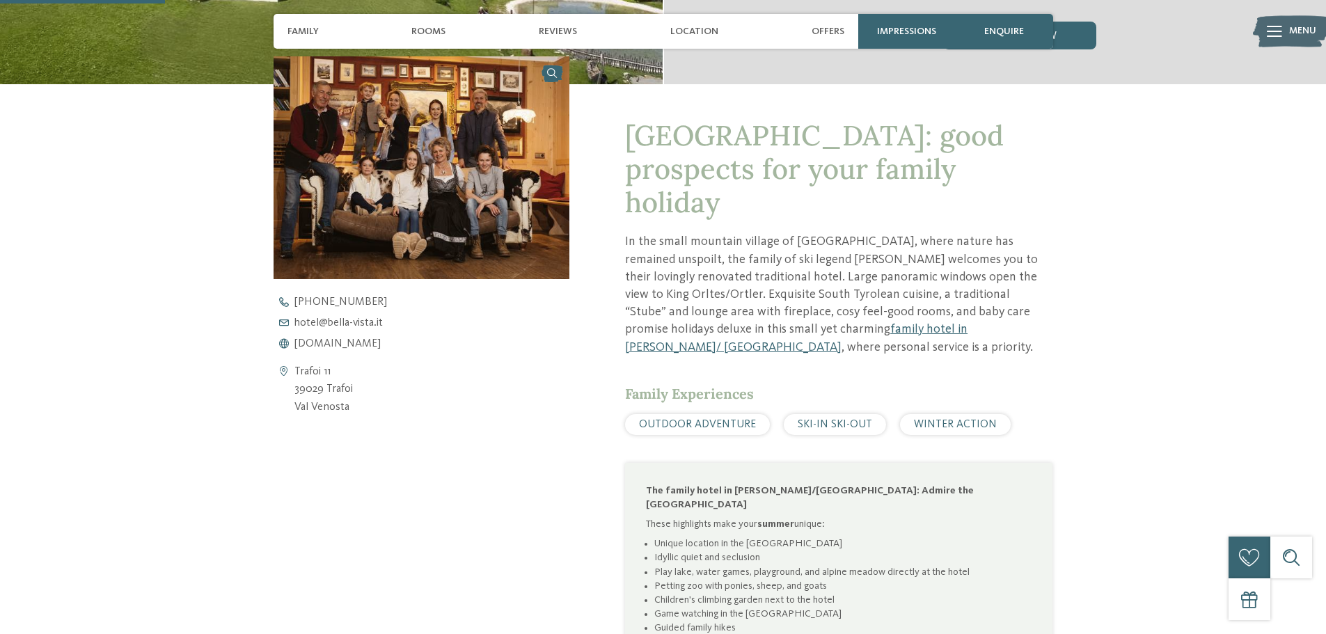
scroll to position [418, 0]
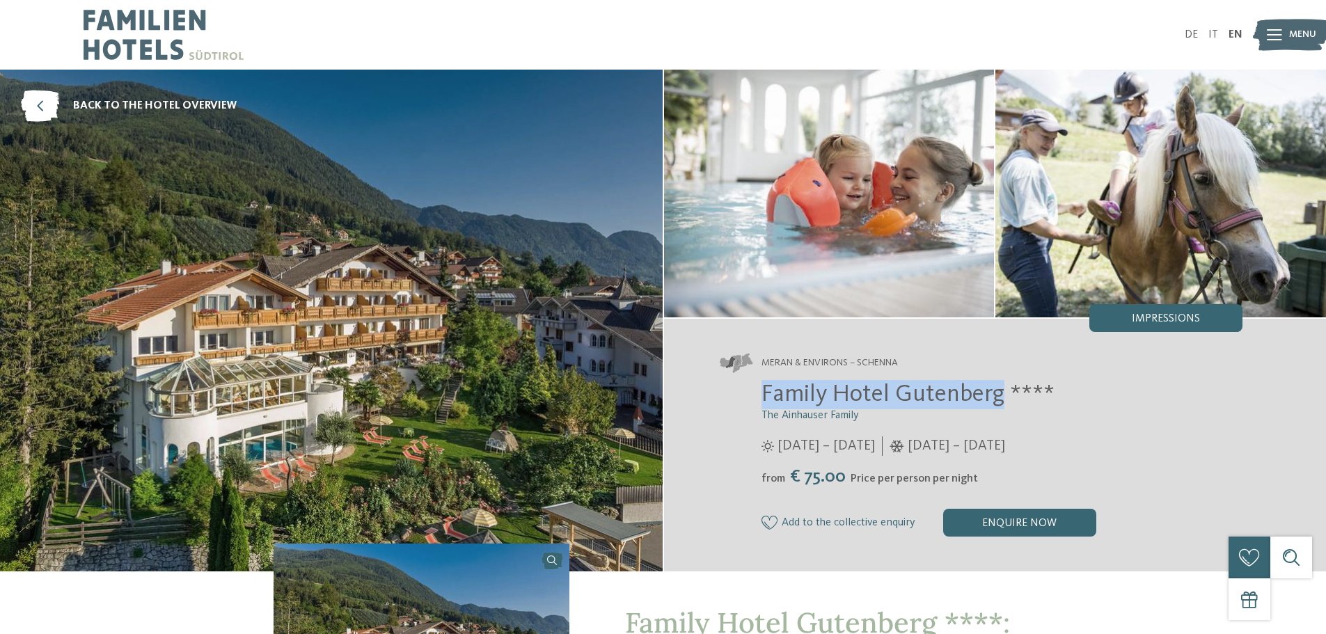
drag, startPoint x: 763, startPoint y: 402, endPoint x: 999, endPoint y: 404, distance: 236.6
click at [999, 404] on span "Family Hotel Gutenberg ****" at bounding box center [907, 394] width 293 height 24
copy span "Family Hotel Gutenberg"
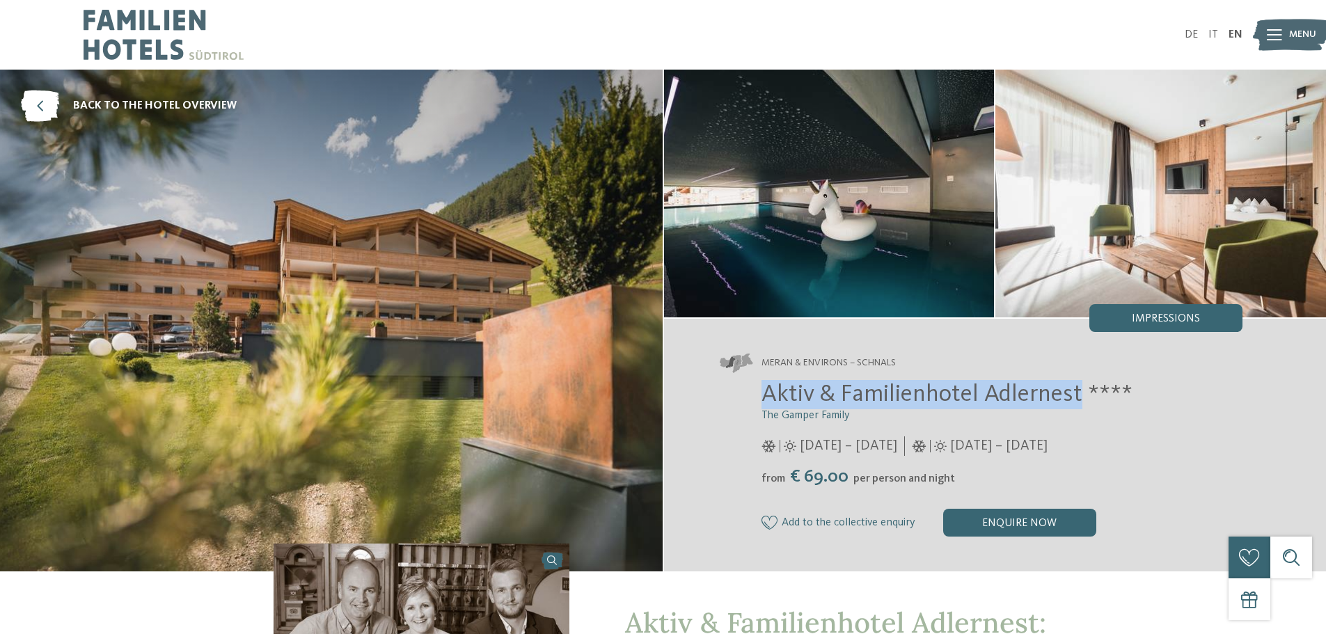
drag, startPoint x: 759, startPoint y: 386, endPoint x: 1078, endPoint y: 406, distance: 319.3
click at [1078, 406] on div "Aktiv & Familienhotel Adlernest **** The Gamper Family 01/01 – 31/12/2020" at bounding box center [981, 458] width 523 height 157
copy span "Aktiv & Familienhotel Adlernest"
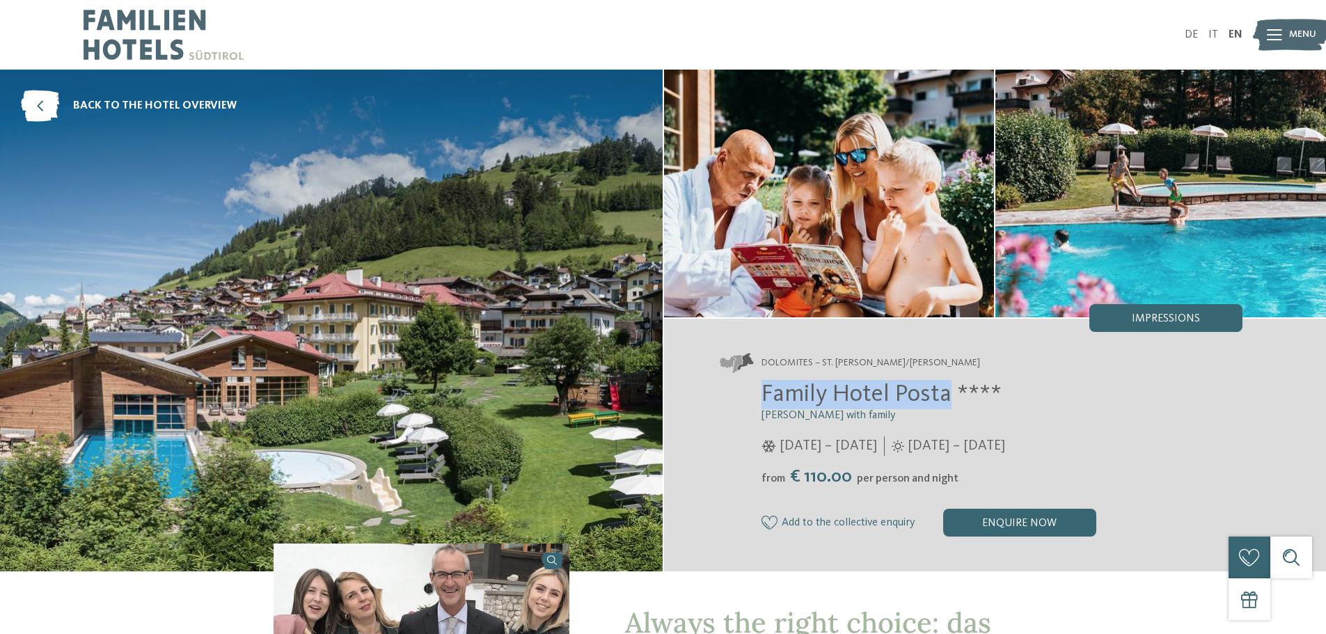
drag, startPoint x: 754, startPoint y: 394, endPoint x: 947, endPoint y: 397, distance: 193.5
click at [947, 397] on div "Family Hotel Posta **** Elisabeth Ploner with family 06/12/2024 – 23/03/2025 fr…" at bounding box center [981, 458] width 523 height 157
copy span "Family Hotel Posta"
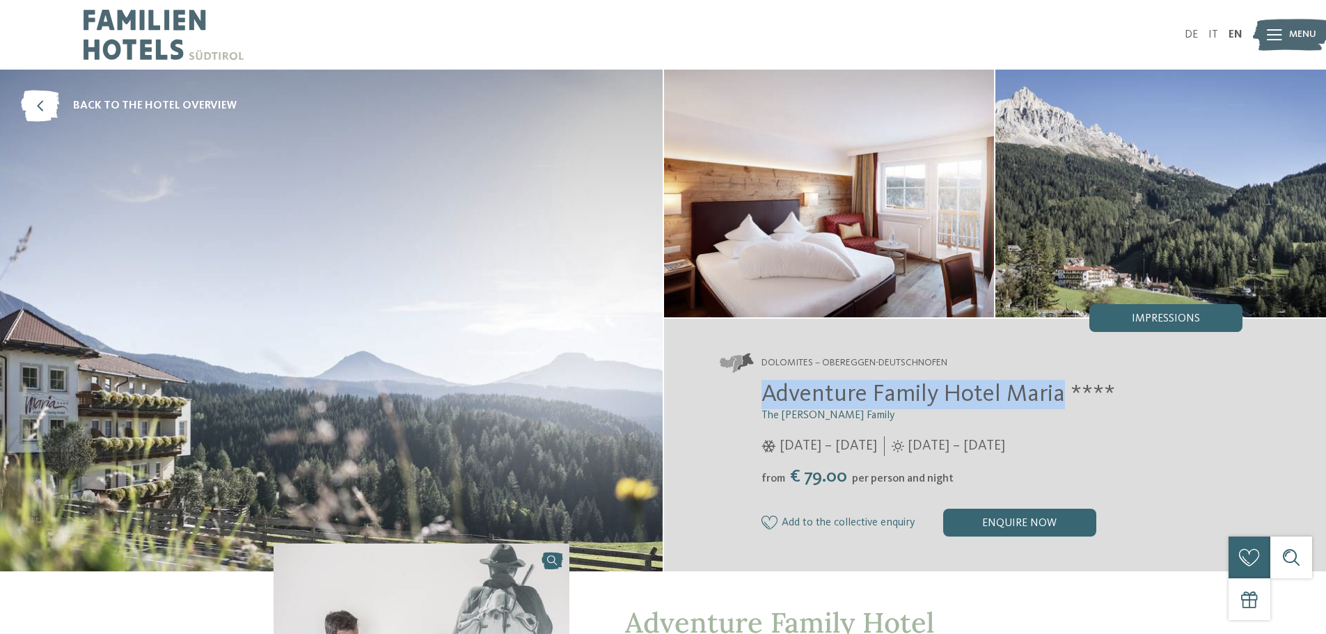
drag, startPoint x: 765, startPoint y: 395, endPoint x: 1060, endPoint y: 396, distance: 295.0
click at [1060, 396] on span "Adventure Family Hotel Maria ****" at bounding box center [937, 394] width 353 height 24
copy span "Adventure Family Hotel [PERSON_NAME]"
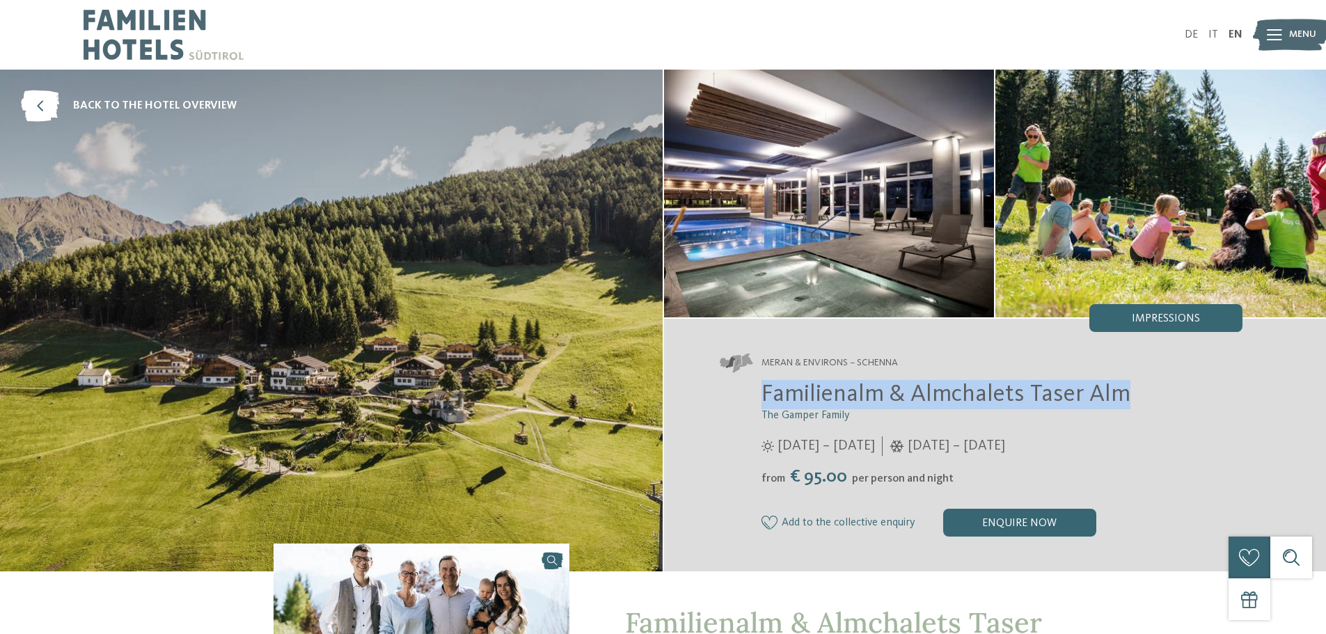
click at [1118, 386] on span "Familienalm & Almchalets Taser Alm" at bounding box center [945, 394] width 369 height 24
